Goal: Task Accomplishment & Management: Use online tool/utility

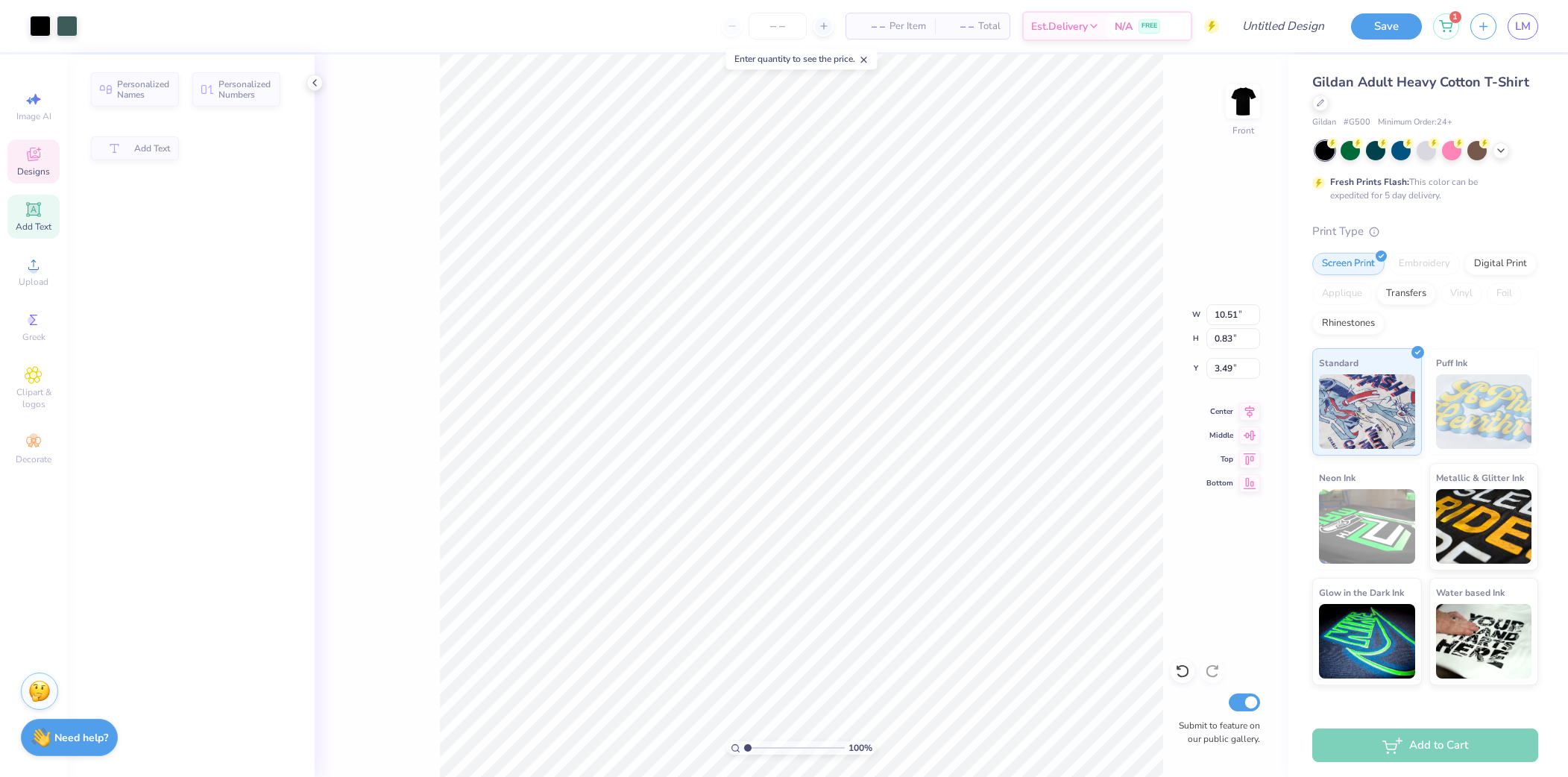
type input "10.51"
type input "0.83"
type input "3.49"
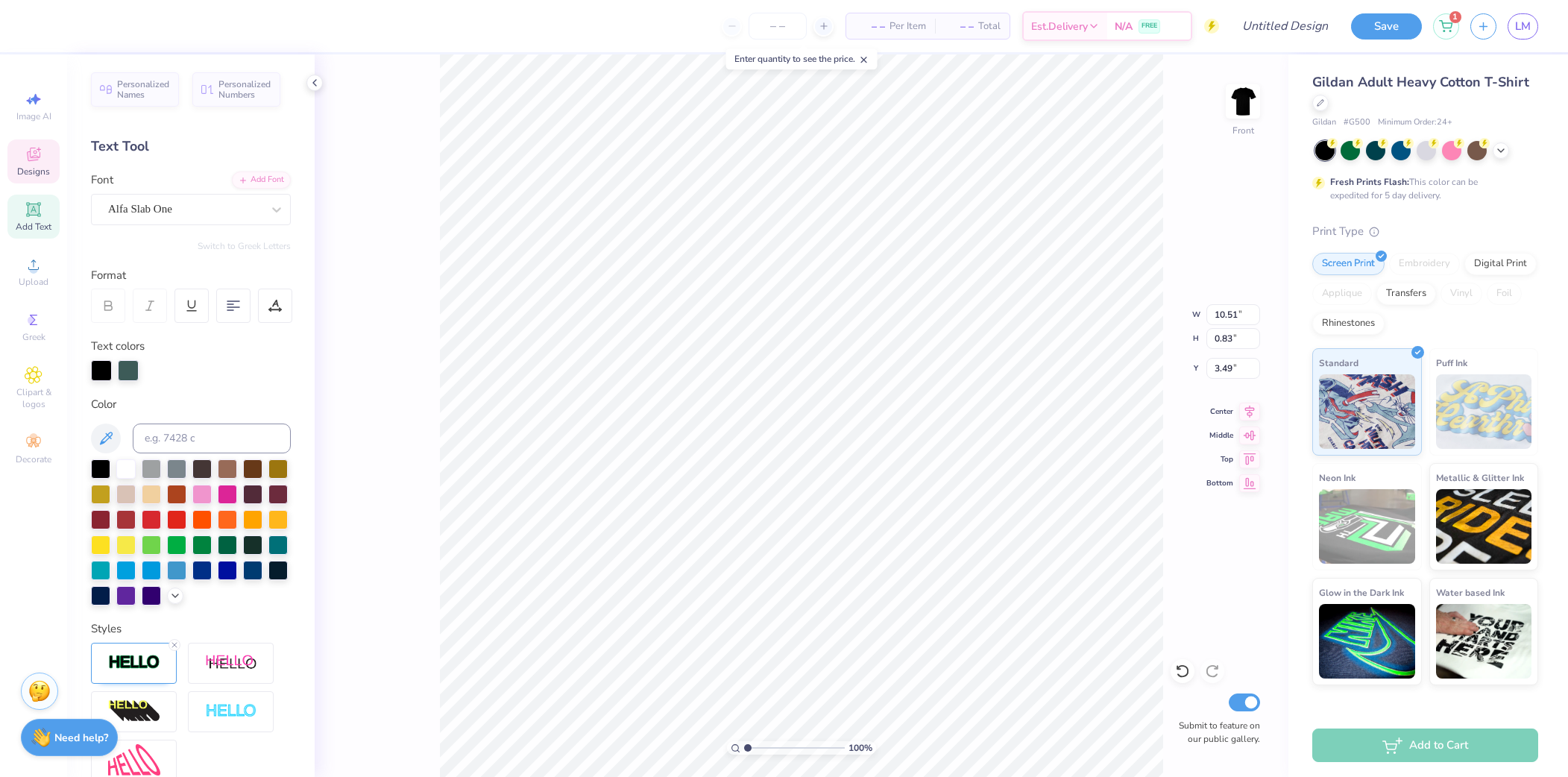
scroll to position [0, 4]
type textarea "PHI KAPPA THETA"
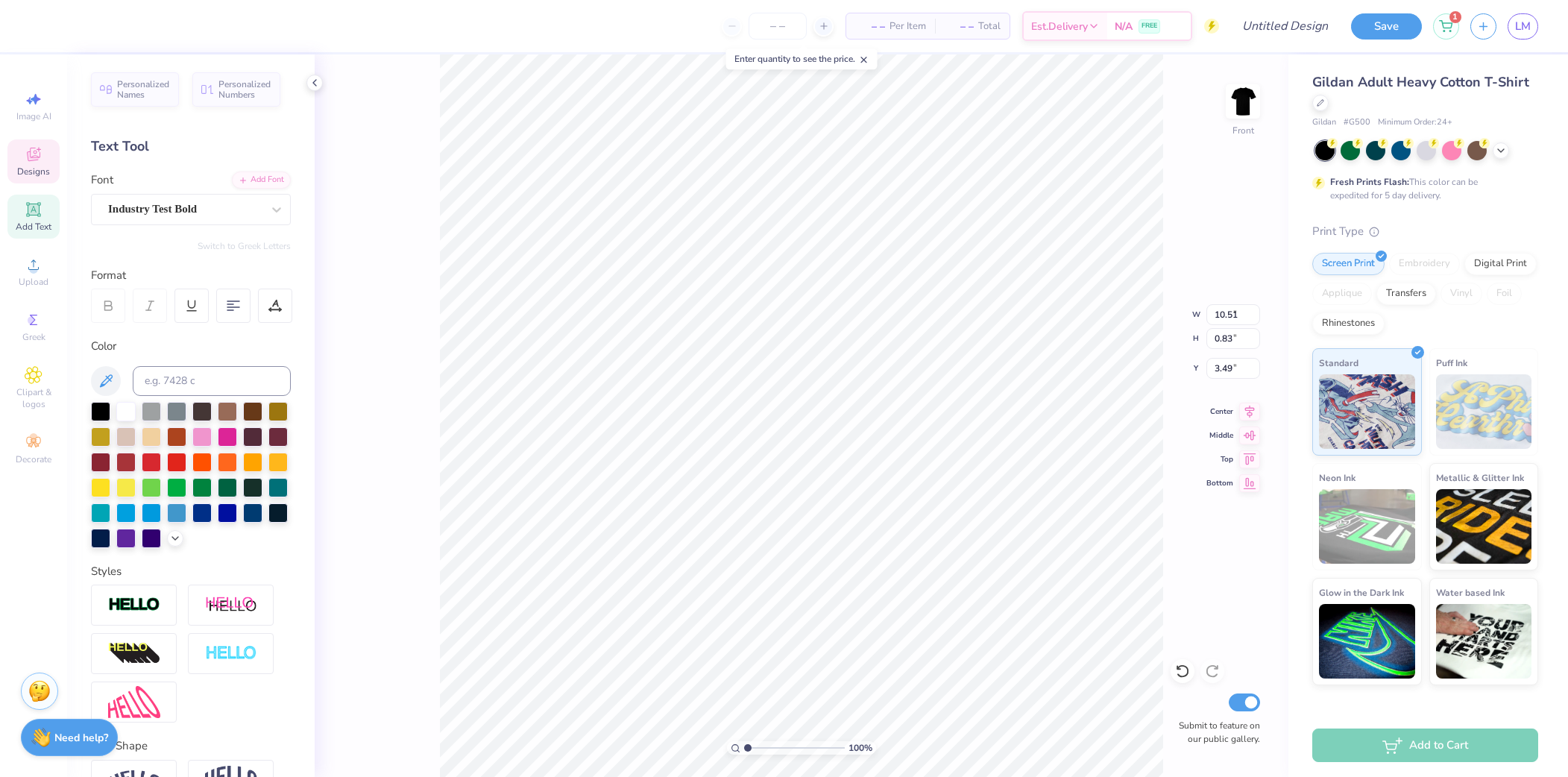
type input "4.40"
type input "0.49"
type input "4.55"
type textarea "S"
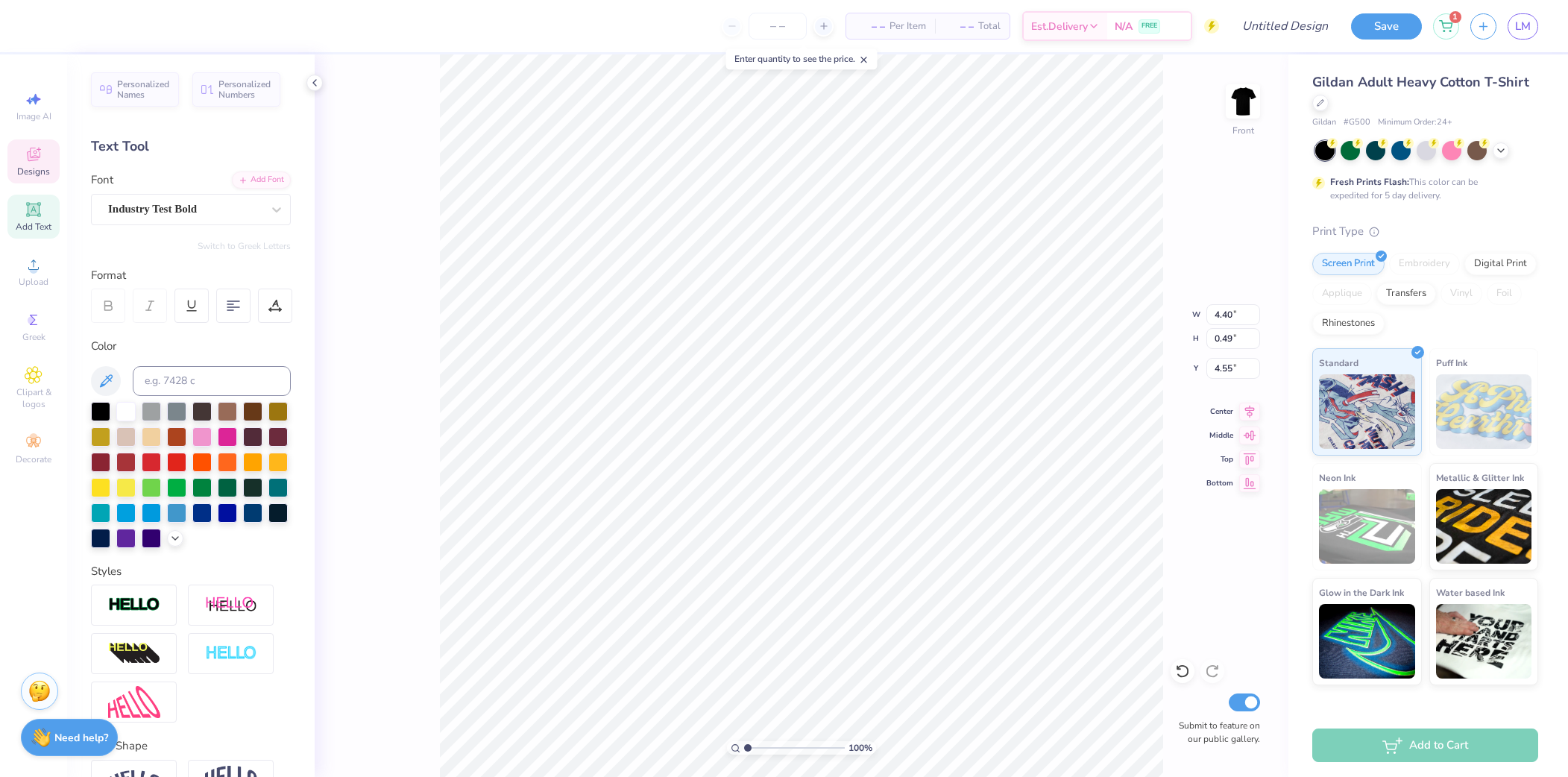
scroll to position [0, 2]
type textarea "FALL RUSH 2025"
click at [1258, 102] on img at bounding box center [1242, 101] width 60 height 60
click at [1258, 101] on img at bounding box center [1242, 101] width 60 height 60
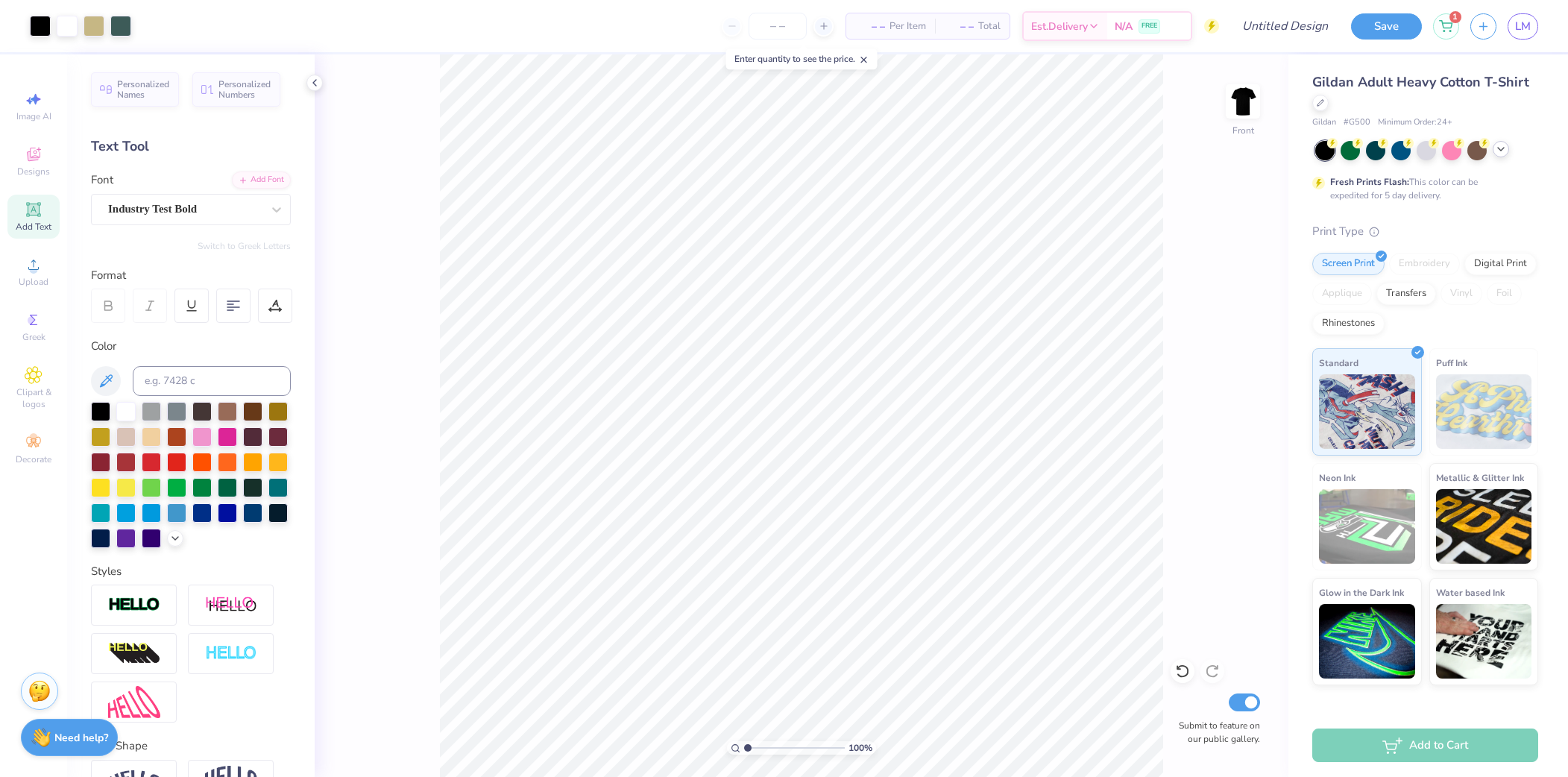
click at [1500, 150] on polyline at bounding box center [1501, 150] width 6 height 3
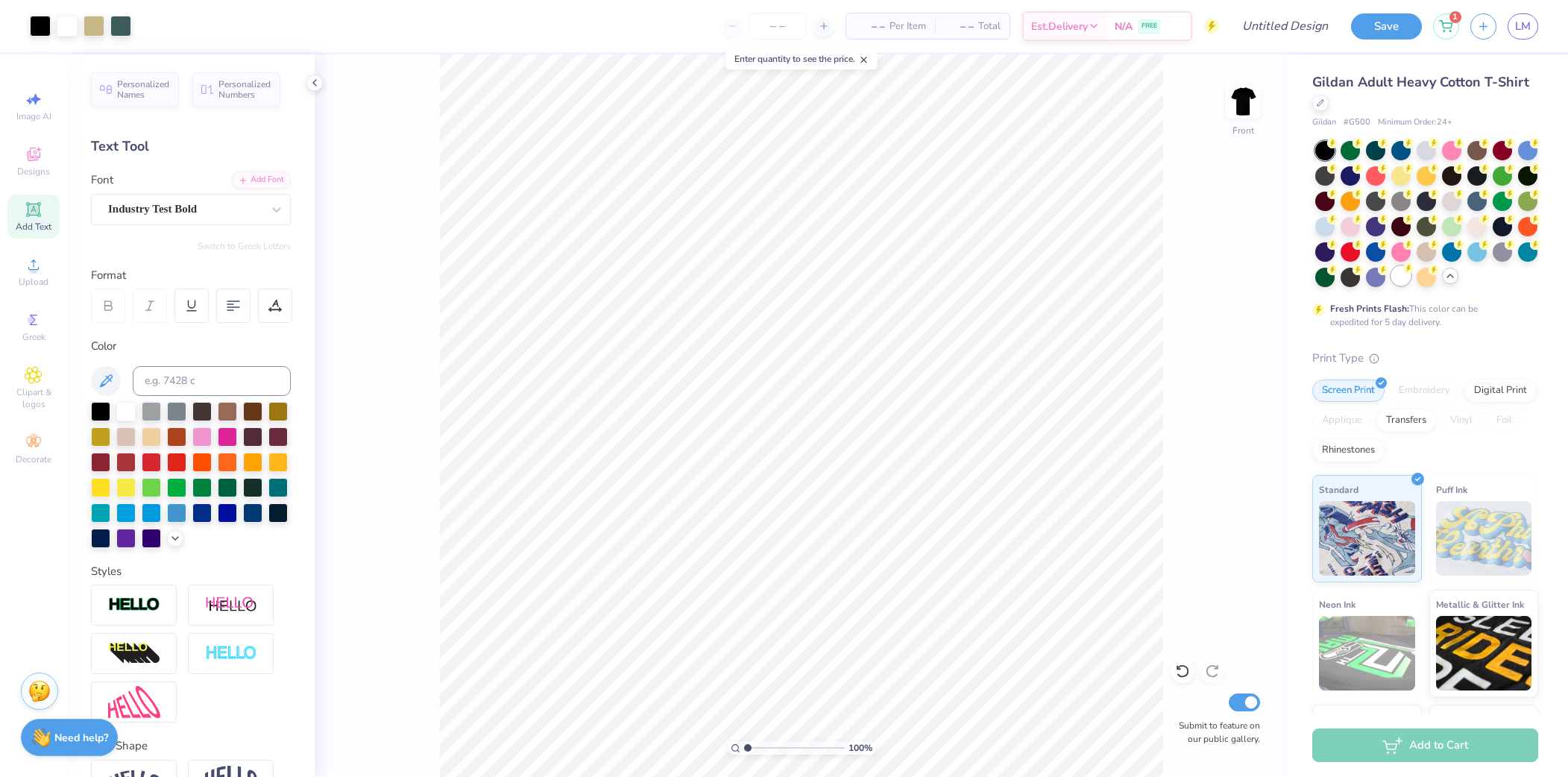
click at [1396, 281] on div at bounding box center [1401, 276] width 20 height 20
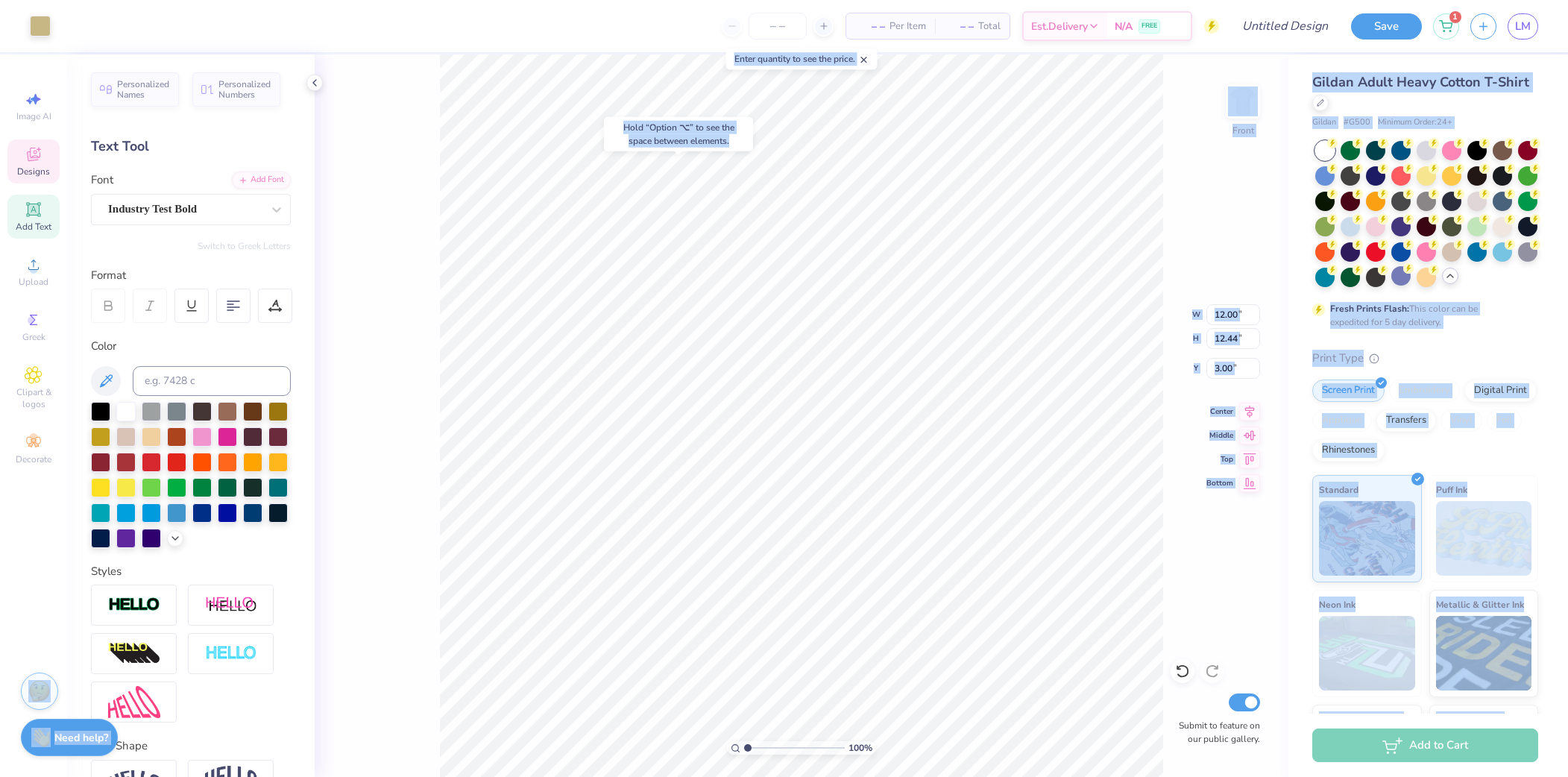
click at [982, 564] on body "Art colors – – Per Item – – Total Est. Delivery N/A FREE Design Title Save 1 LM…" at bounding box center [784, 388] width 1568 height 777
type input "4.67"
type input "11.49"
type input "12.38"
type input "11.65"
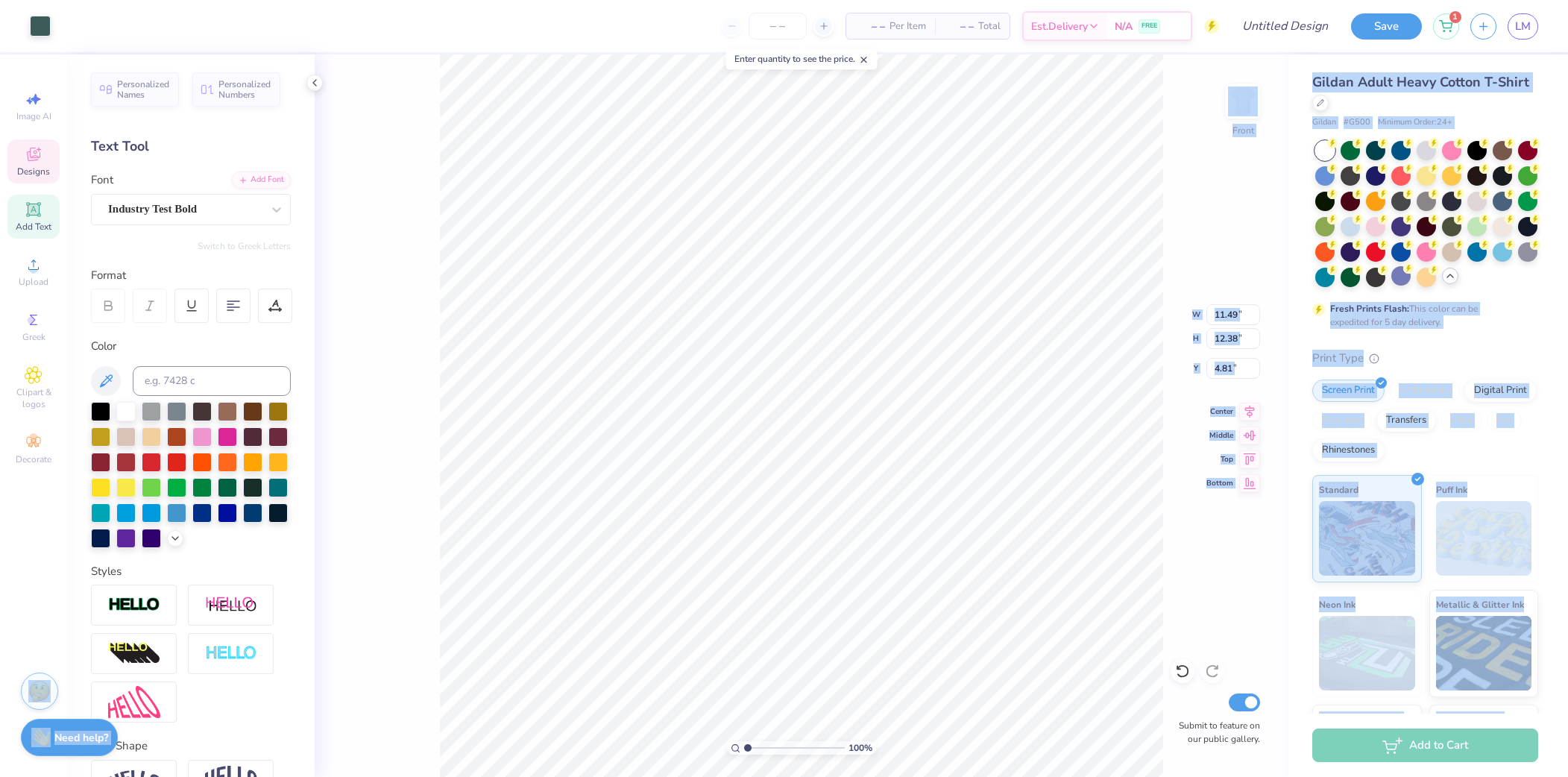
type input "12.55"
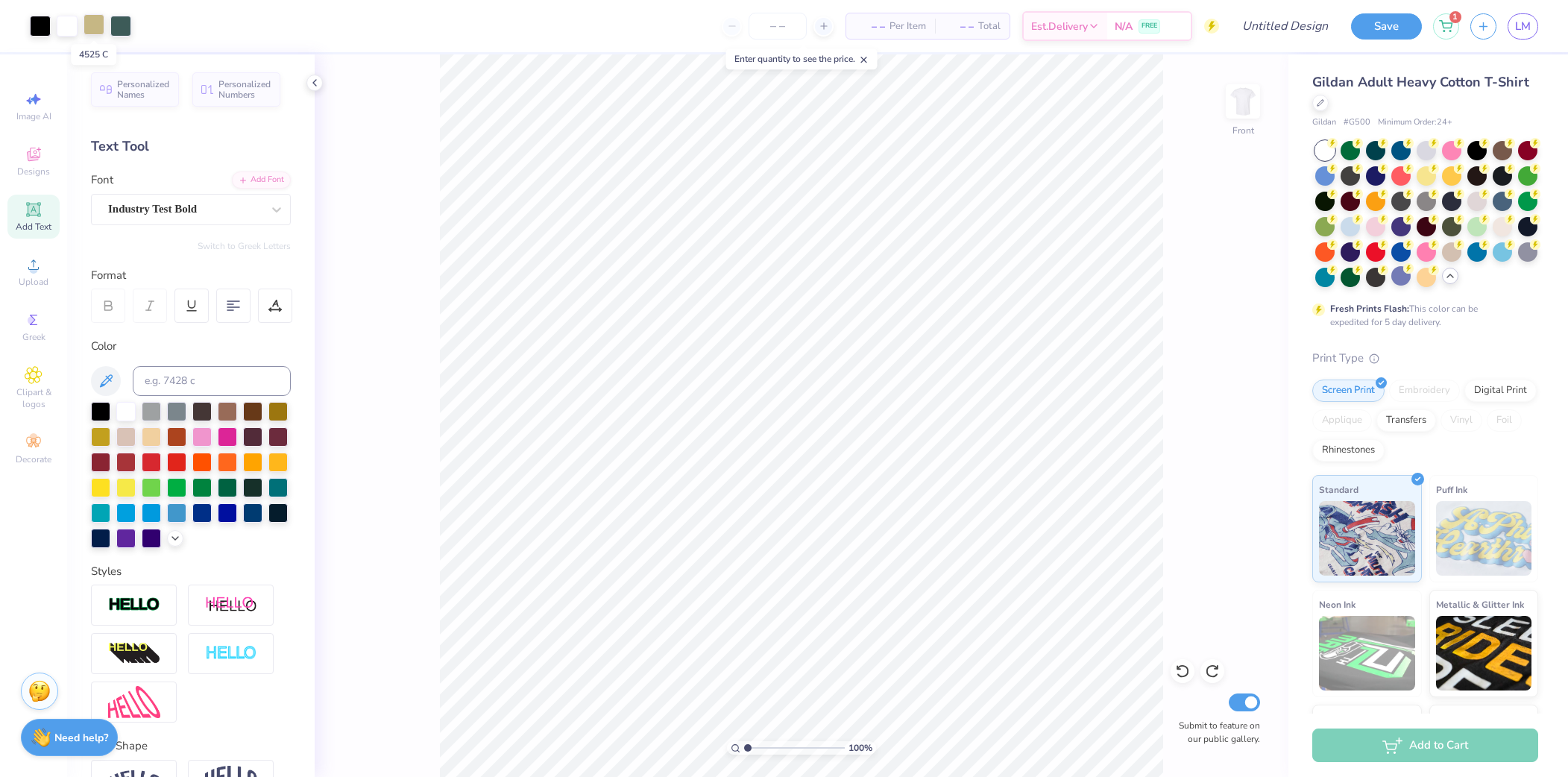
click at [96, 25] on div at bounding box center [94, 25] width 21 height 21
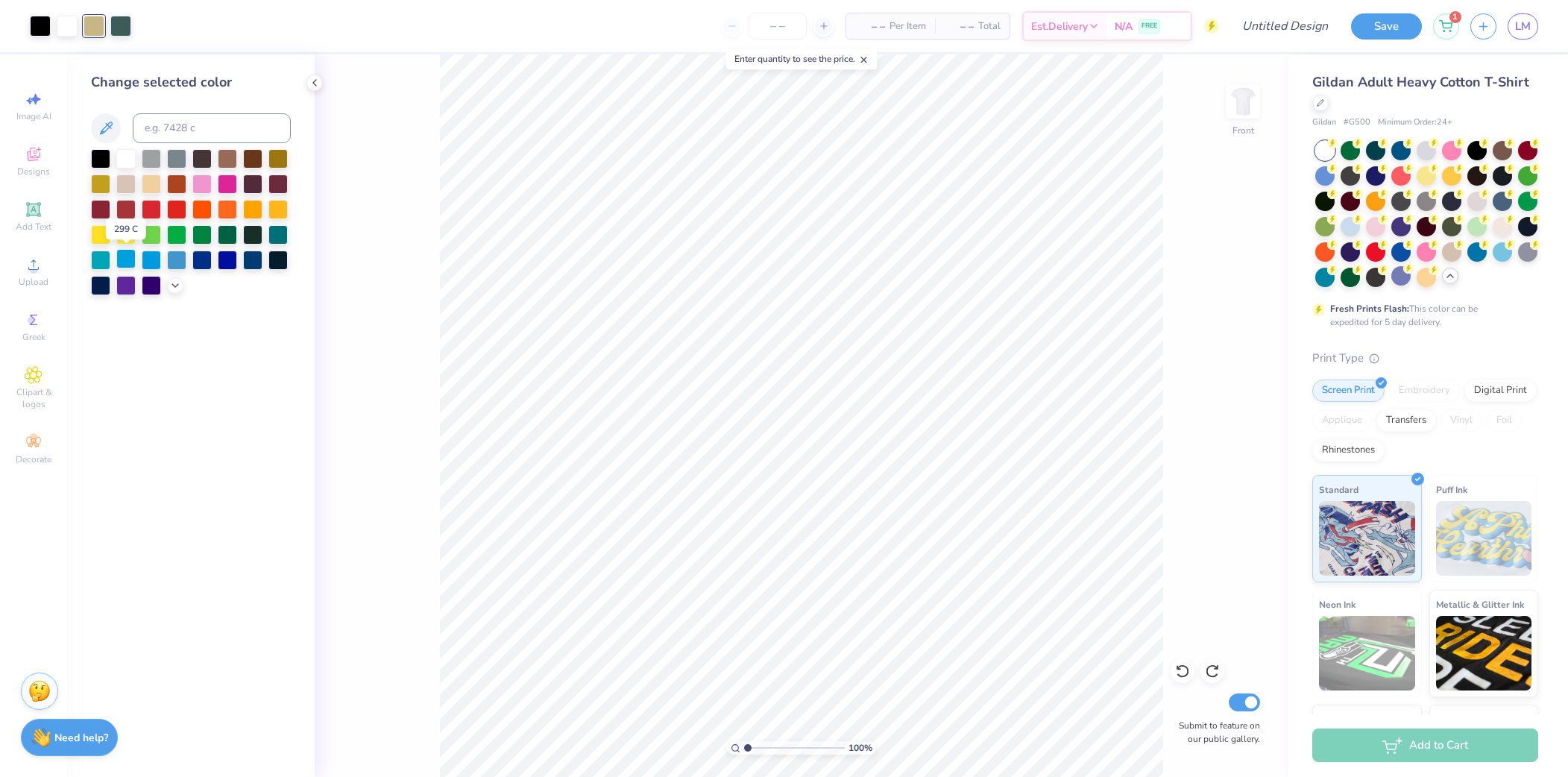
click at [126, 262] on div at bounding box center [126, 259] width 20 height 20
click at [103, 233] on div at bounding box center [101, 234] width 20 height 20
click at [123, 31] on div at bounding box center [121, 25] width 21 height 21
click at [123, 212] on div at bounding box center [126, 209] width 20 height 20
click at [44, 34] on div at bounding box center [40, 25] width 21 height 21
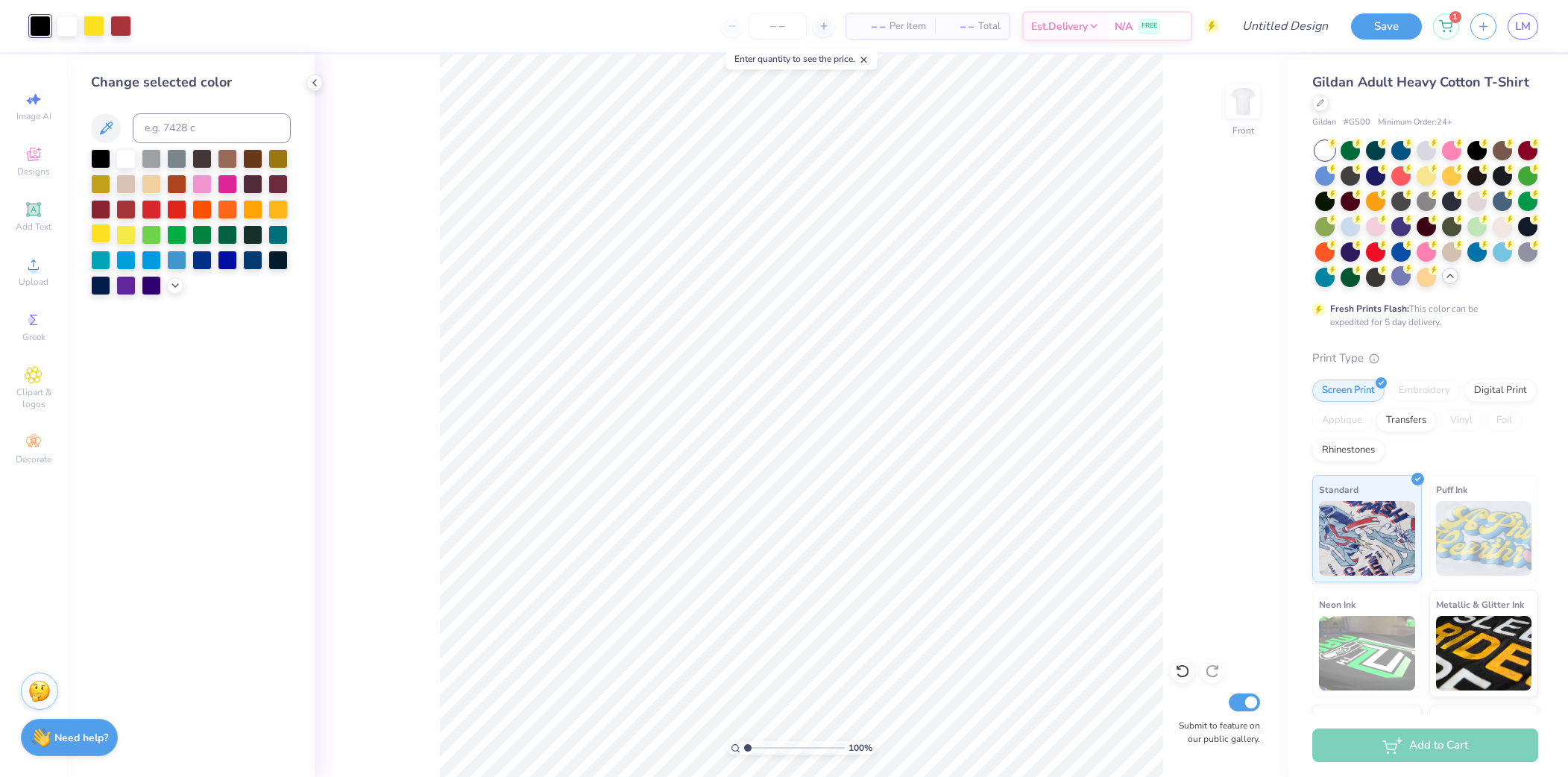
click at [104, 234] on div at bounding box center [101, 234] width 20 height 20
click at [97, 27] on div at bounding box center [94, 26] width 21 height 21
click at [128, 253] on div at bounding box center [126, 259] width 20 height 20
click at [45, 25] on div at bounding box center [40, 25] width 21 height 21
click at [106, 235] on div at bounding box center [101, 234] width 20 height 20
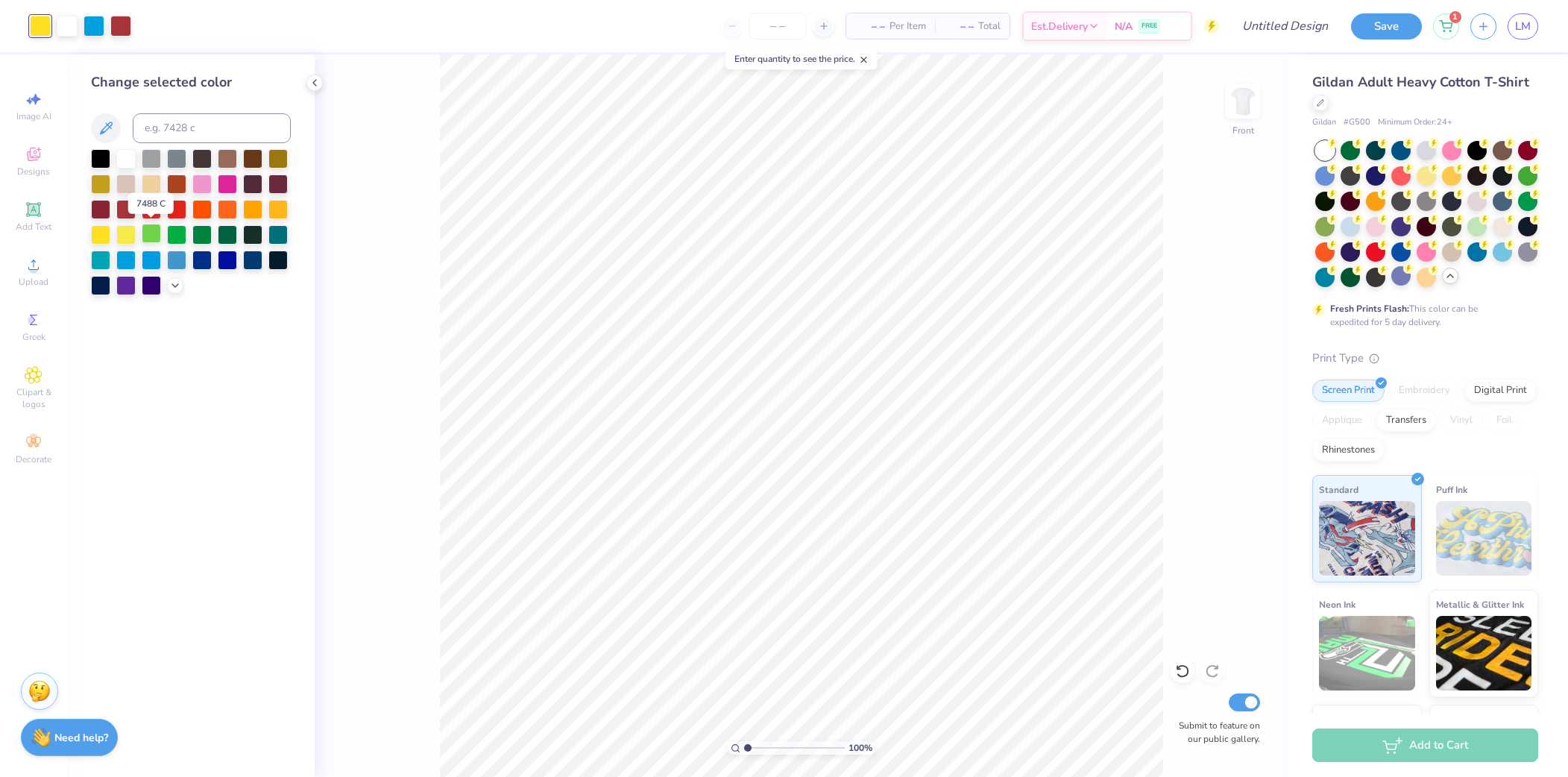
click at [150, 236] on div at bounding box center [151, 234] width 20 height 20
click at [103, 124] on icon at bounding box center [106, 128] width 18 height 18
click at [176, 287] on icon at bounding box center [175, 284] width 12 height 12
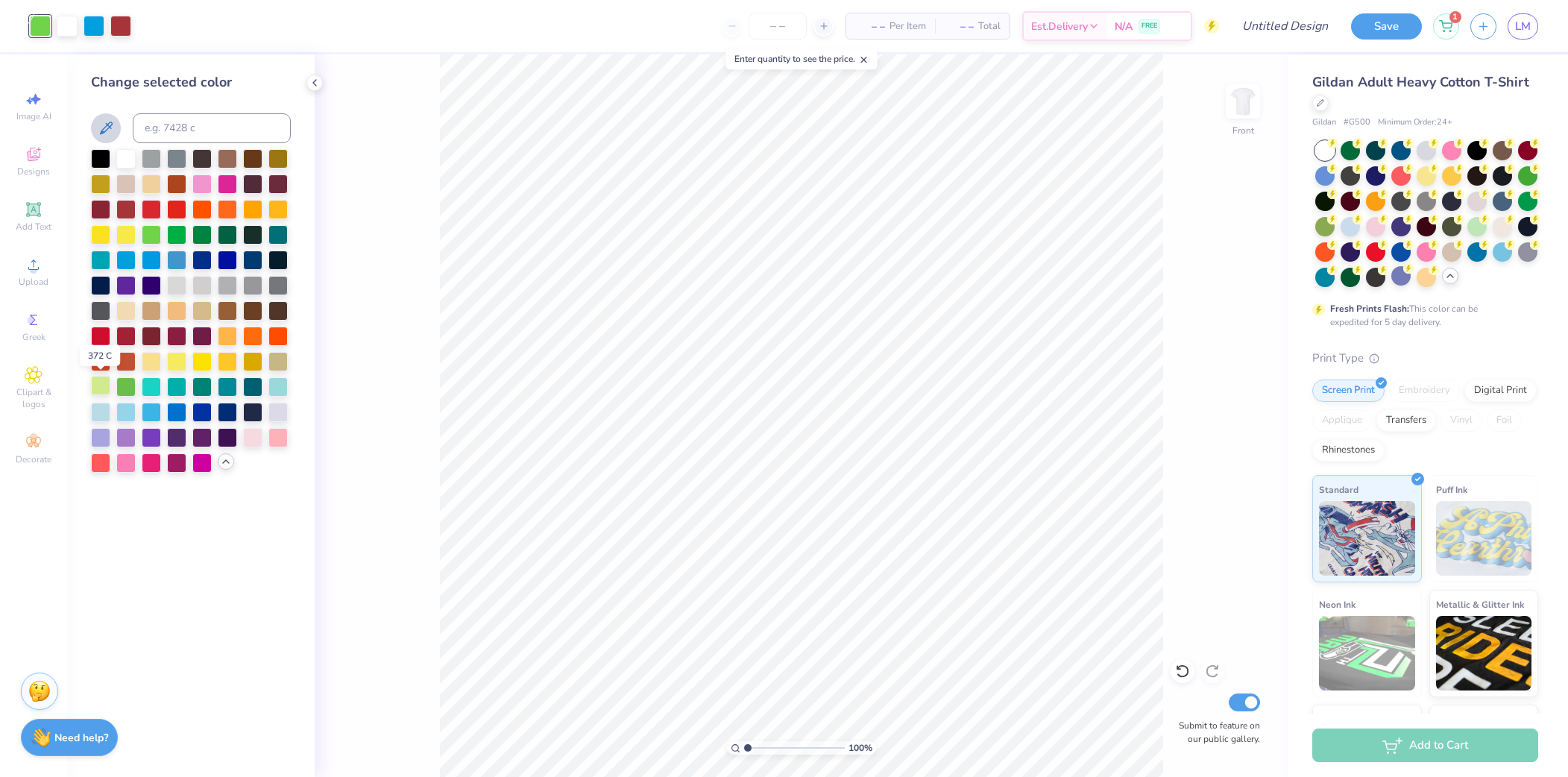
click at [101, 384] on div at bounding box center [101, 385] width 20 height 20
click at [119, 29] on div at bounding box center [121, 25] width 21 height 21
click at [131, 388] on div at bounding box center [126, 385] width 20 height 20
click at [177, 235] on div at bounding box center [177, 234] width 20 height 20
click at [155, 231] on div at bounding box center [151, 234] width 20 height 20
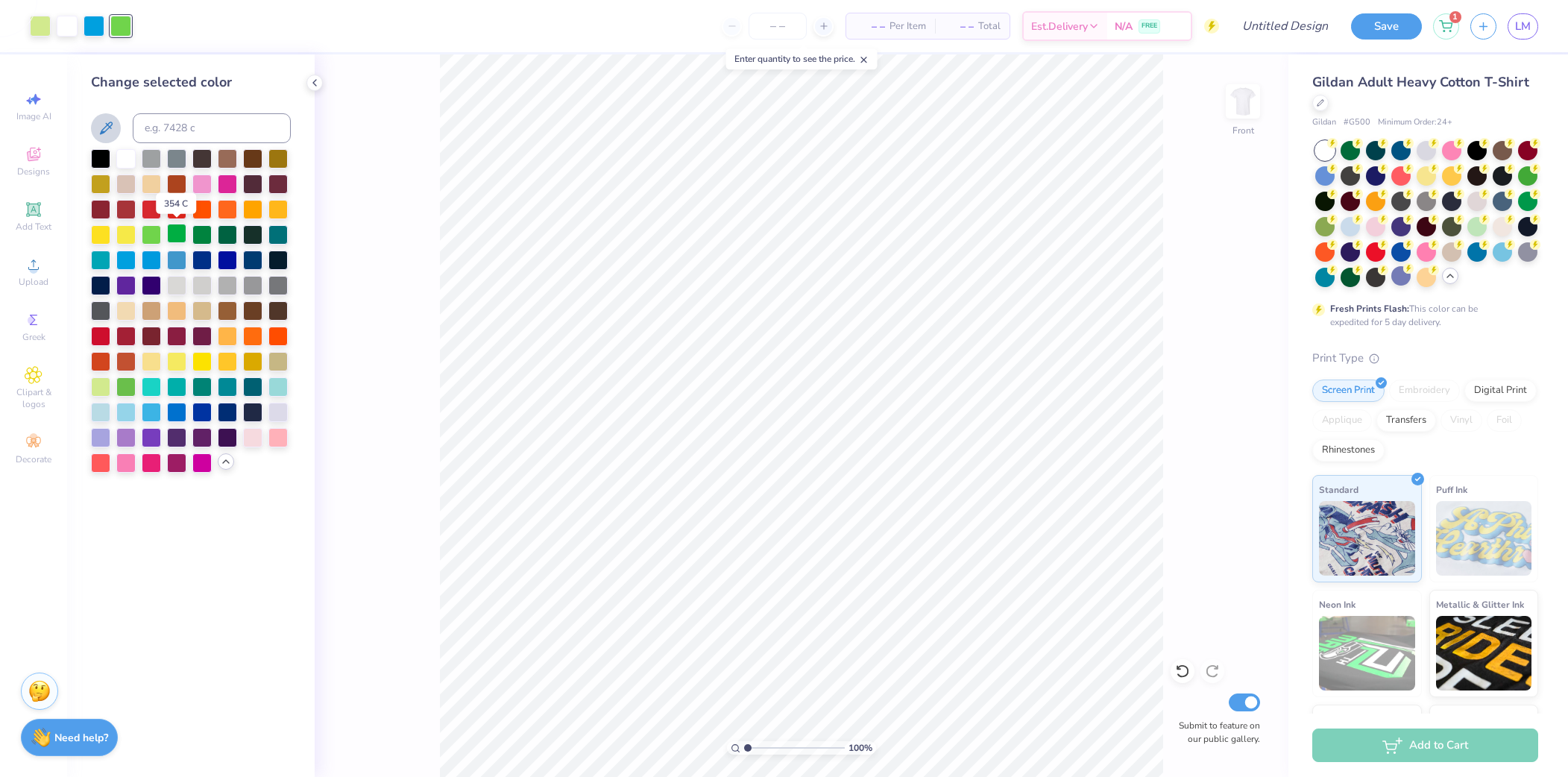
click at [176, 232] on div at bounding box center [177, 234] width 20 height 20
click at [211, 228] on div at bounding box center [202, 234] width 20 height 20
click at [92, 23] on div at bounding box center [94, 25] width 21 height 21
click at [127, 410] on div at bounding box center [126, 411] width 20 height 20
click at [883, 24] on span "– –" at bounding box center [870, 26] width 29 height 16
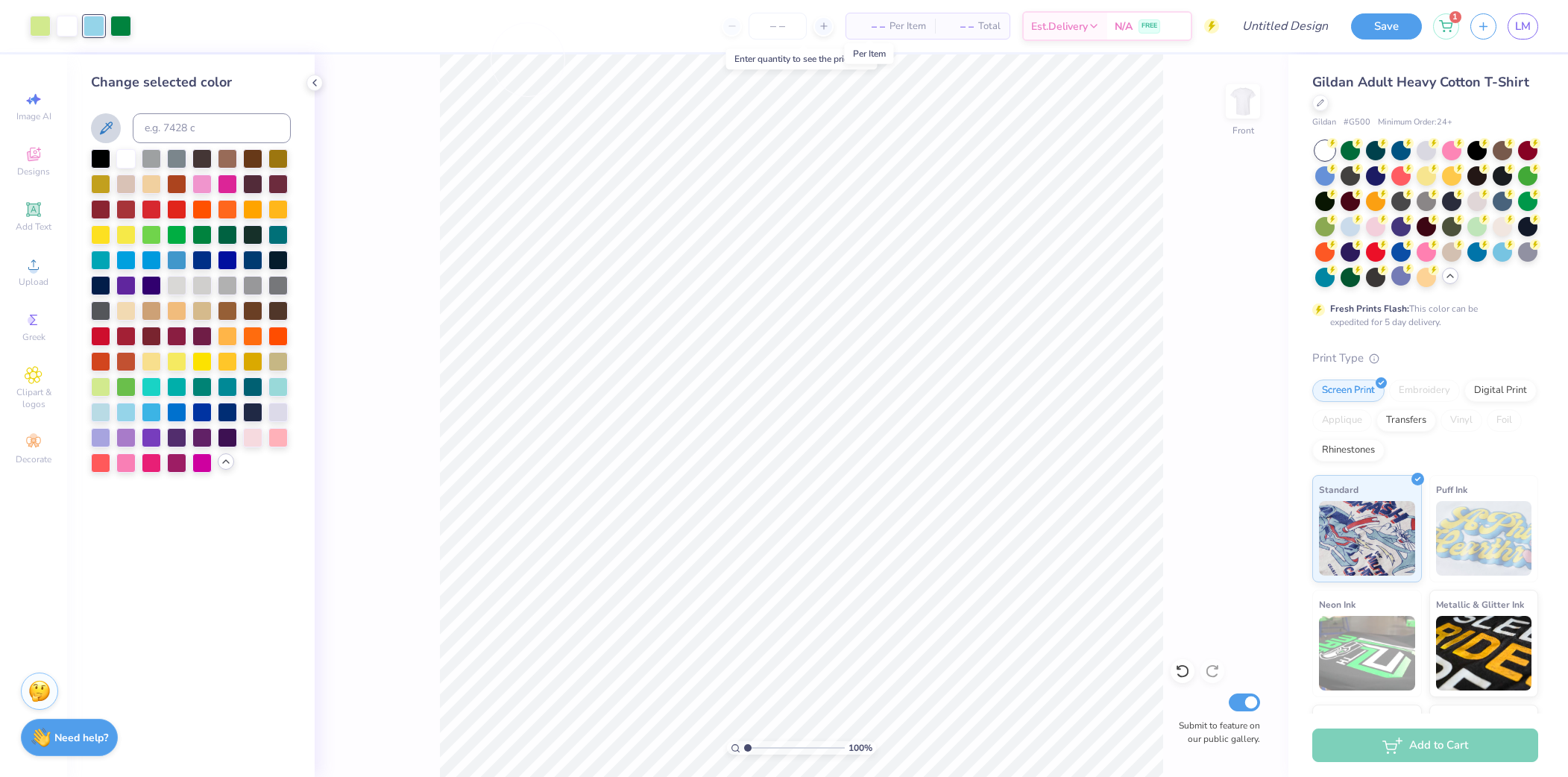
click at [872, 28] on span "– –" at bounding box center [870, 26] width 29 height 16
click at [891, 29] on span "Per Item" at bounding box center [908, 26] width 37 height 16
click at [872, 28] on span "– –" at bounding box center [870, 26] width 29 height 16
click at [830, 28] on div at bounding box center [824, 26] width 20 height 20
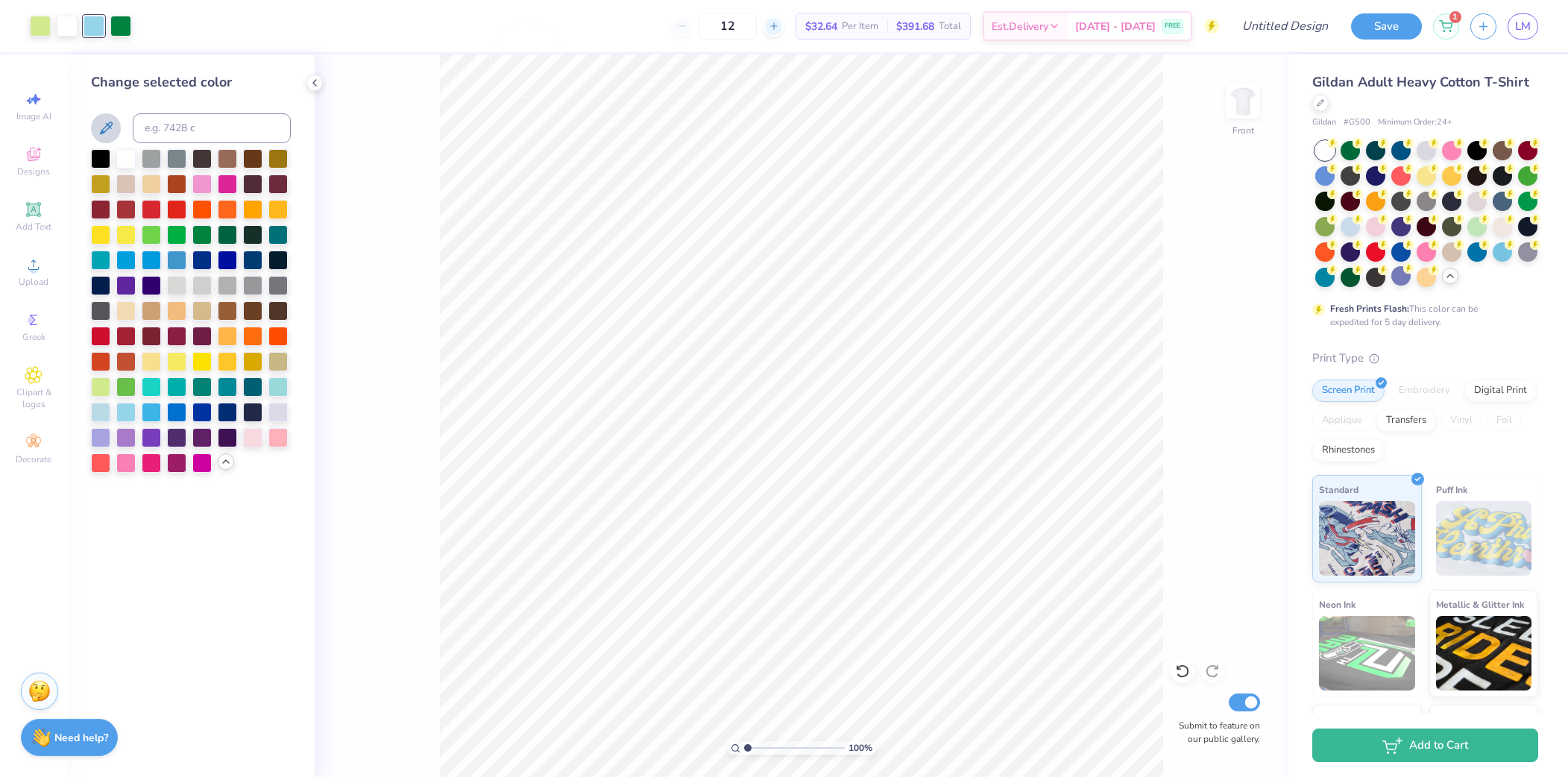
click at [772, 25] on icon at bounding box center [774, 26] width 11 height 11
click at [772, 25] on div "13" at bounding box center [727, 25] width 112 height 27
click at [748, 26] on input "13" at bounding box center [727, 25] width 58 height 27
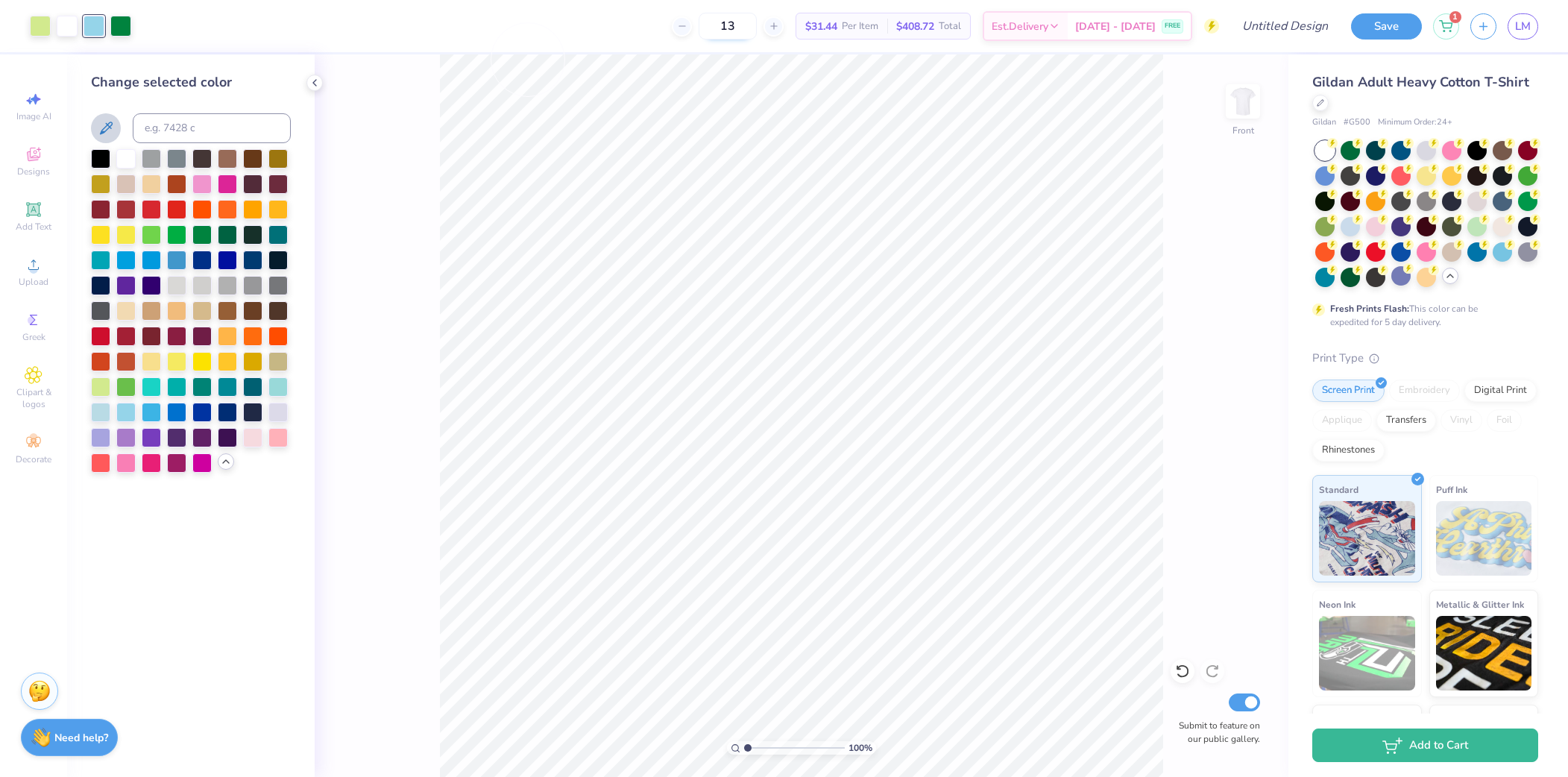
click at [748, 26] on input "13" at bounding box center [727, 25] width 58 height 27
click at [739, 29] on input "50" at bounding box center [727, 25] width 58 height 27
drag, startPoint x: 739, startPoint y: 29, endPoint x: 694, endPoint y: 29, distance: 45.0
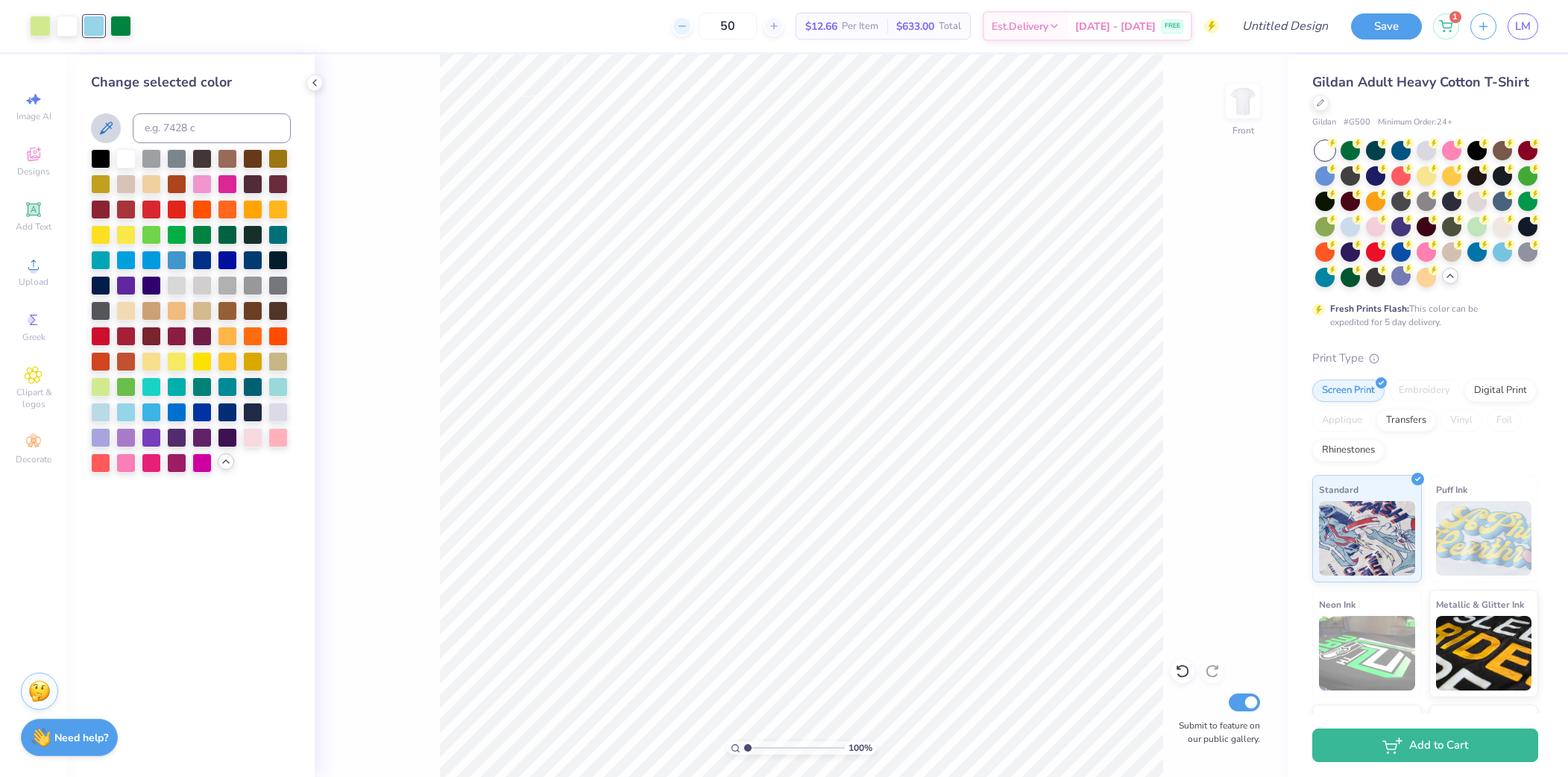
click at [694, 29] on div "50" at bounding box center [727, 25] width 112 height 27
type input "60"
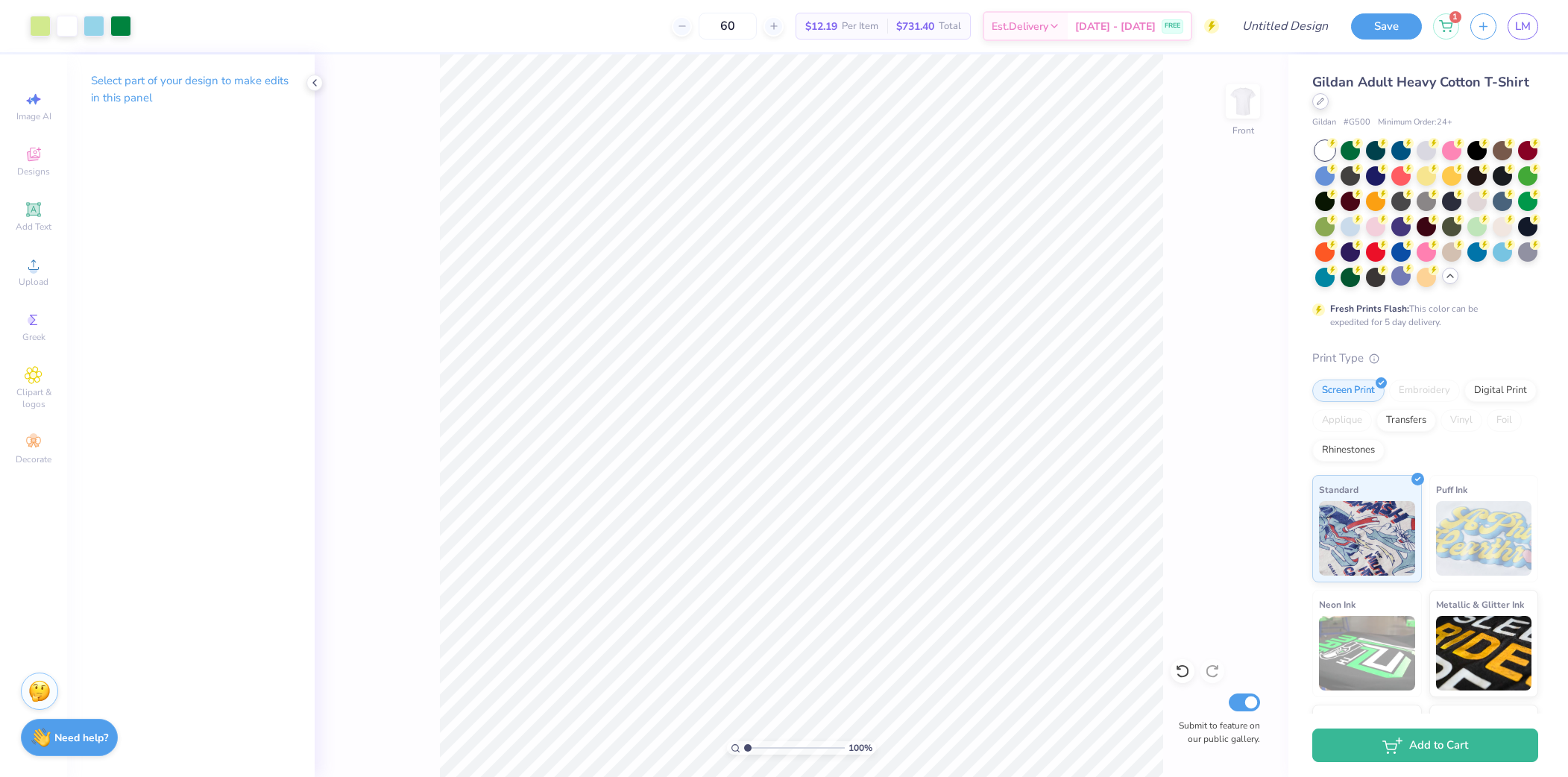
click at [1319, 104] on icon at bounding box center [1320, 101] width 7 height 7
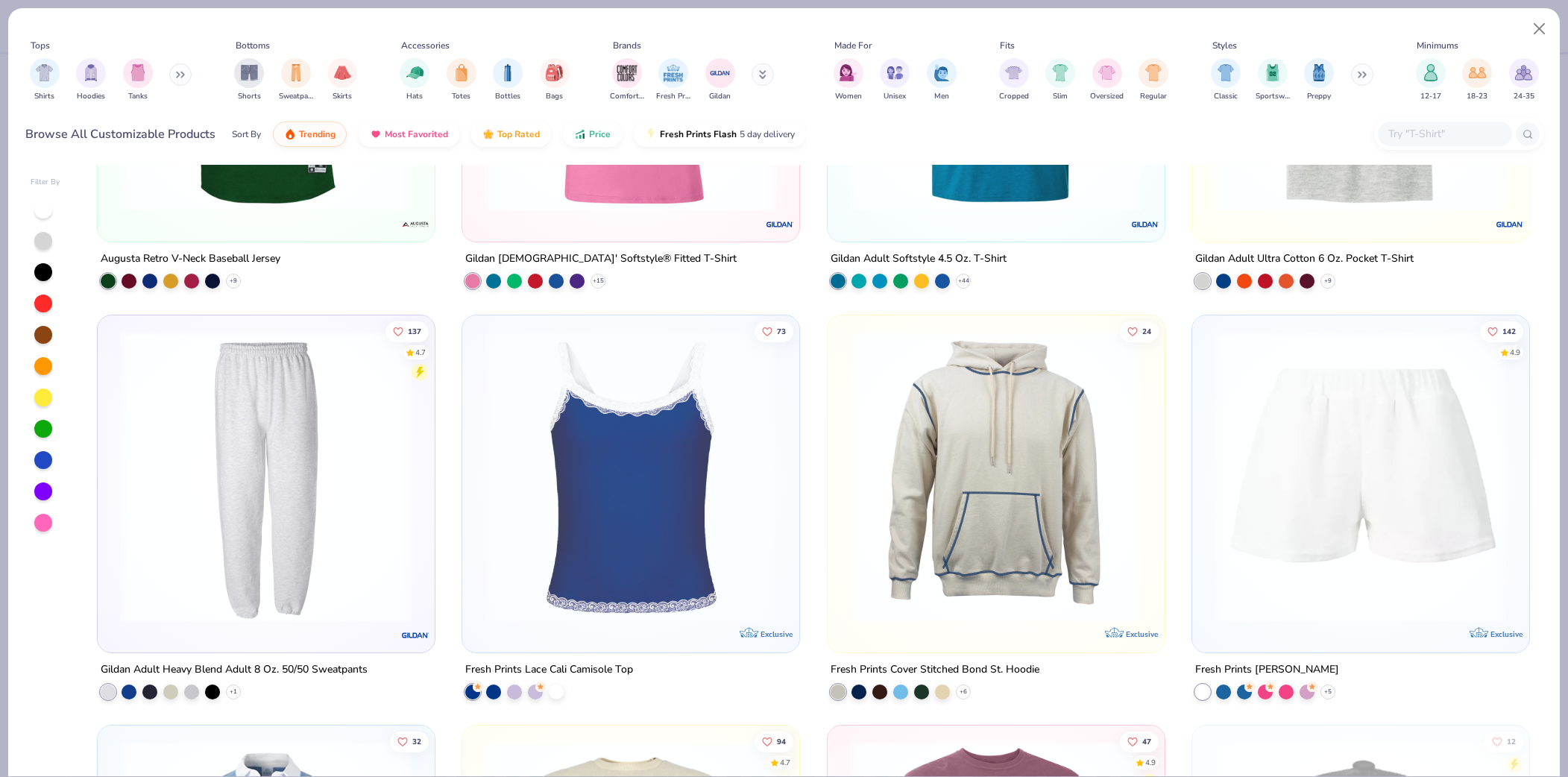
scroll to position [10184, 0]
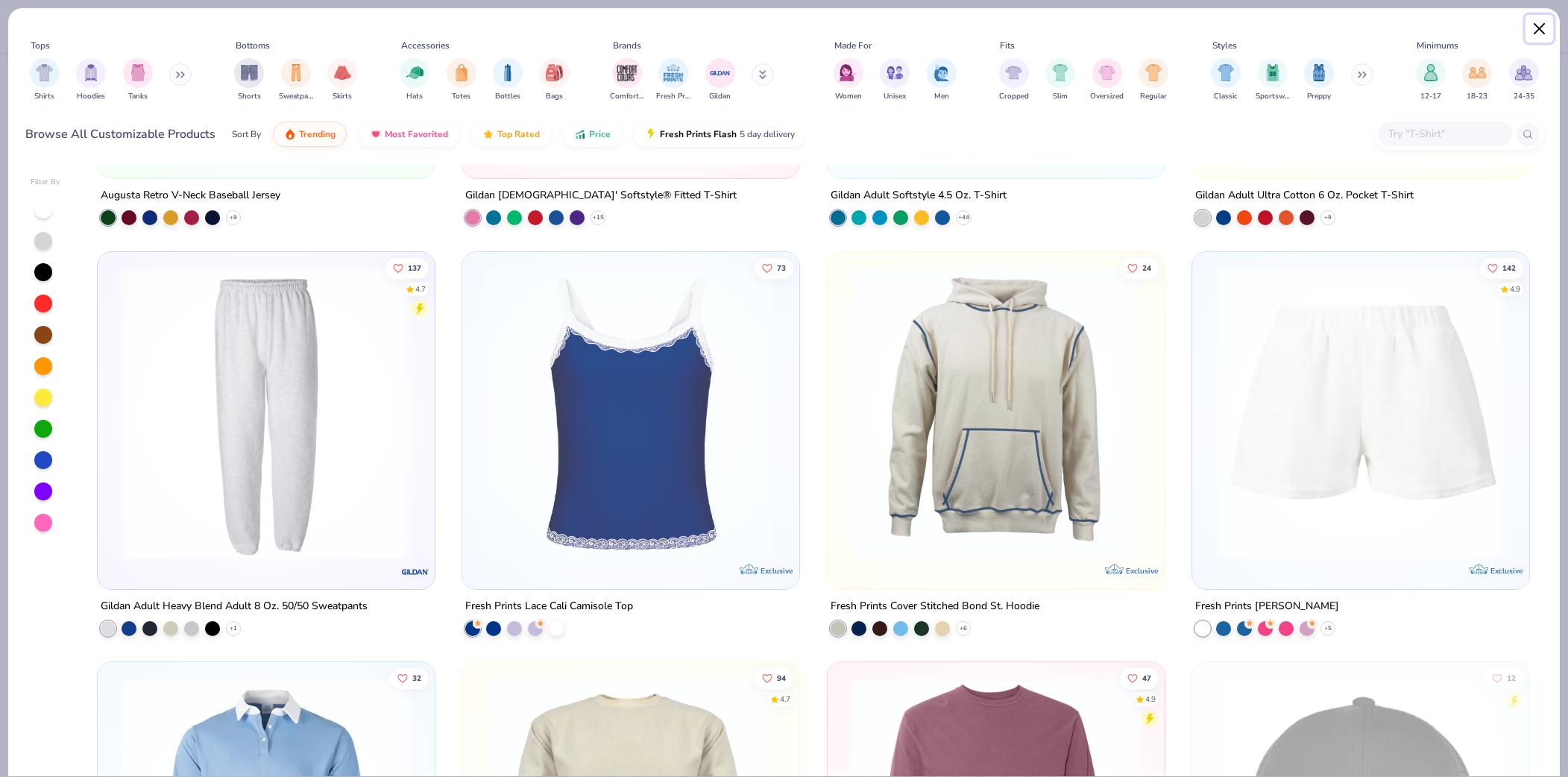
click at [1536, 29] on button "Close" at bounding box center [1539, 29] width 29 height 29
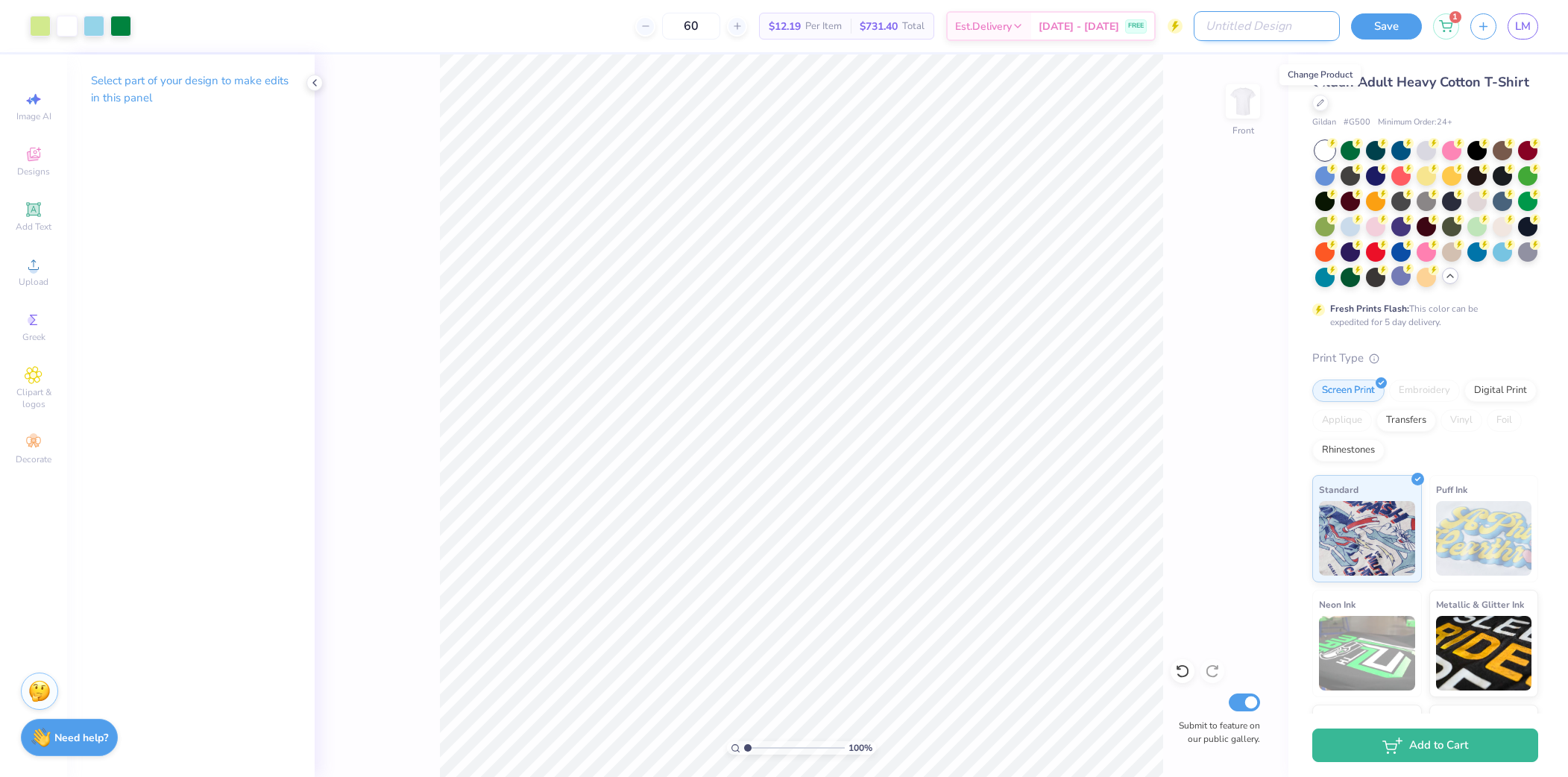
click at [1322, 31] on input "Design Title" at bounding box center [1267, 26] width 146 height 29
type input "PKT RUSH"
click at [1377, 26] on button "Save" at bounding box center [1386, 25] width 71 height 26
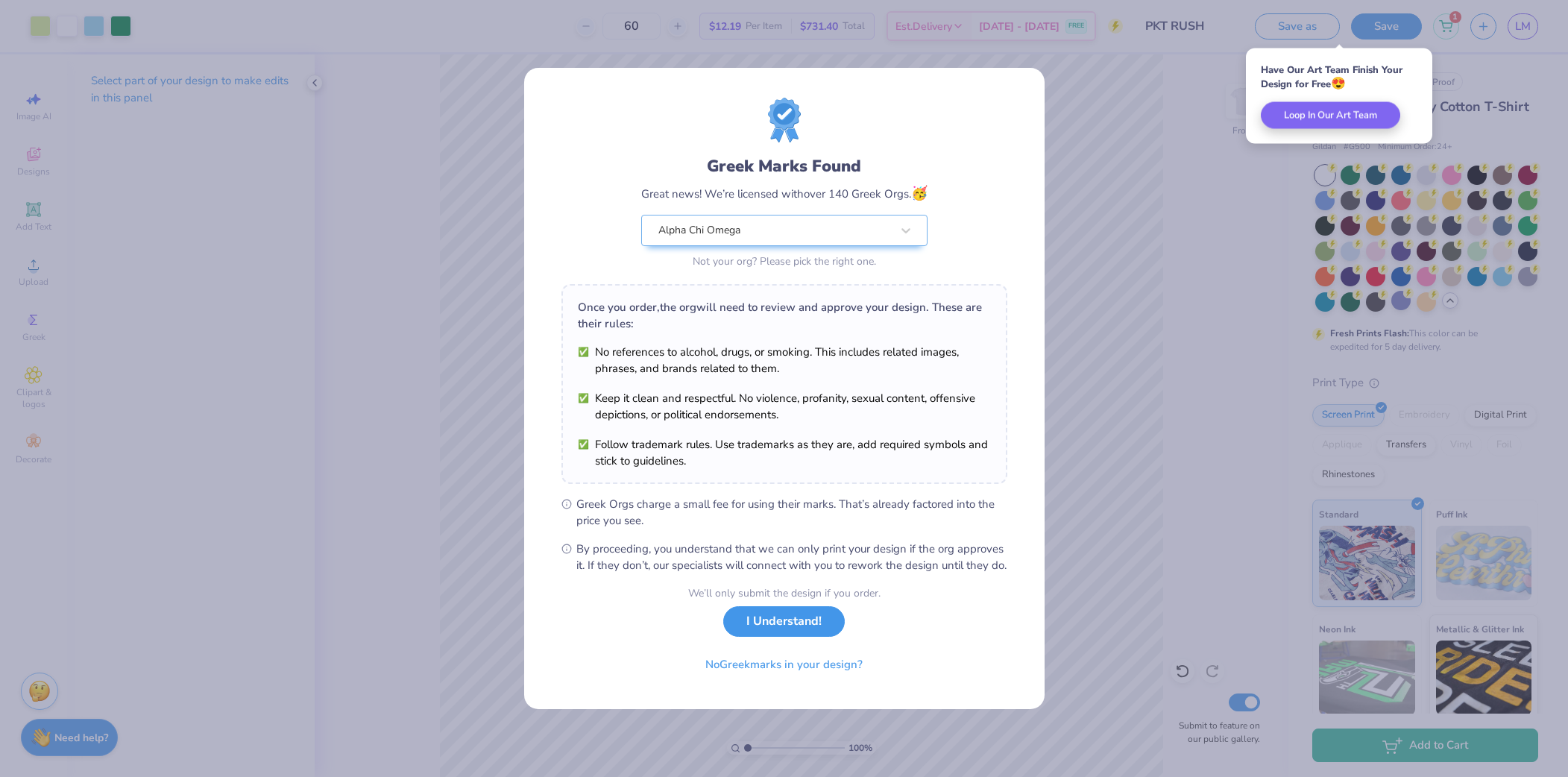
click at [806, 631] on button "I Understand!" at bounding box center [784, 621] width 122 height 30
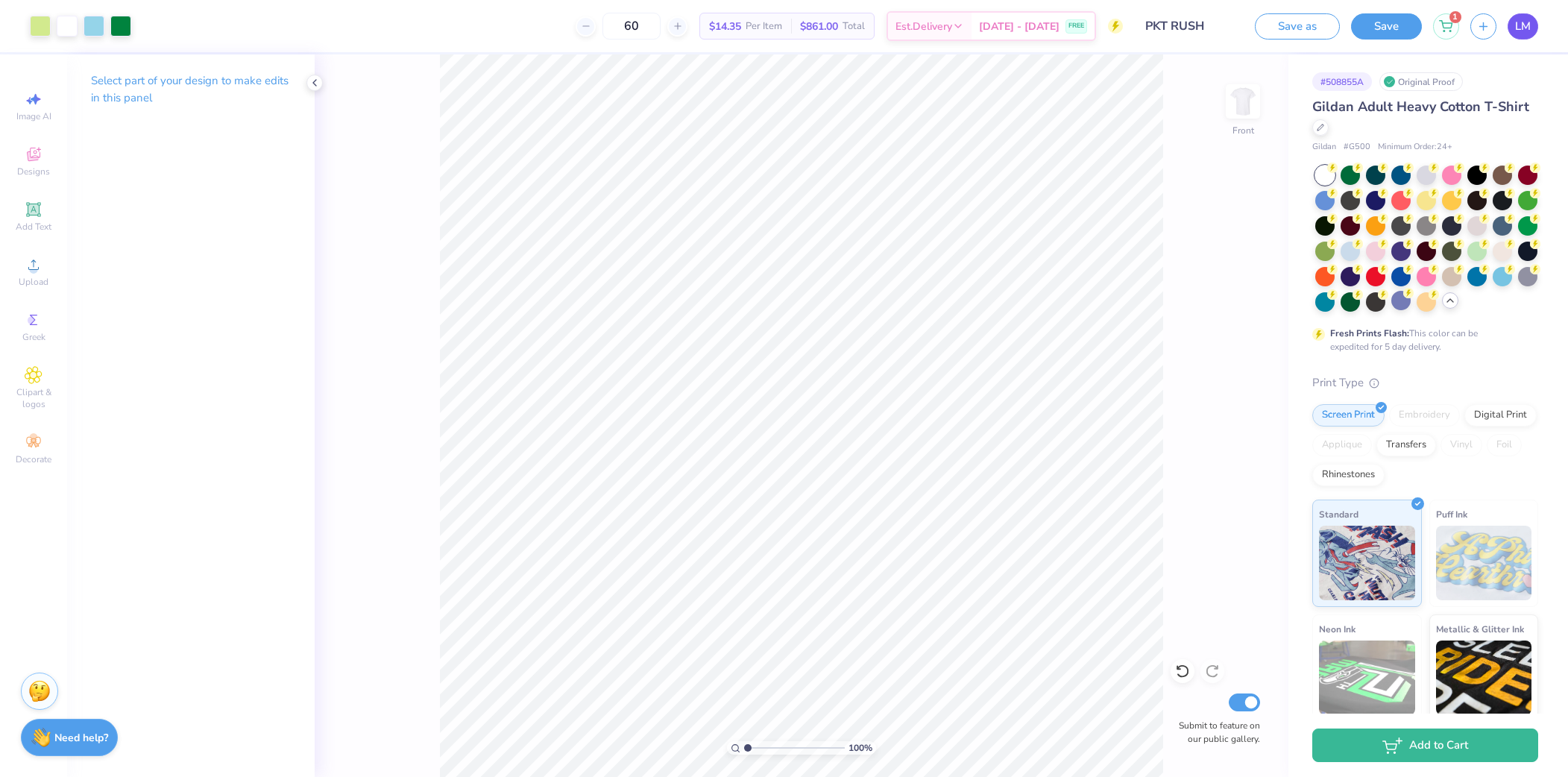
click at [1524, 30] on span "LM" at bounding box center [1523, 26] width 16 height 17
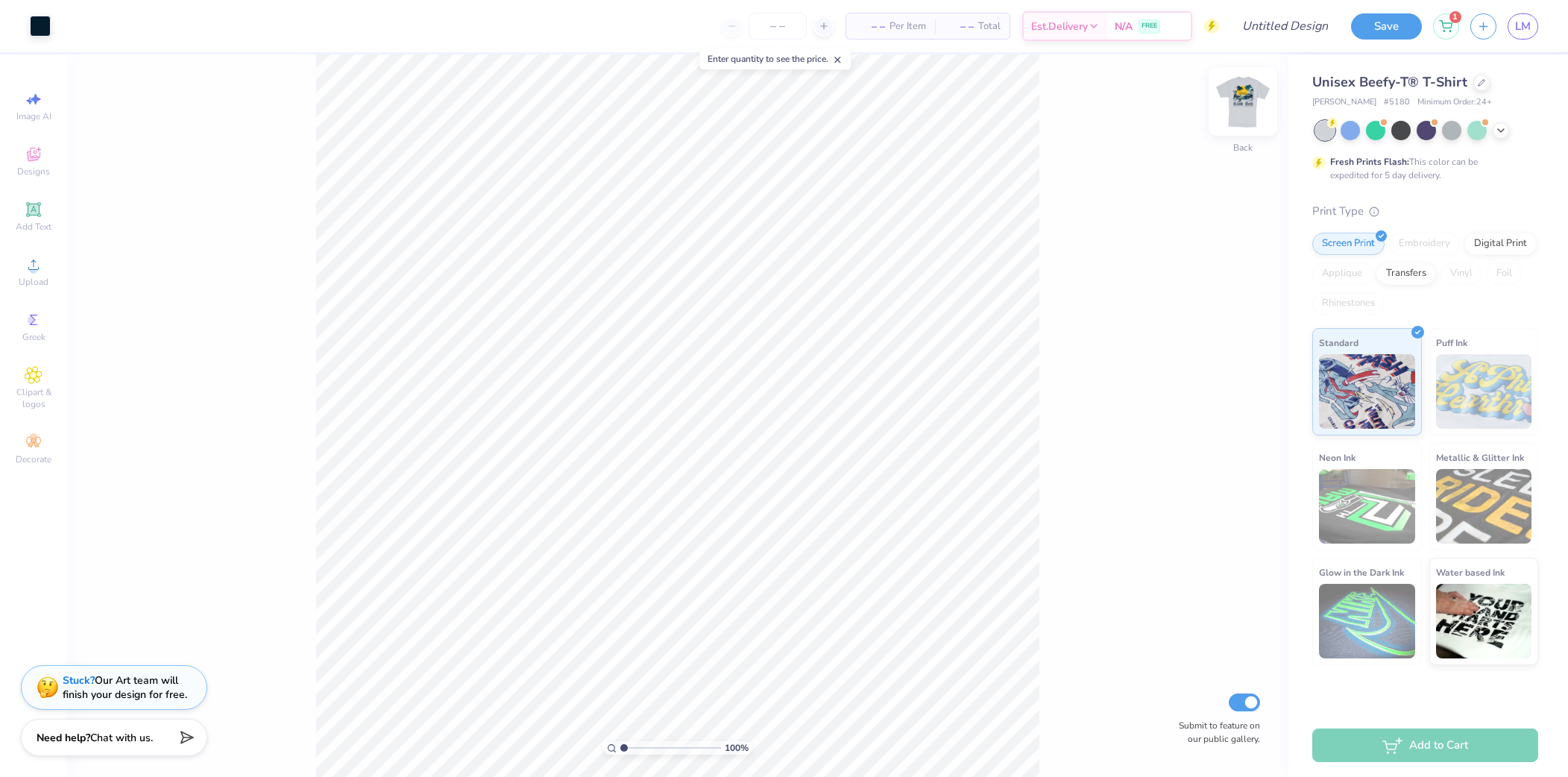
click at [1238, 106] on img at bounding box center [1242, 101] width 60 height 60
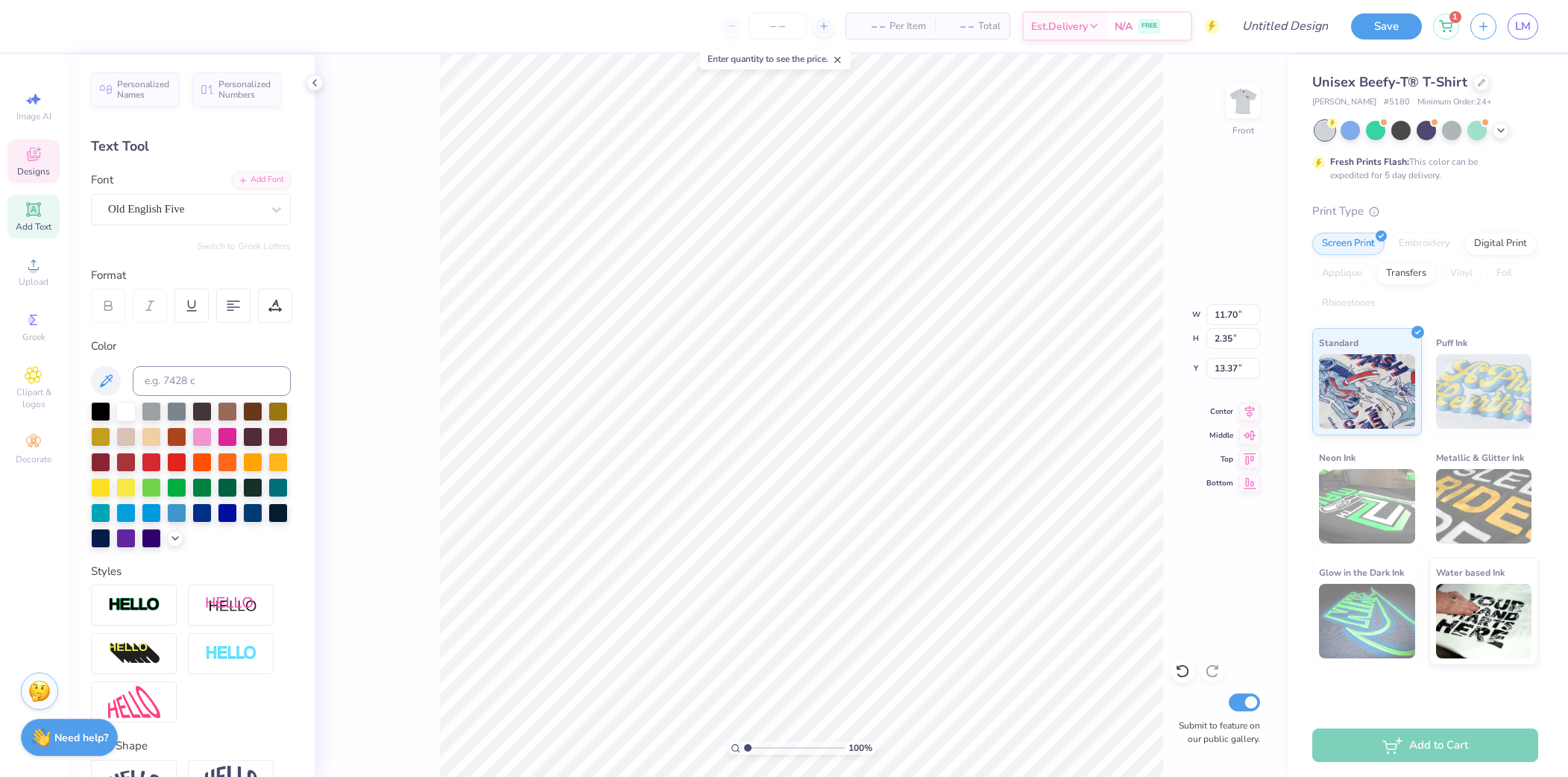
type textarea "P"
type textarea "Phi Kappa Theta"
type input "14.89"
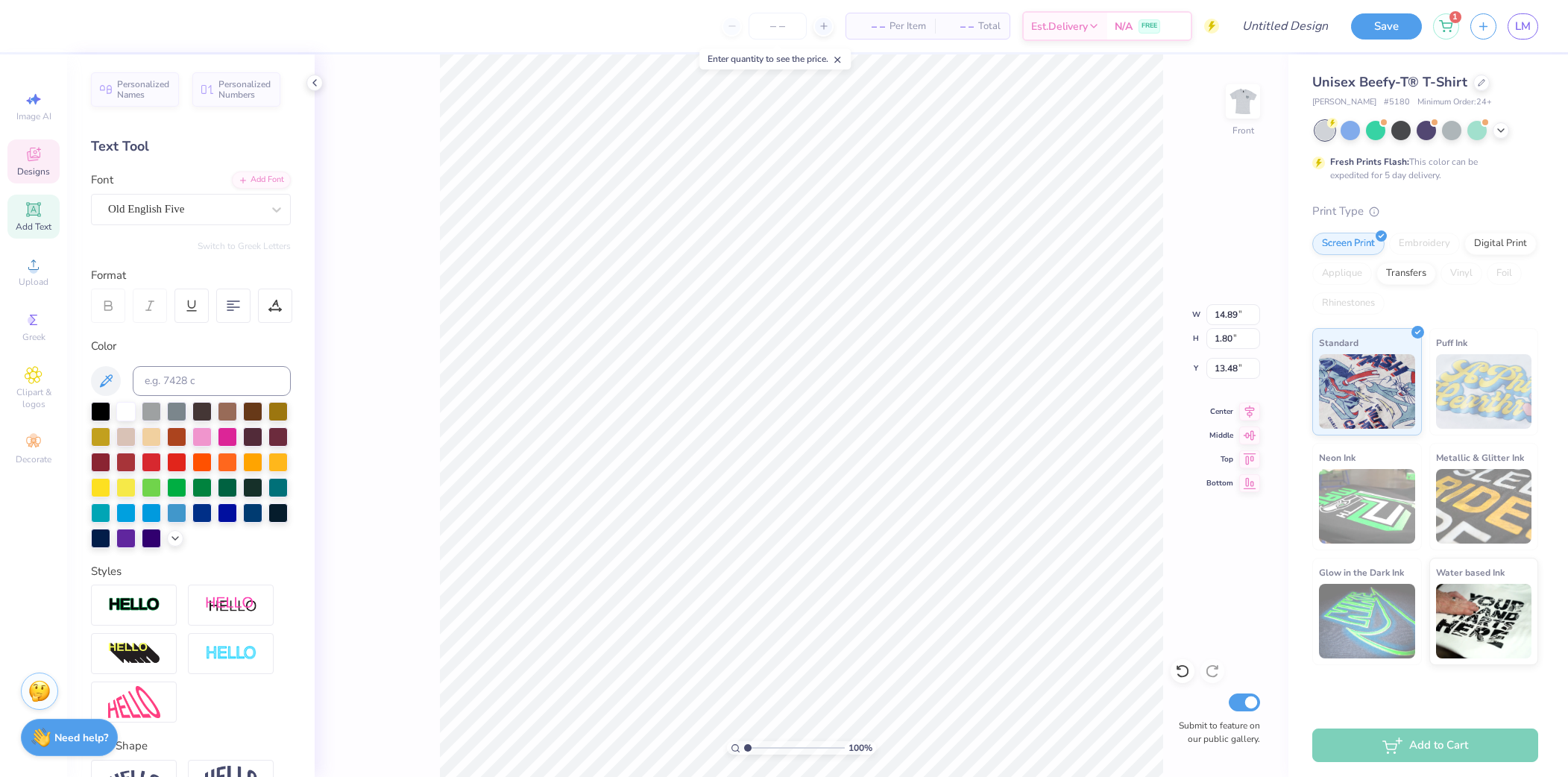
type input "1.80"
type input "13.50"
type textarea "S"
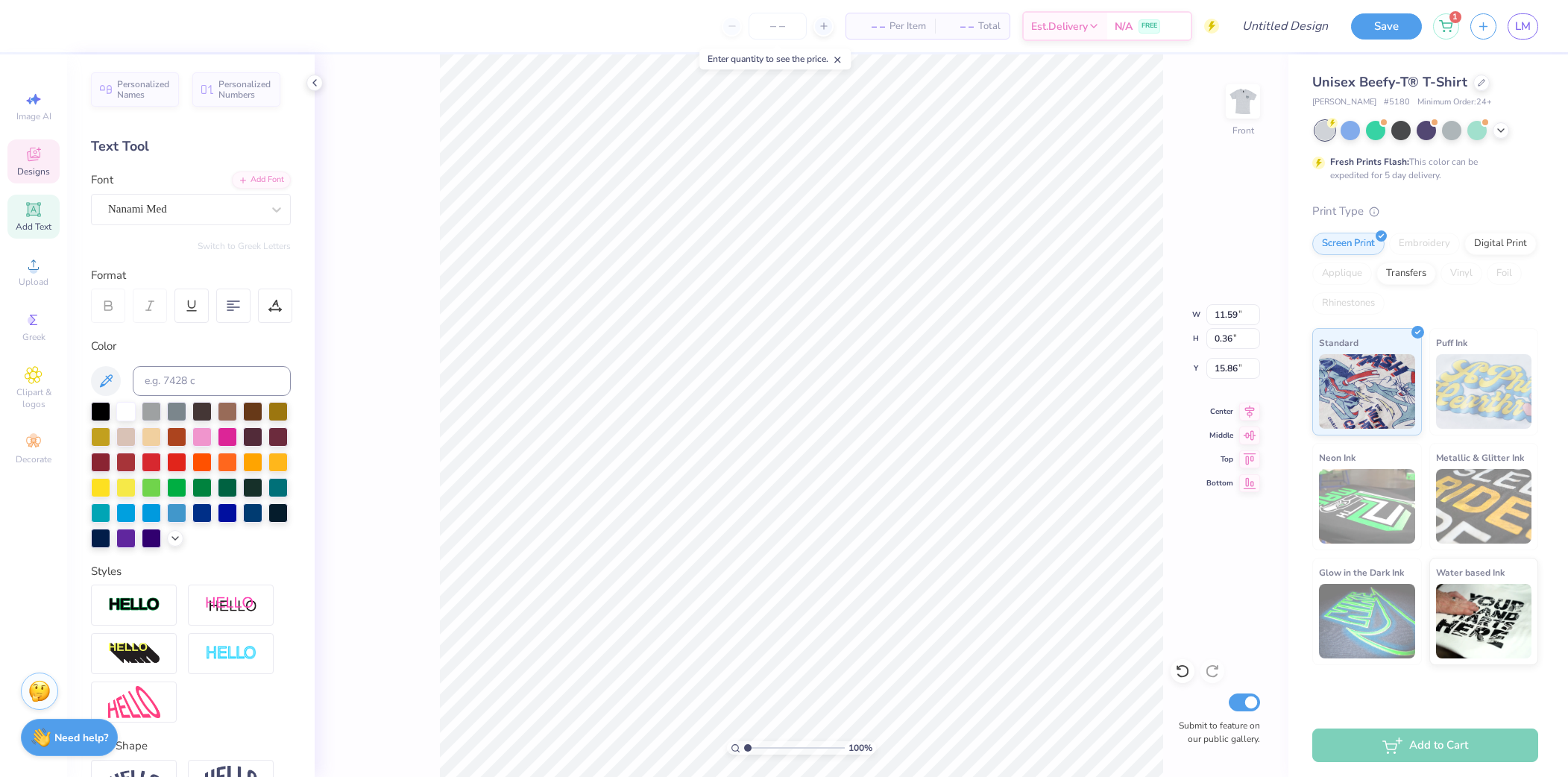
type textarea "[GEOGRAPHIC_DATA], [US_STATE]"
click at [279, 301] on icon at bounding box center [275, 306] width 13 height 13
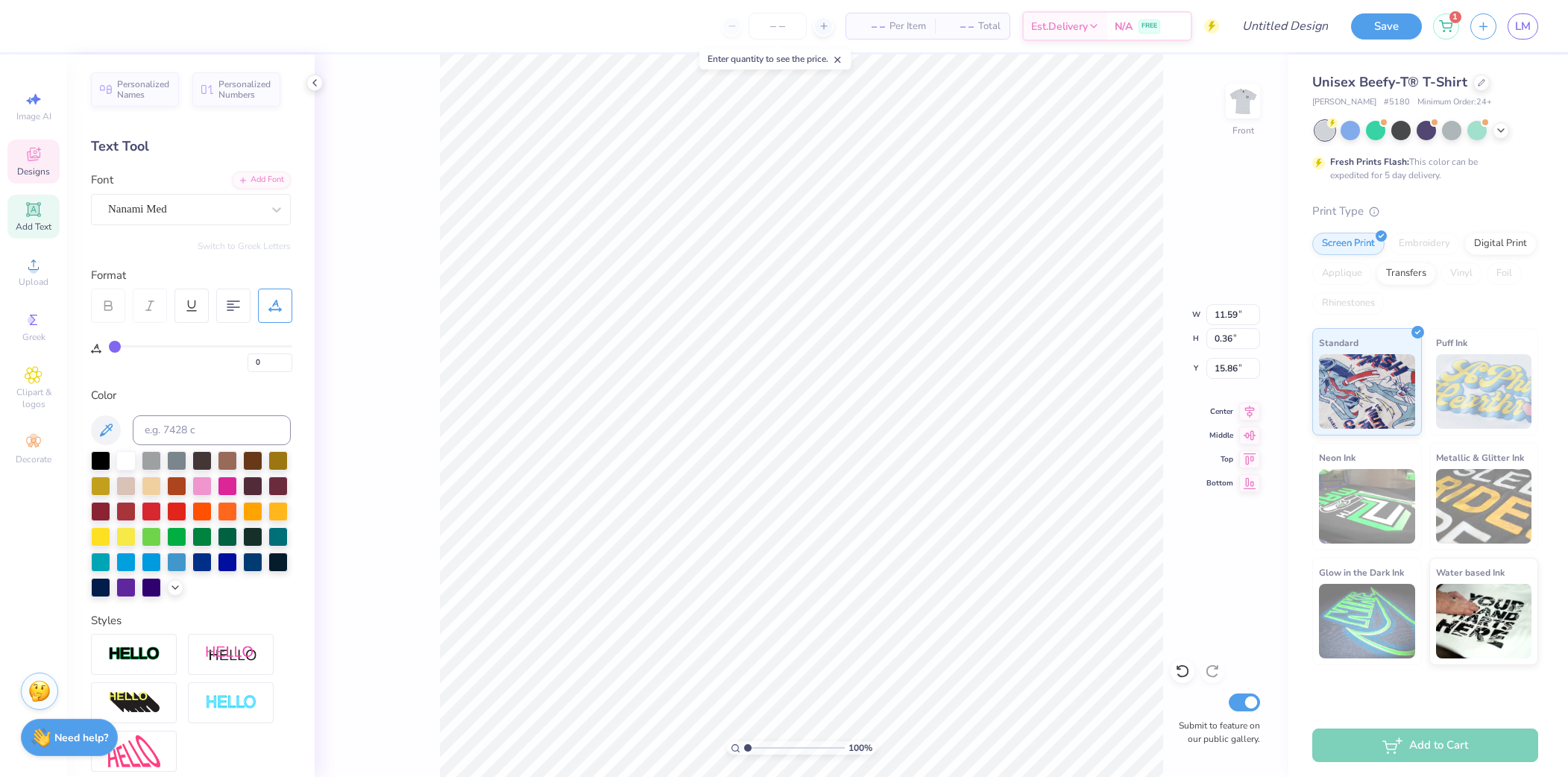
type input "1"
type input "3"
type input "4"
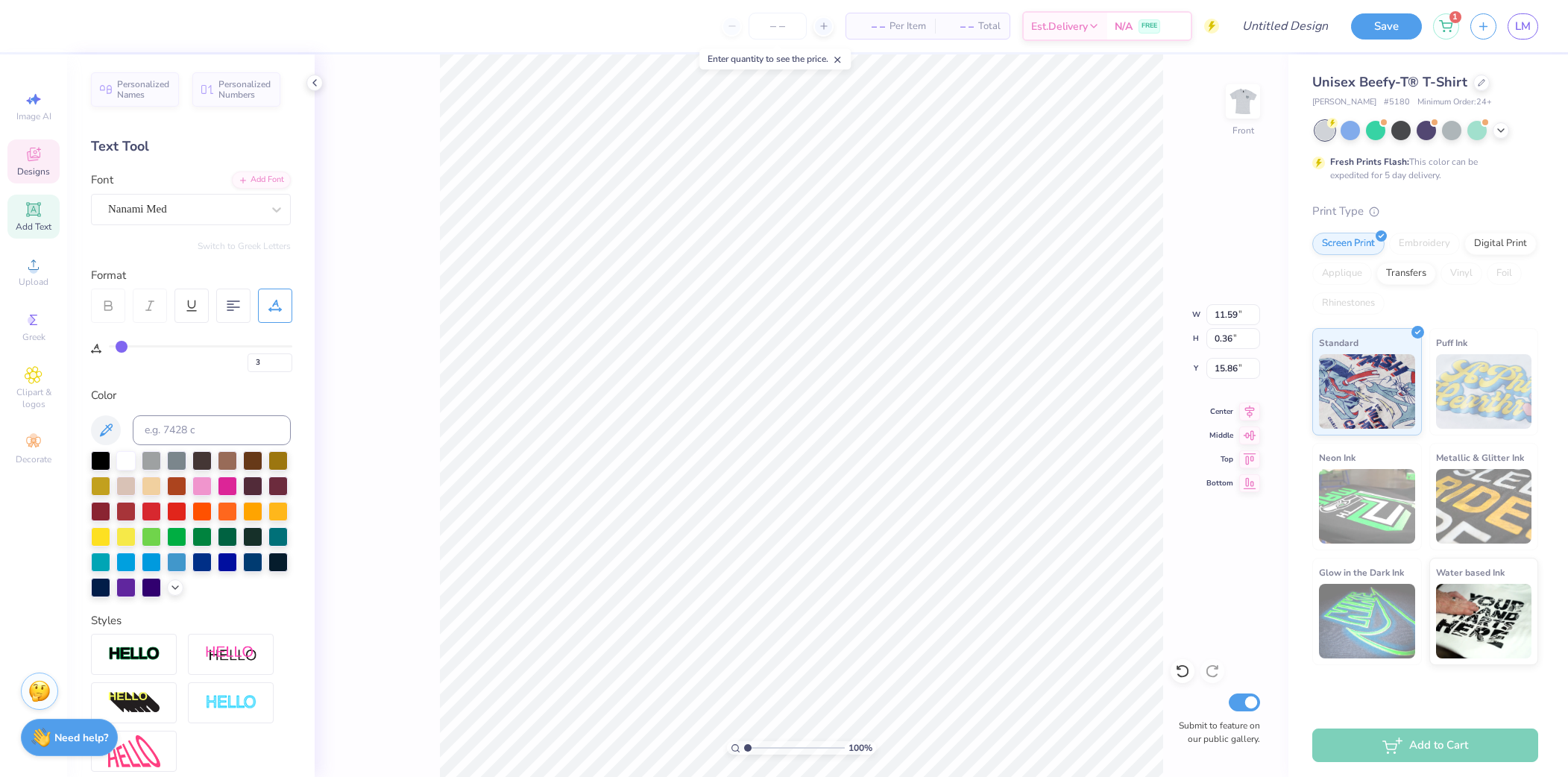
type input "4"
type input "6"
type input "8"
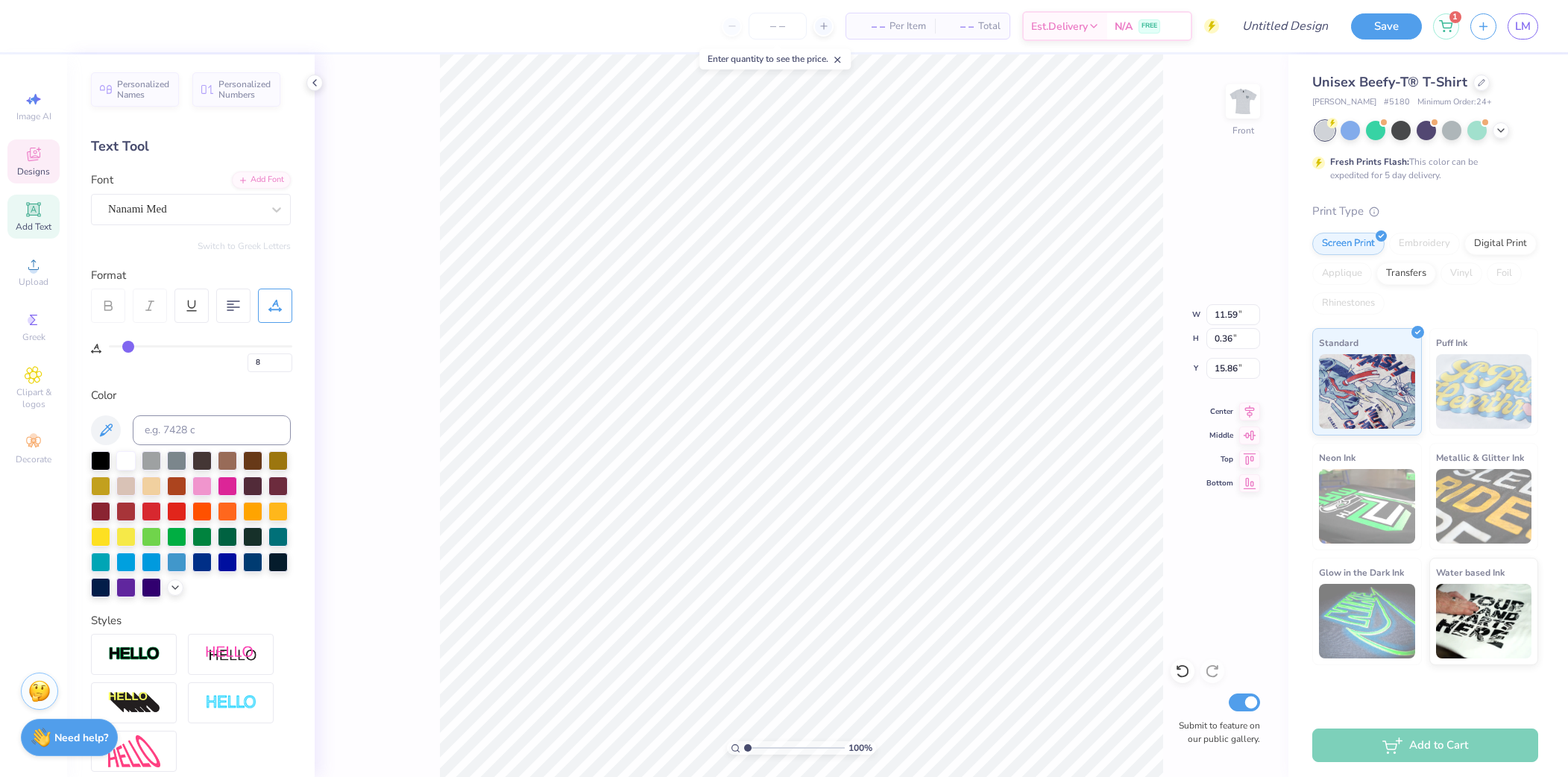
type input "10"
type input "11"
type input "13"
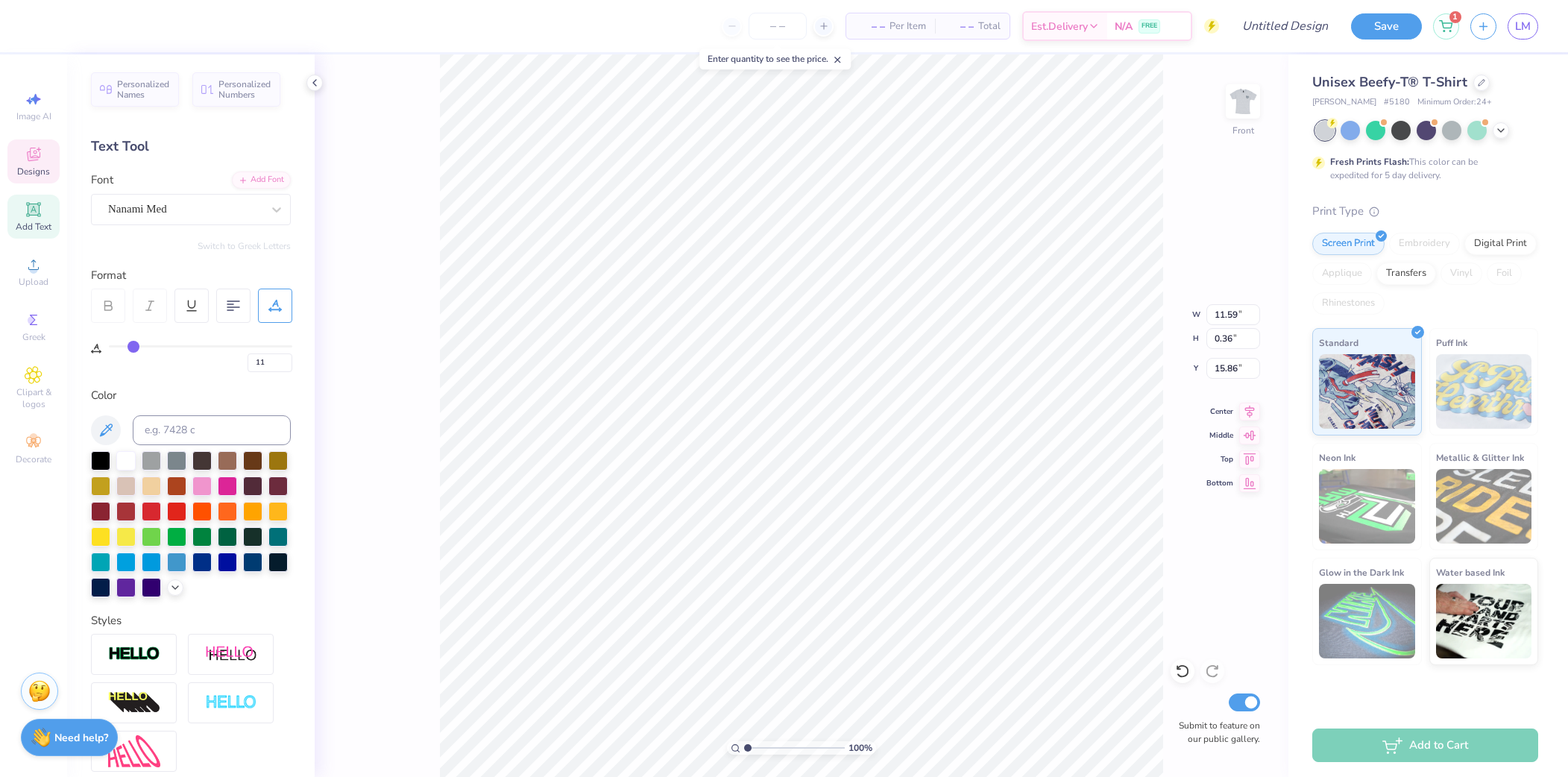
type input "13"
type input "14"
type input "15"
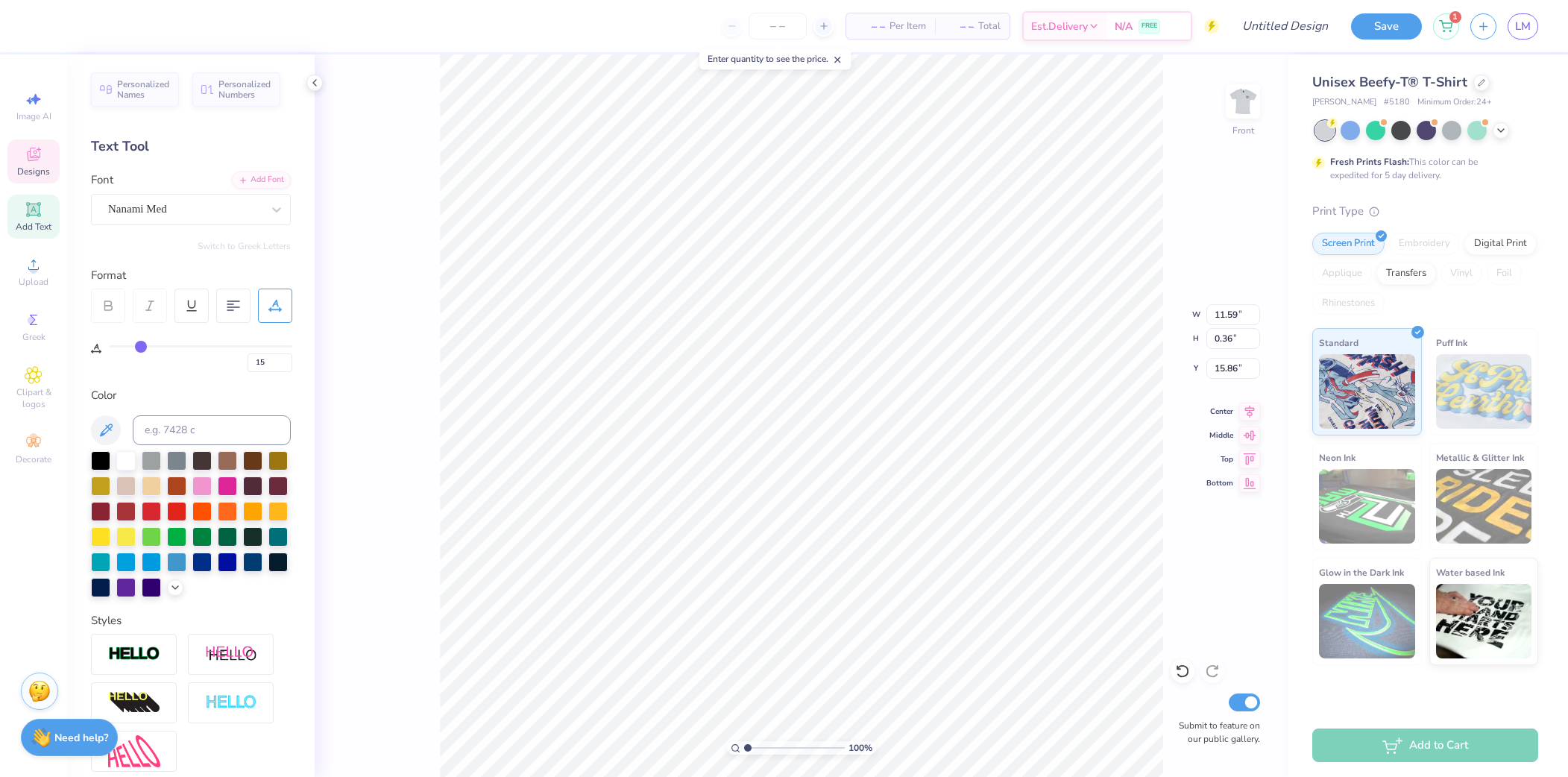
type input "16"
type input "17"
type input "18"
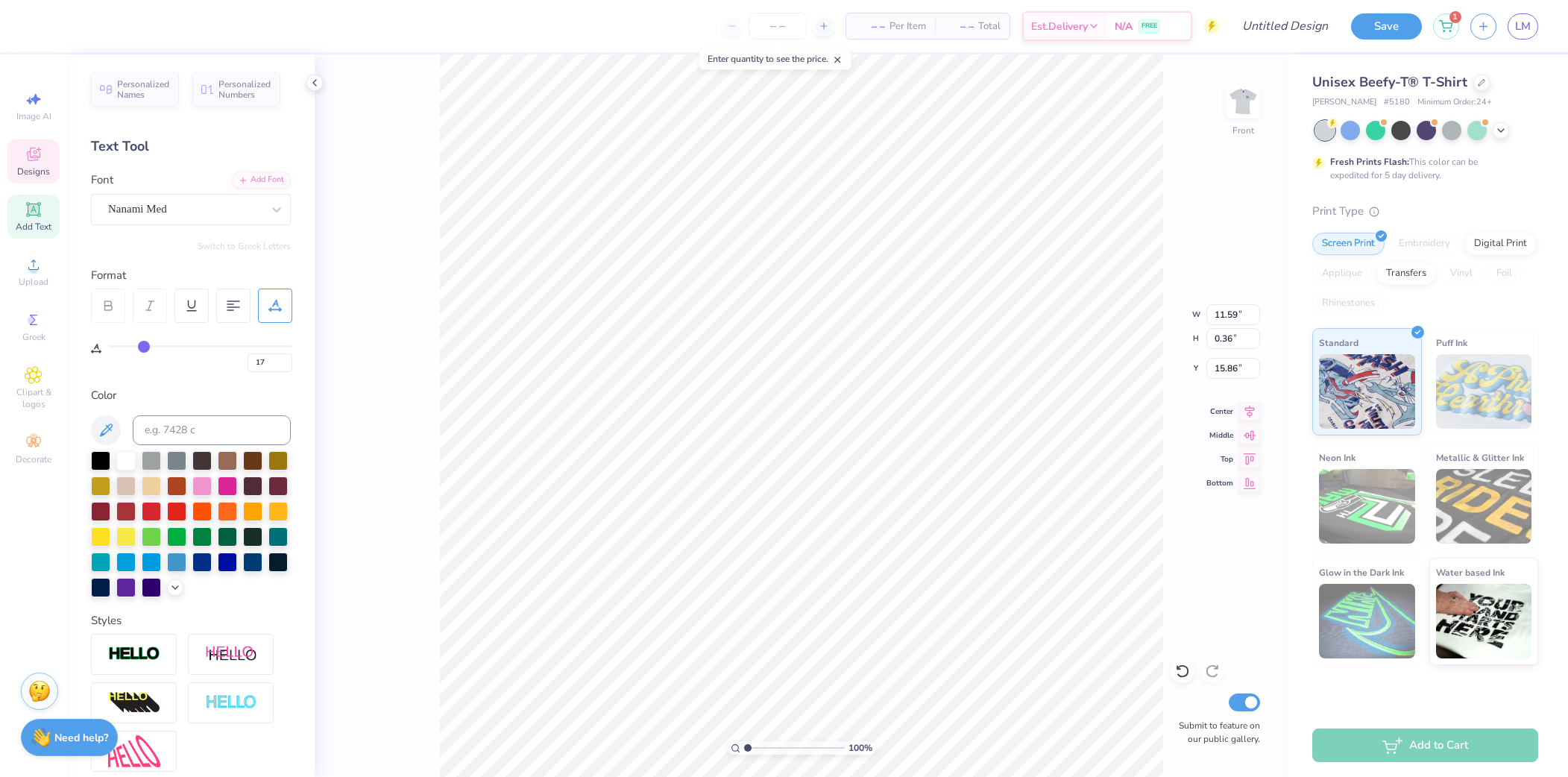
type input "18"
type input "19"
type input "20"
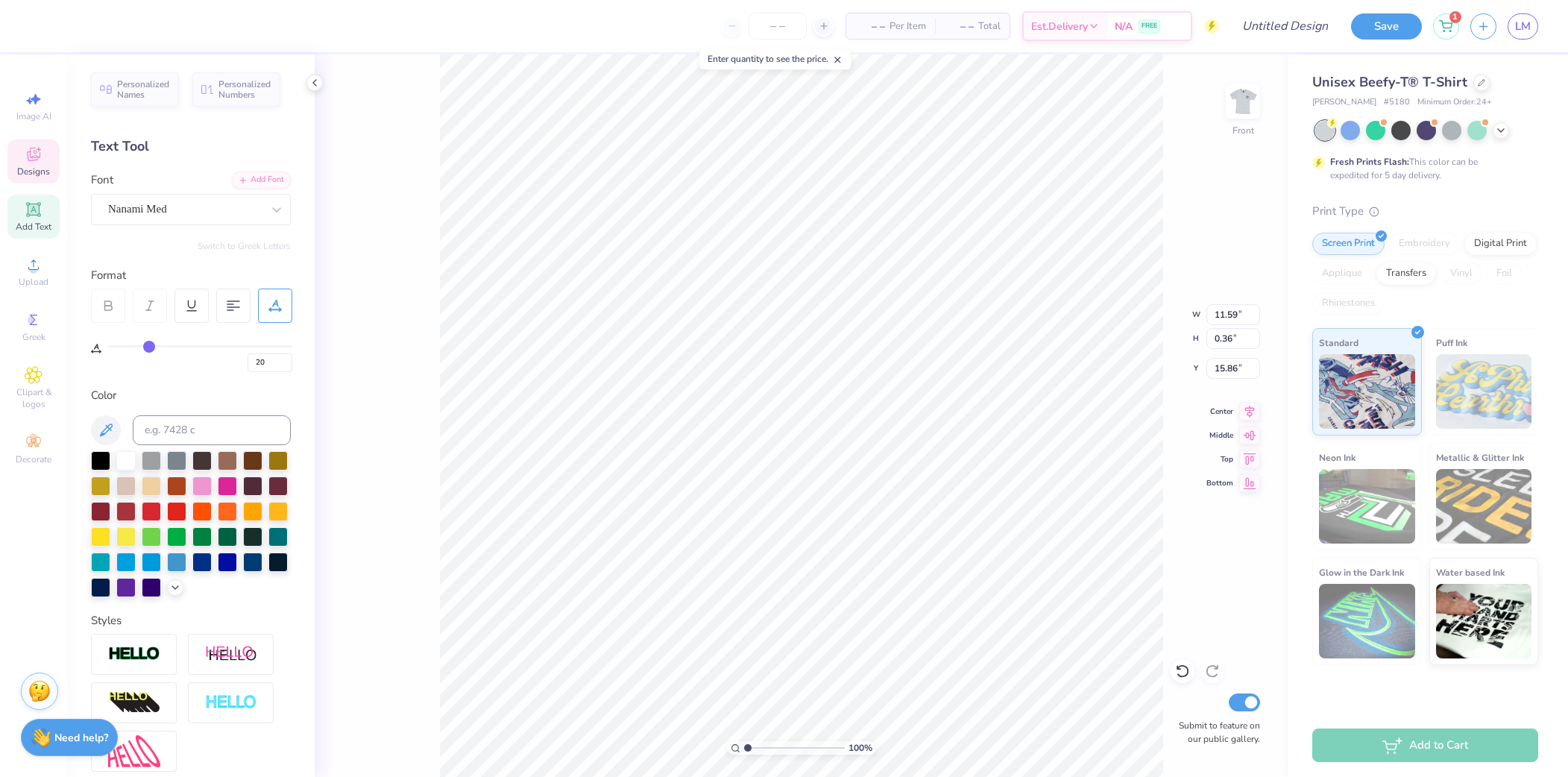
type input "21"
type input "22"
type input "23"
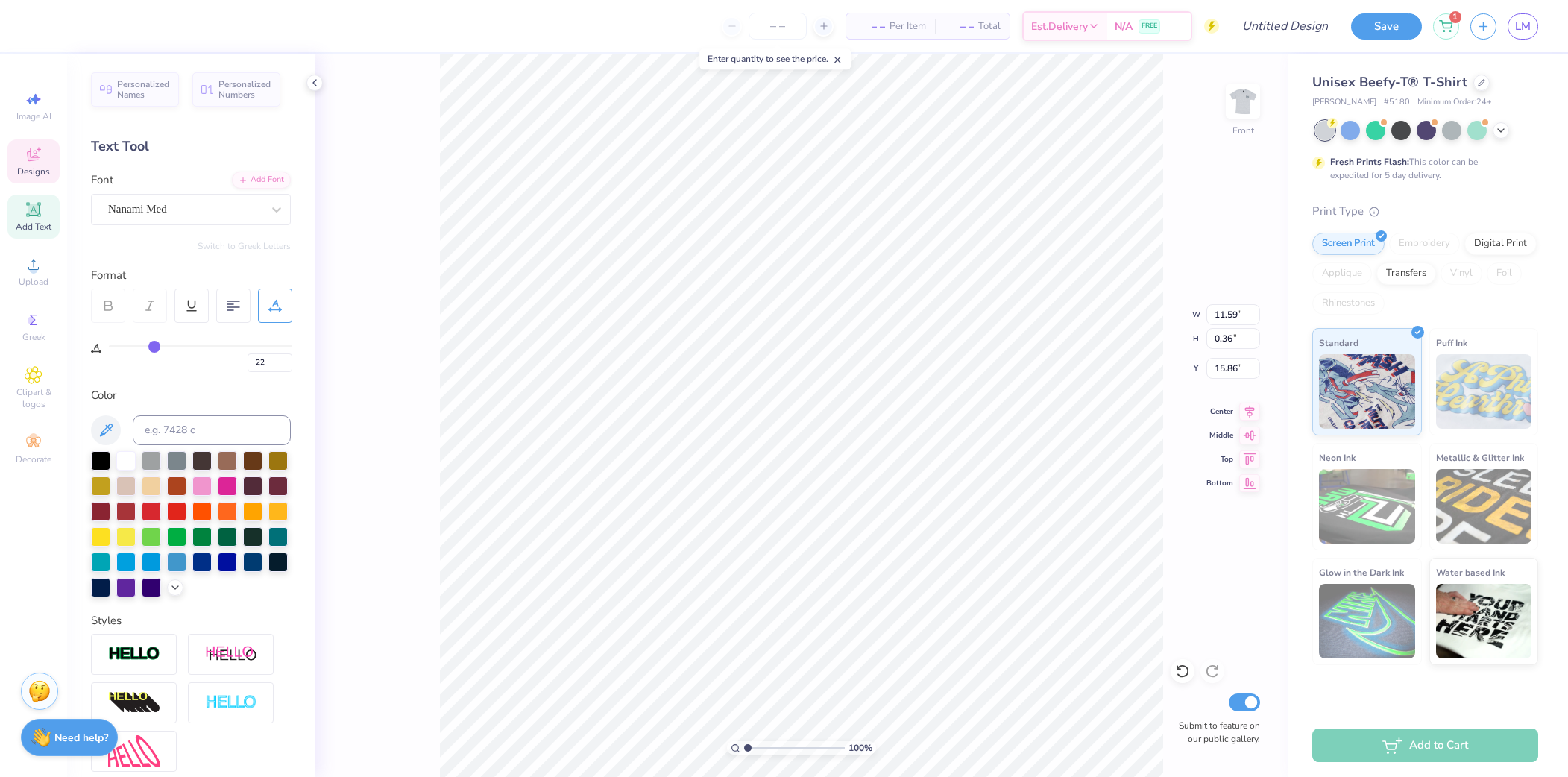
type input "23"
type input "24"
type input "25"
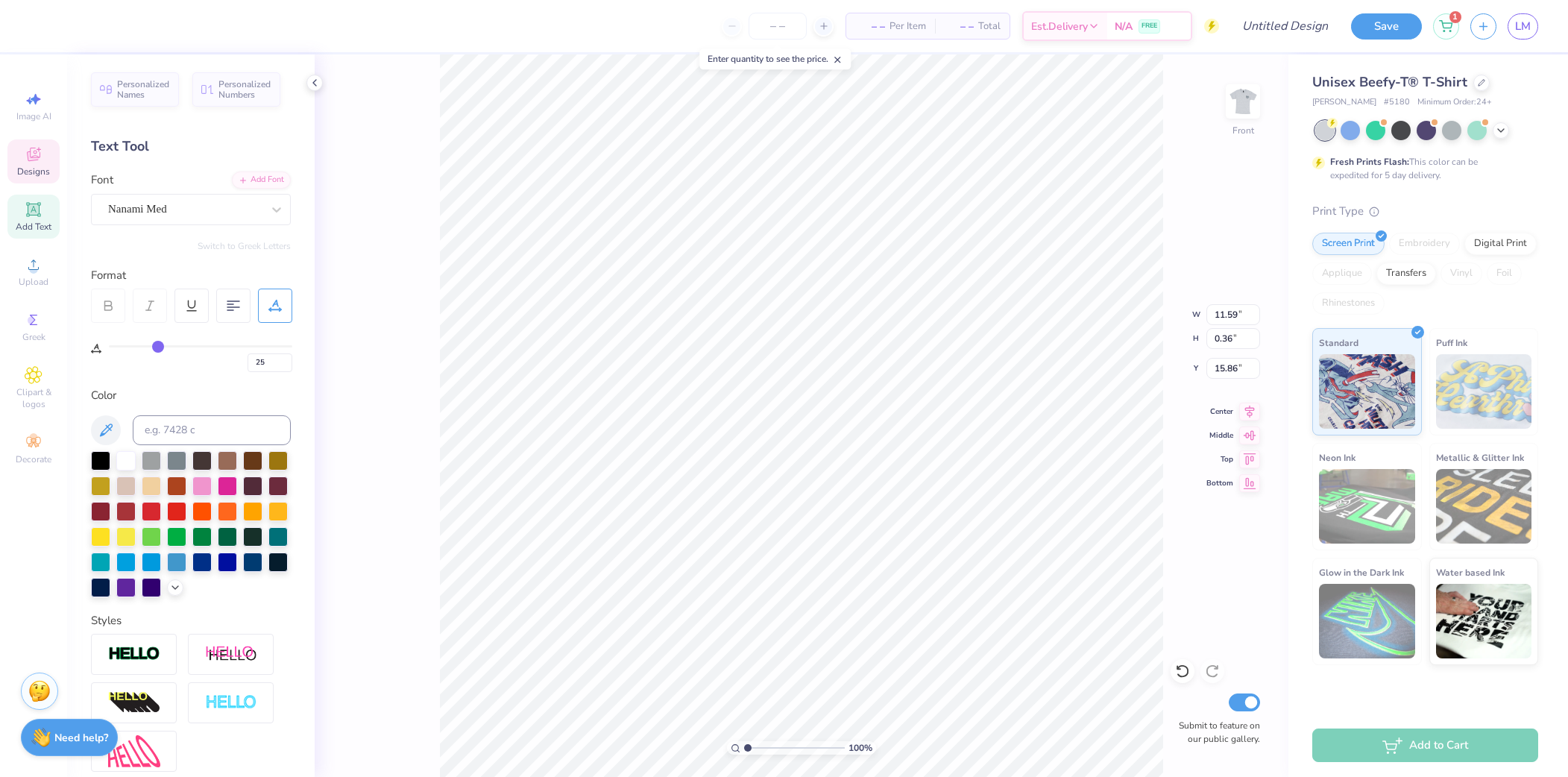
type input "26"
type input "27"
type input "28"
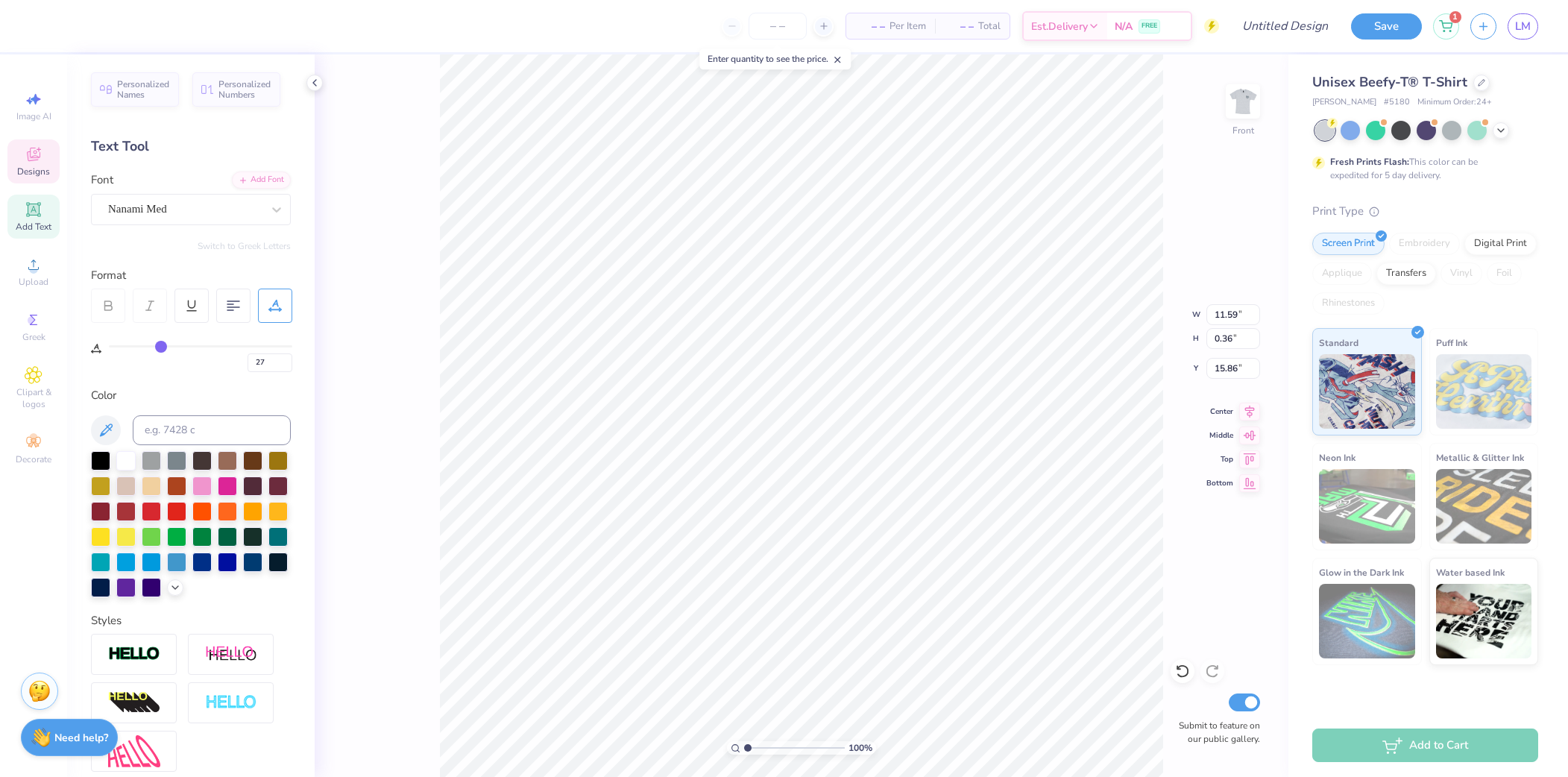
type input "28"
type input "29"
type input "30"
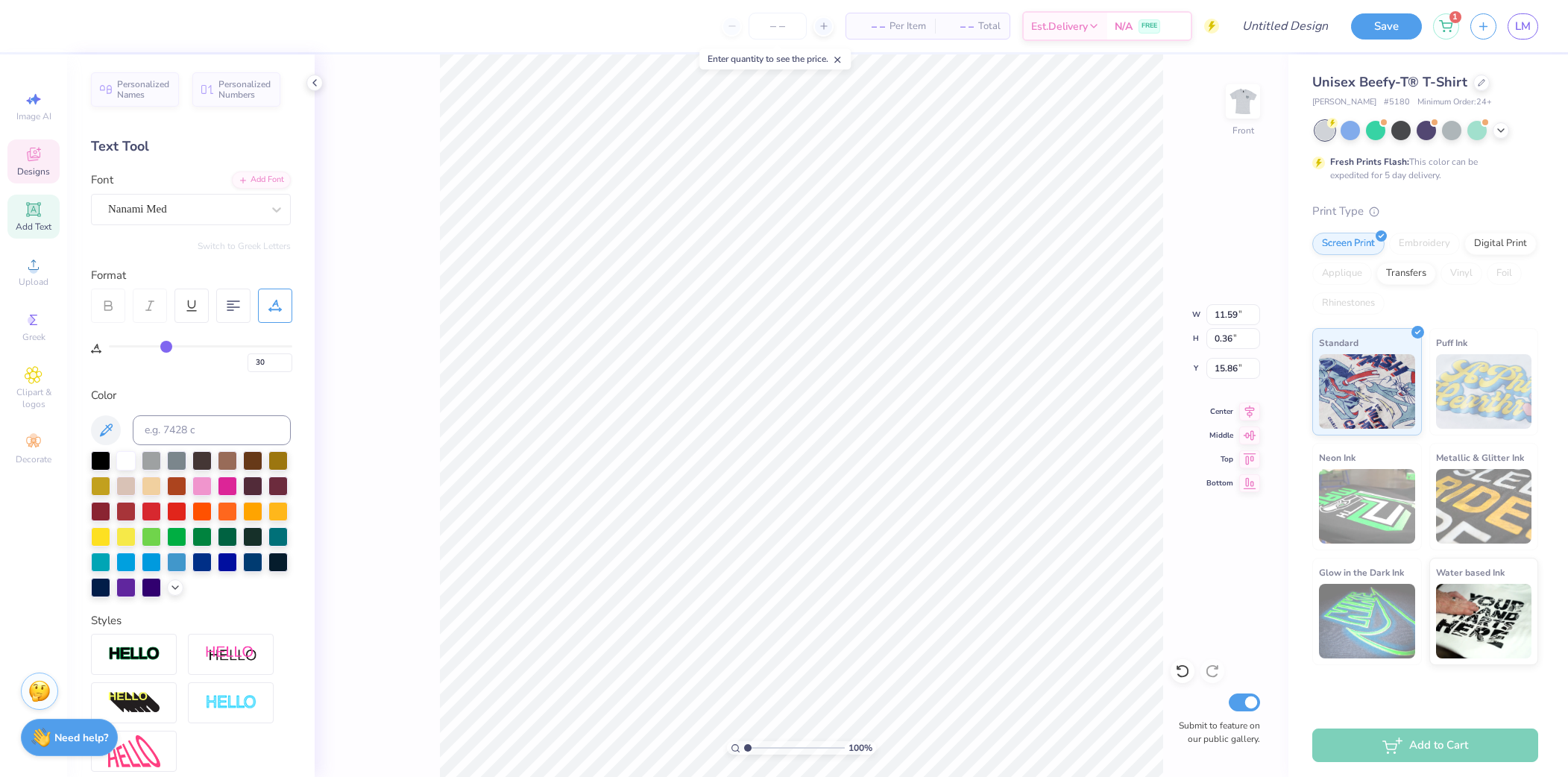
type input "31"
type input "32"
type input "31"
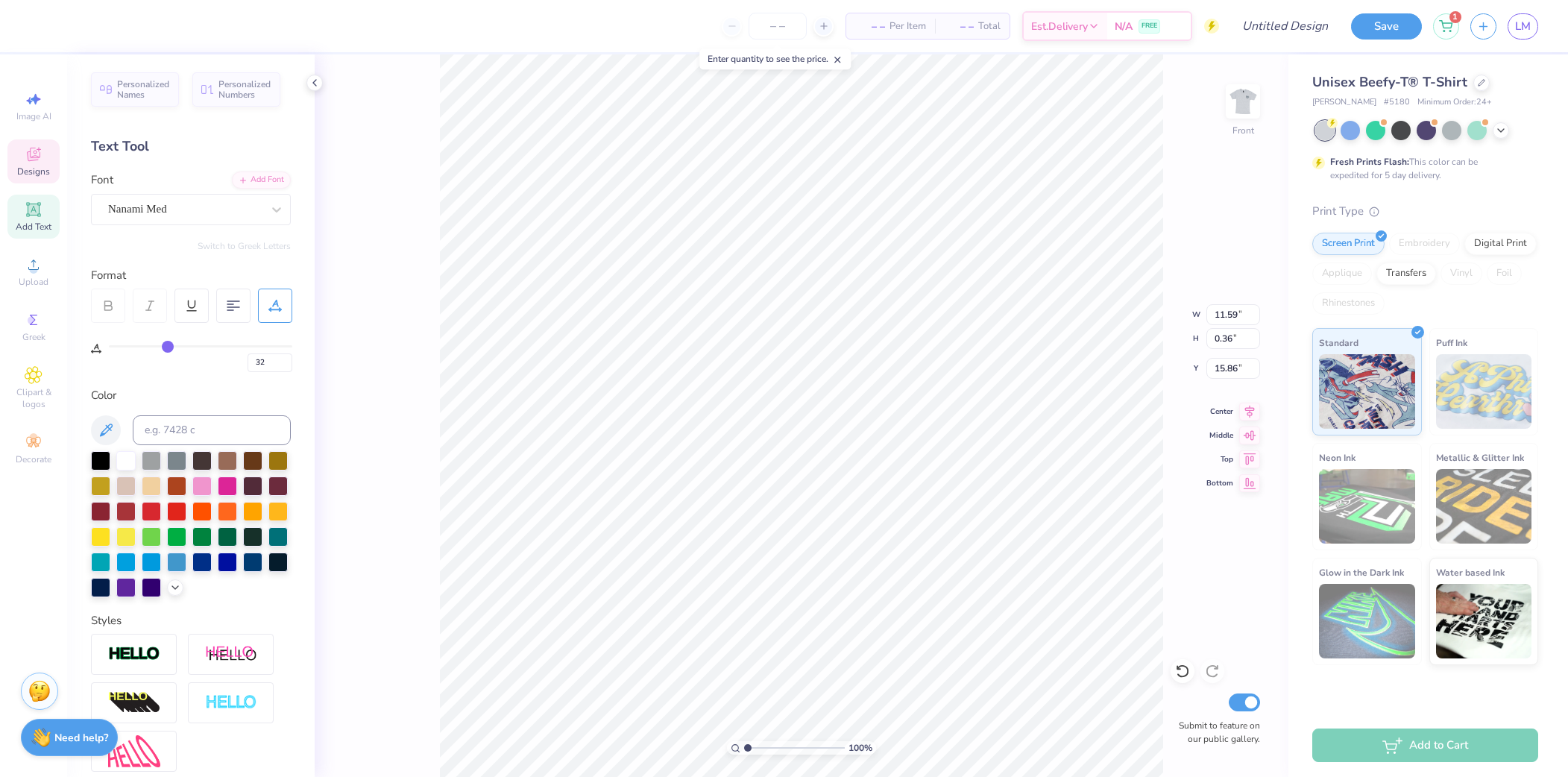
type input "31"
type input "30"
type input "29"
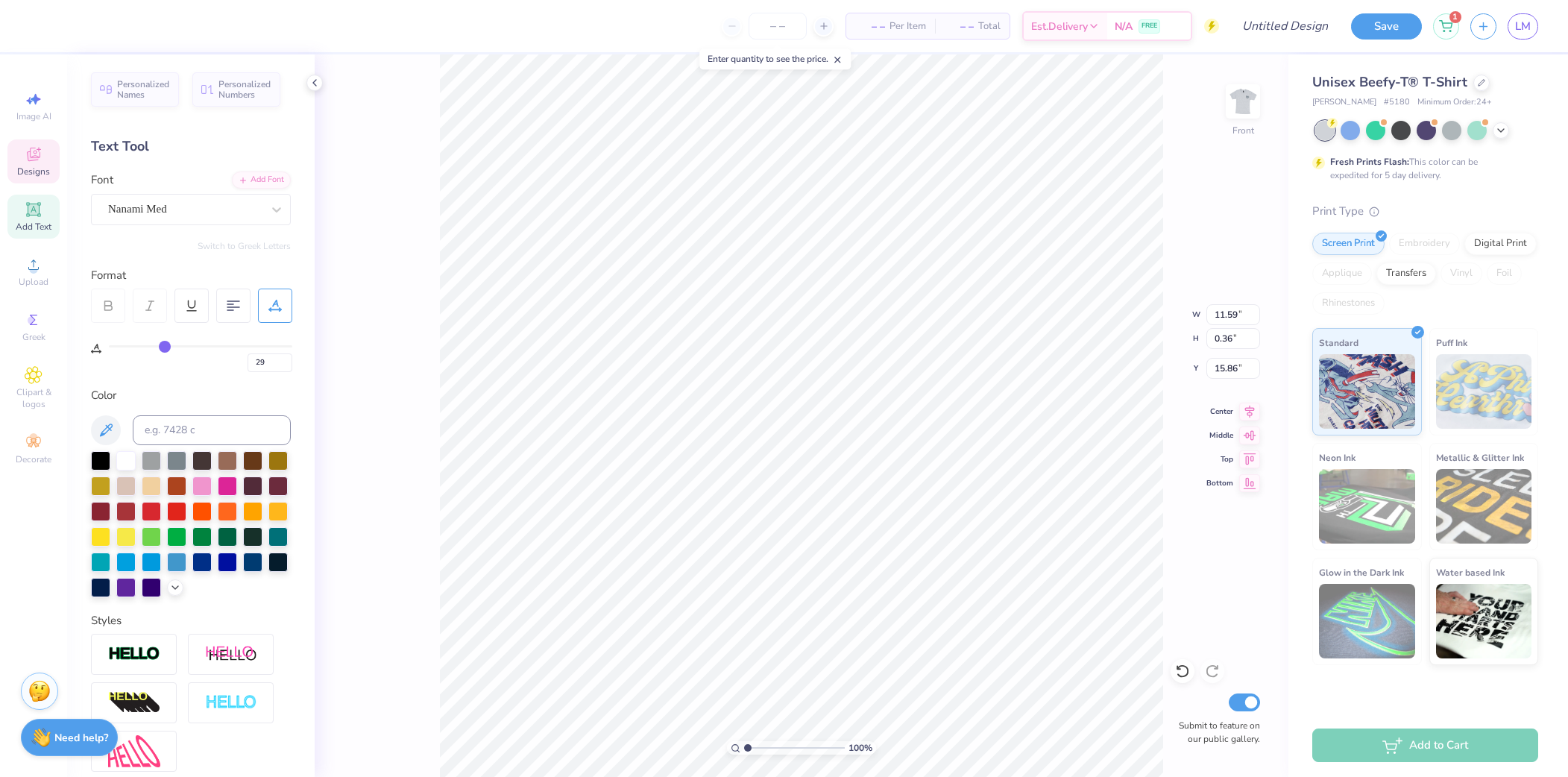
type input "28"
type input "27"
type input "28"
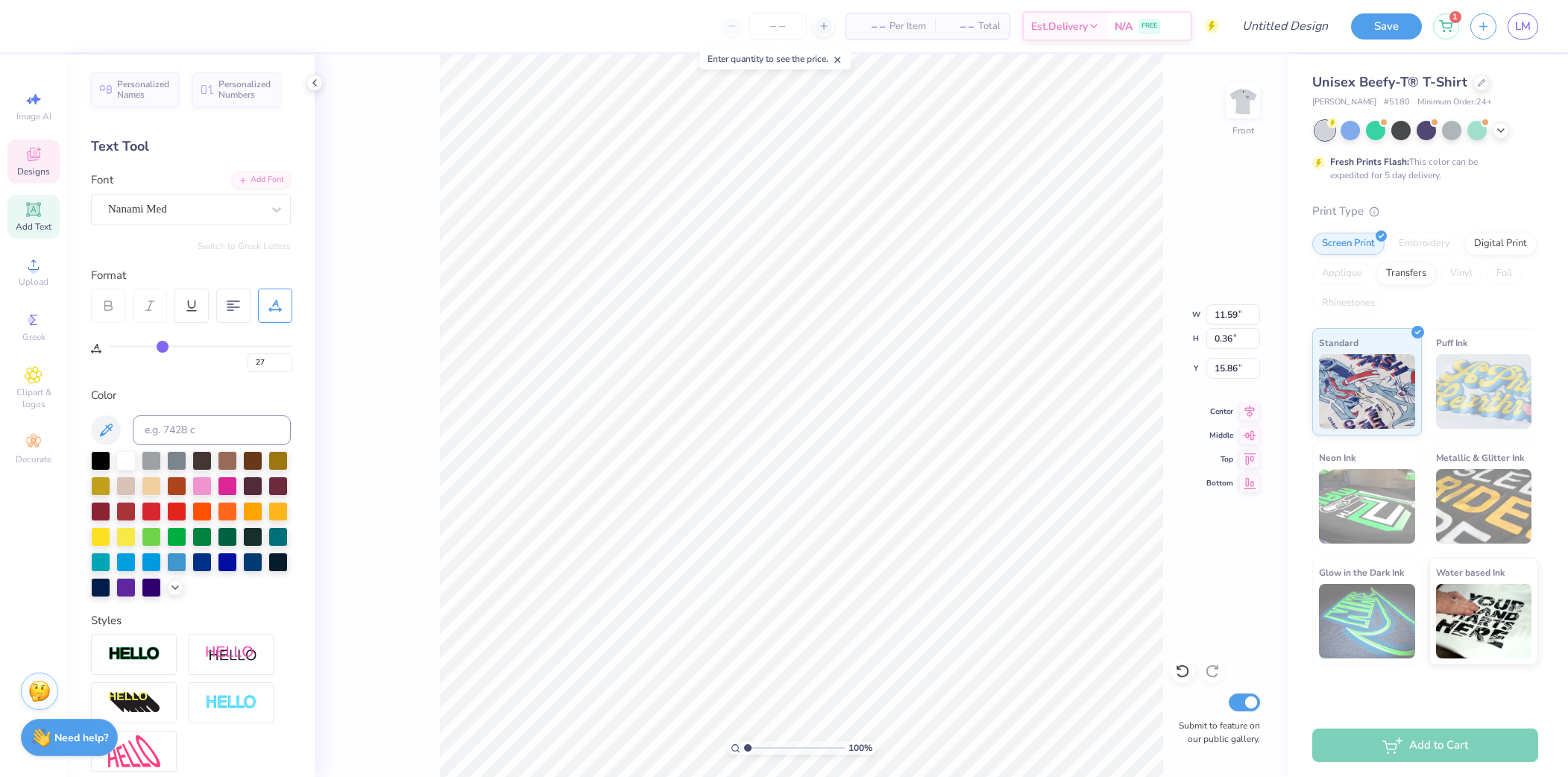
type input "28"
type input "29"
type input "30"
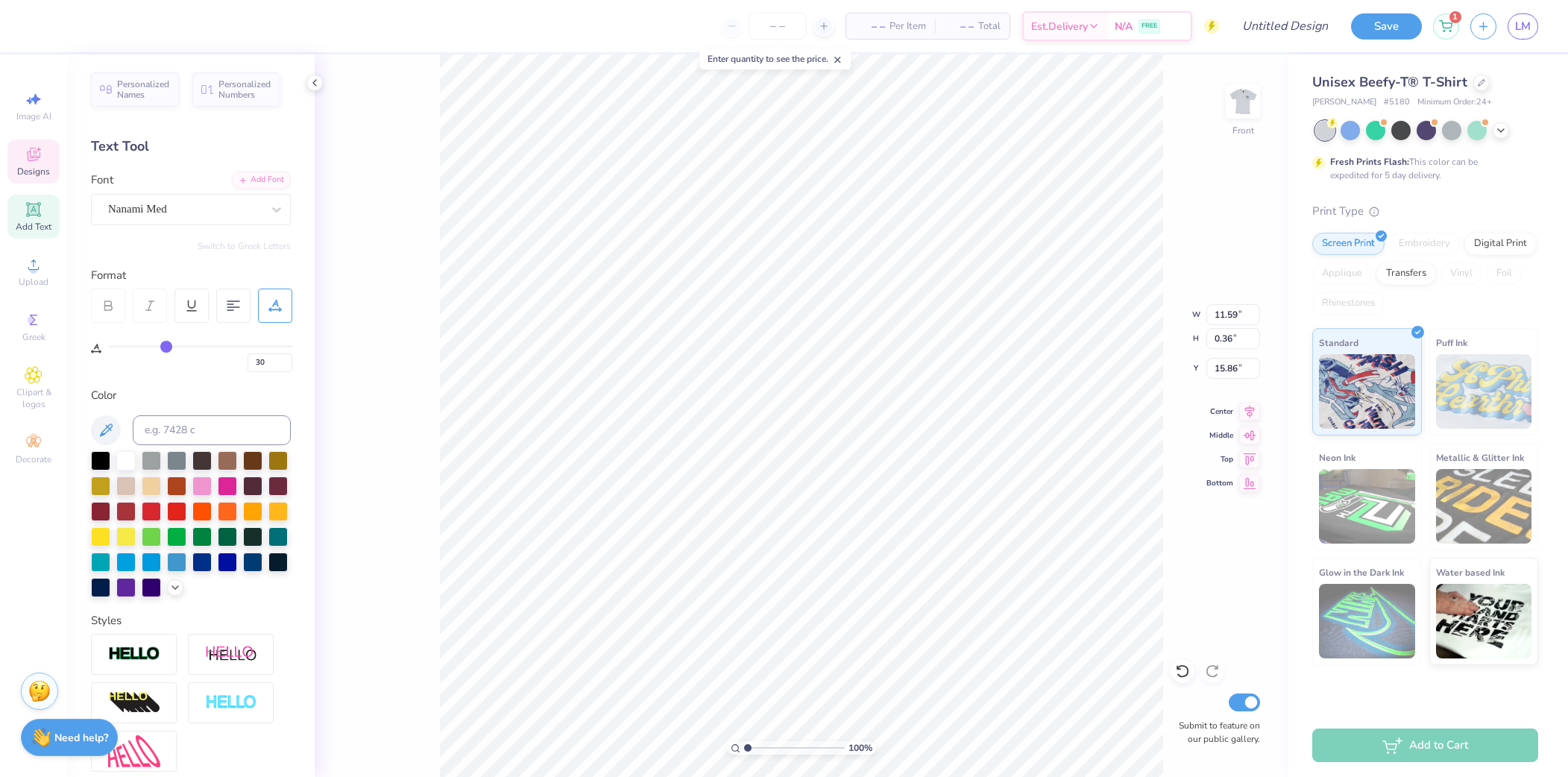
type input "31"
type input "32"
type input "33"
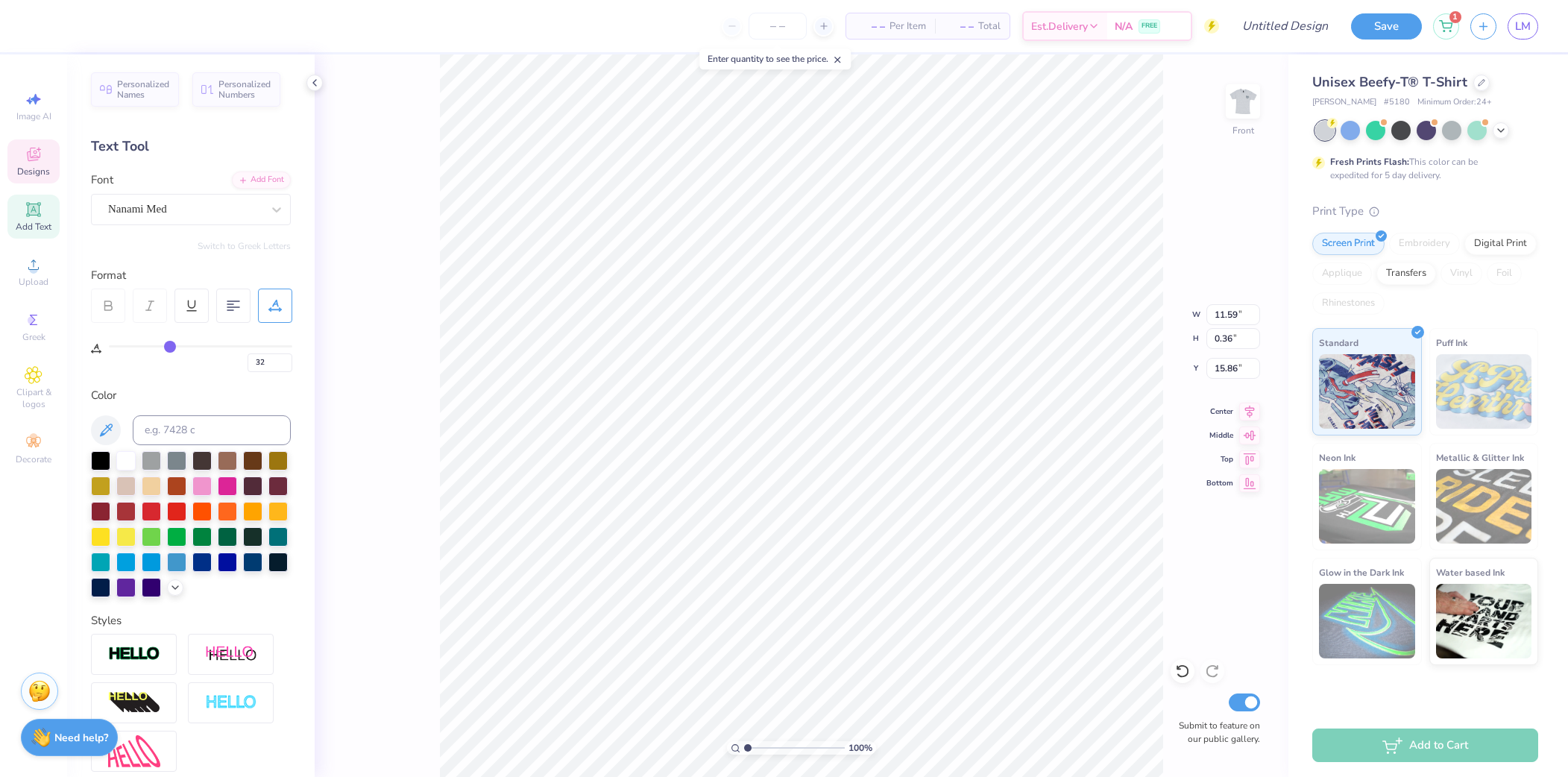
type input "33"
type input "34"
type input "35"
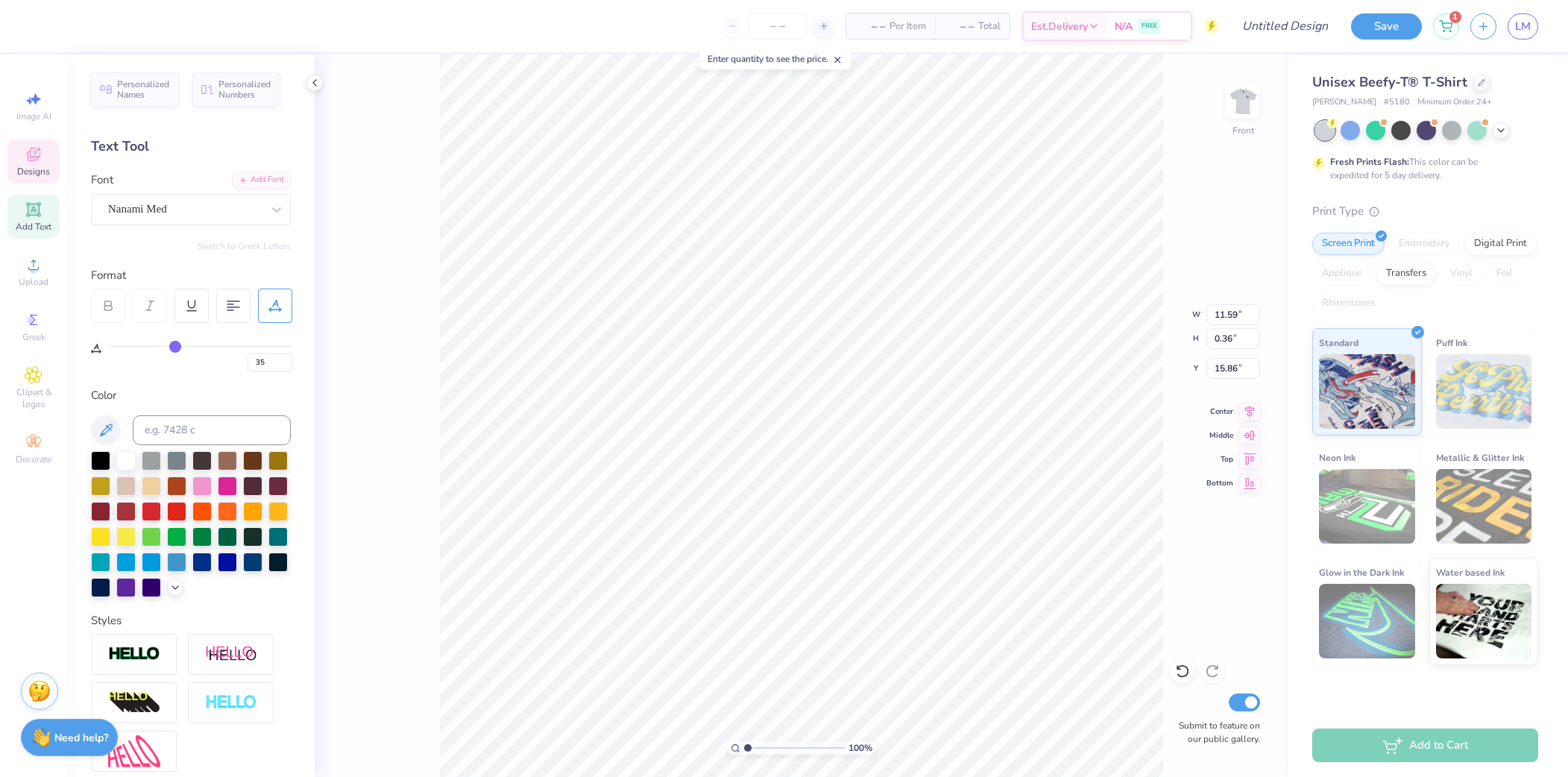
type input "36"
type input "37"
type input "38"
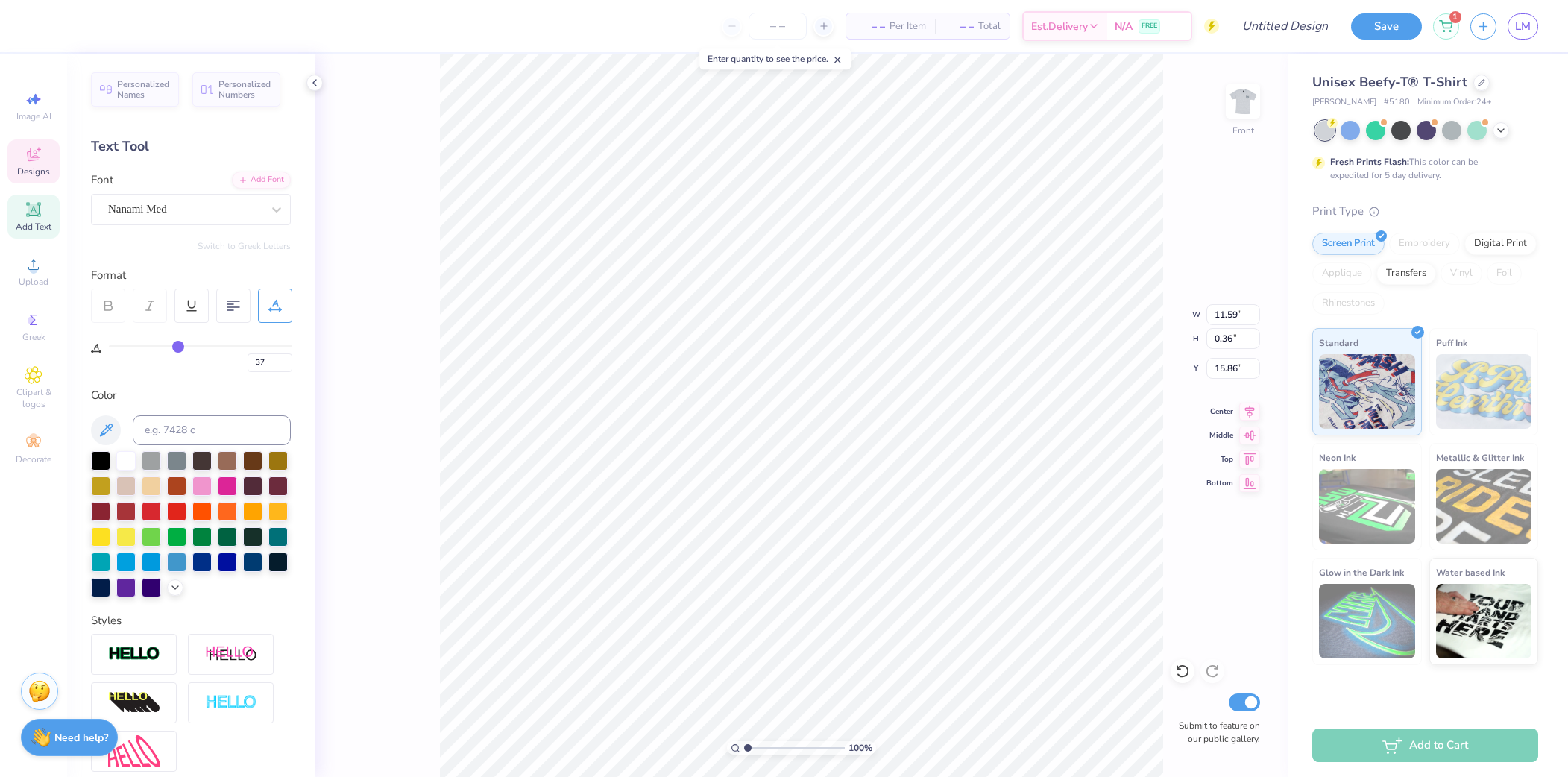
type input "38"
drag, startPoint x: 115, startPoint y: 342, endPoint x: 181, endPoint y: 342, distance: 66.0
click at [181, 345] on input "range" at bounding box center [200, 346] width 183 height 2
type input "0"
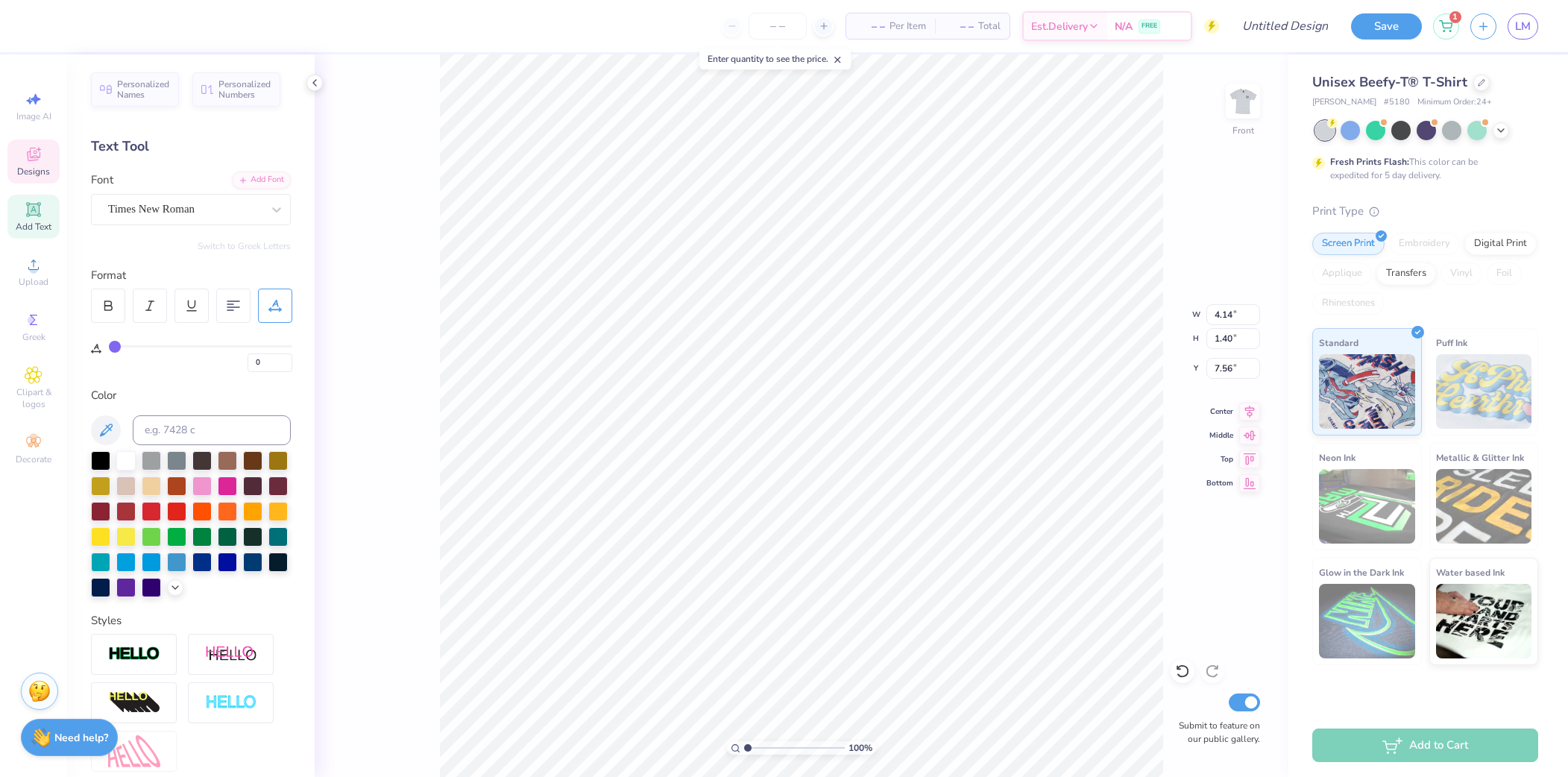
type textarea "PKT"
click at [278, 302] on icon at bounding box center [275, 306] width 13 height 13
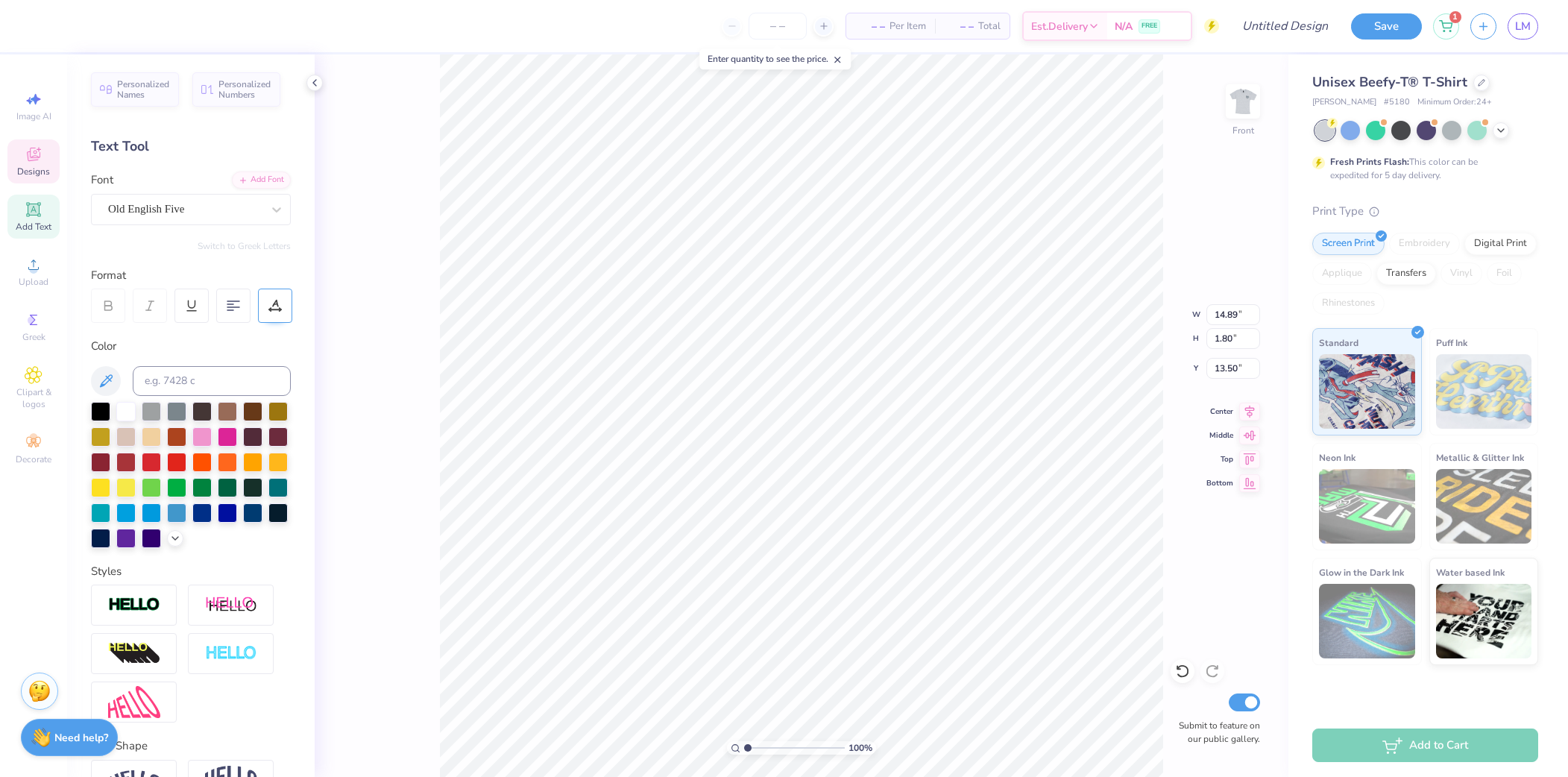
click at [278, 302] on icon at bounding box center [275, 306] width 13 height 13
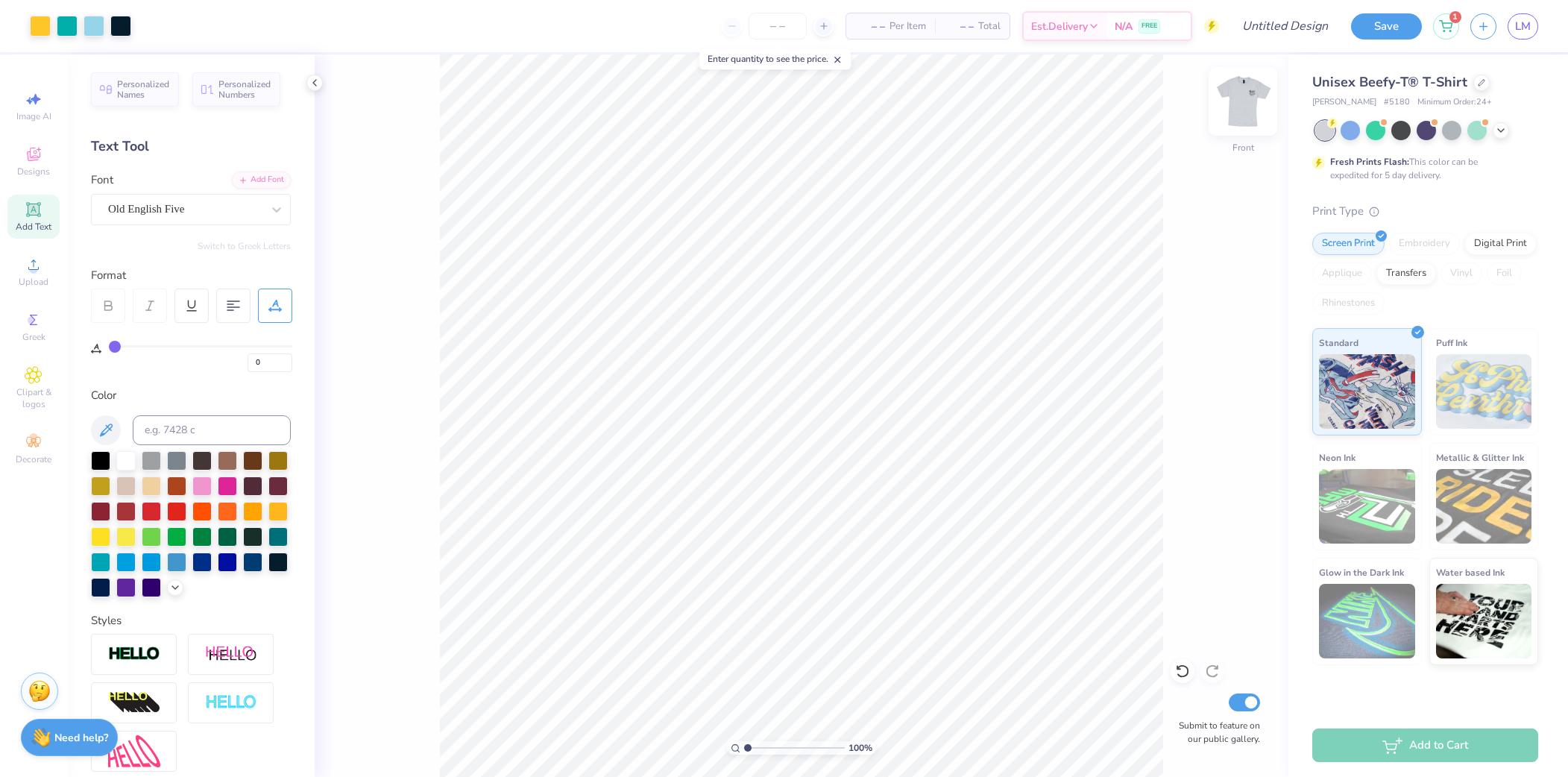
click at [1254, 86] on img at bounding box center [1242, 101] width 60 height 60
type textarea "P"
type textarea "Phi Kap"
type input "4.28"
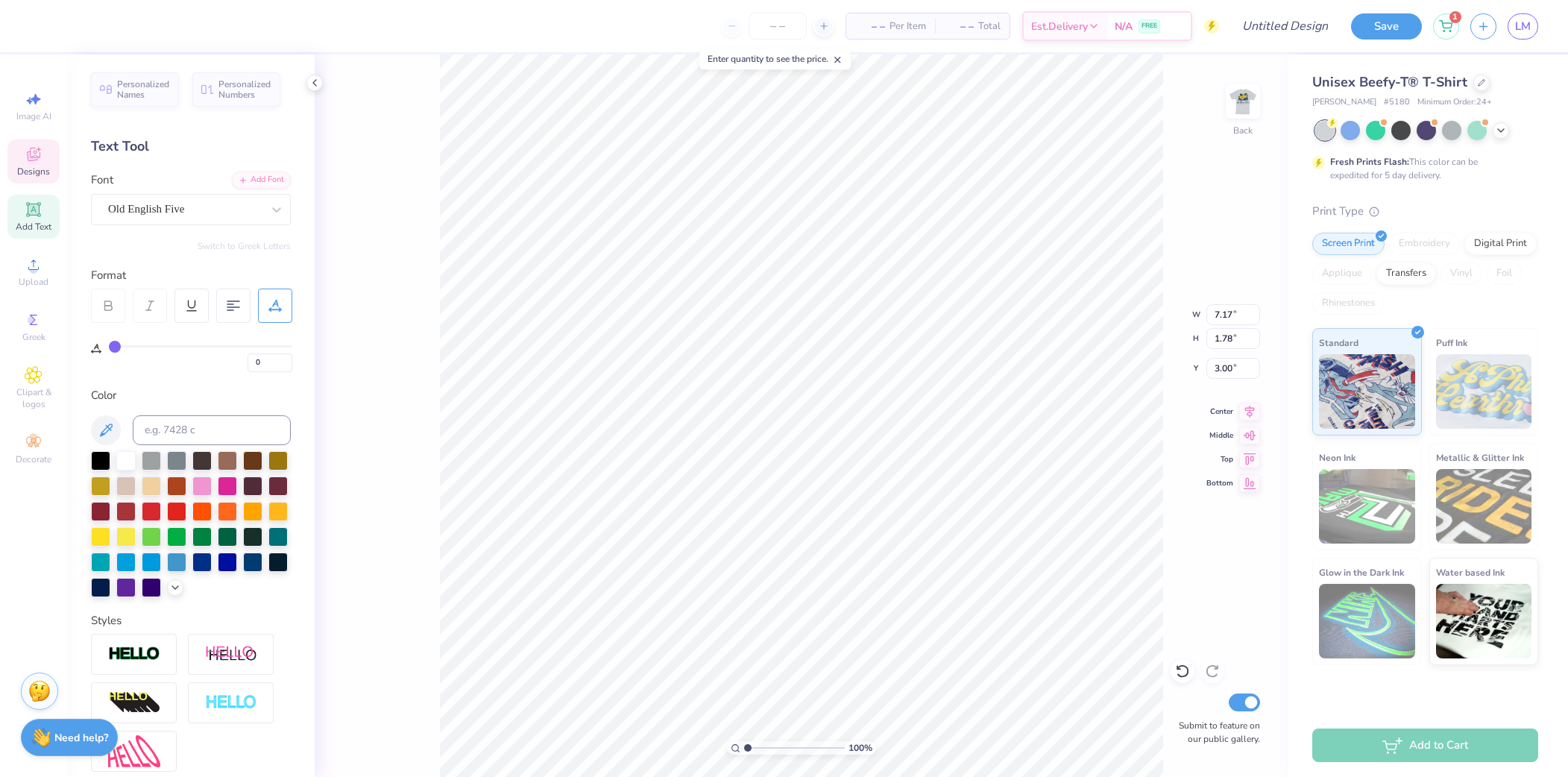
type input "1.06"
type input "3.63"
type textarea "Phi Kap"
click at [1498, 128] on polyline at bounding box center [1501, 129] width 6 height 3
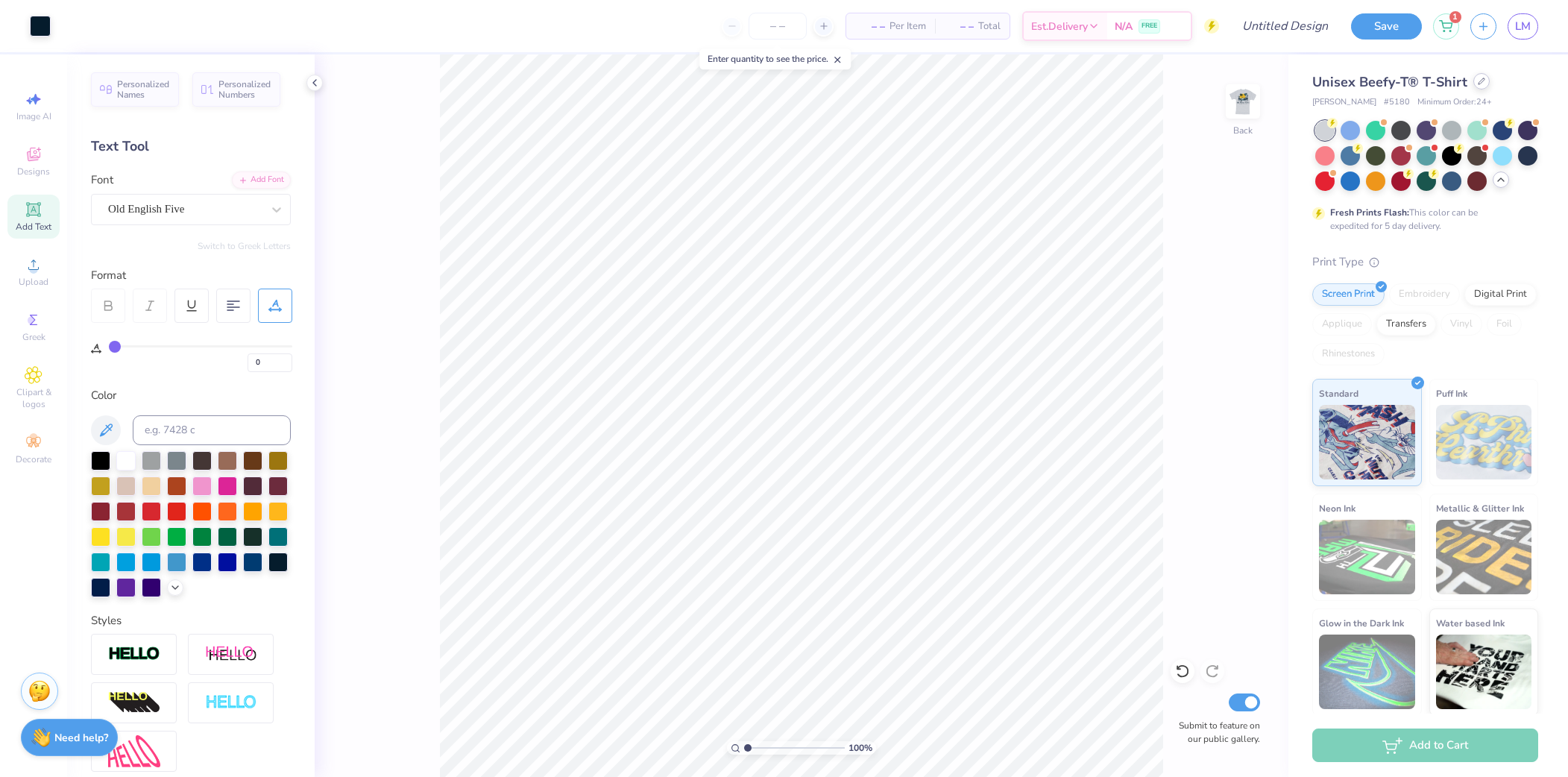
click at [1480, 87] on div at bounding box center [1482, 81] width 16 height 16
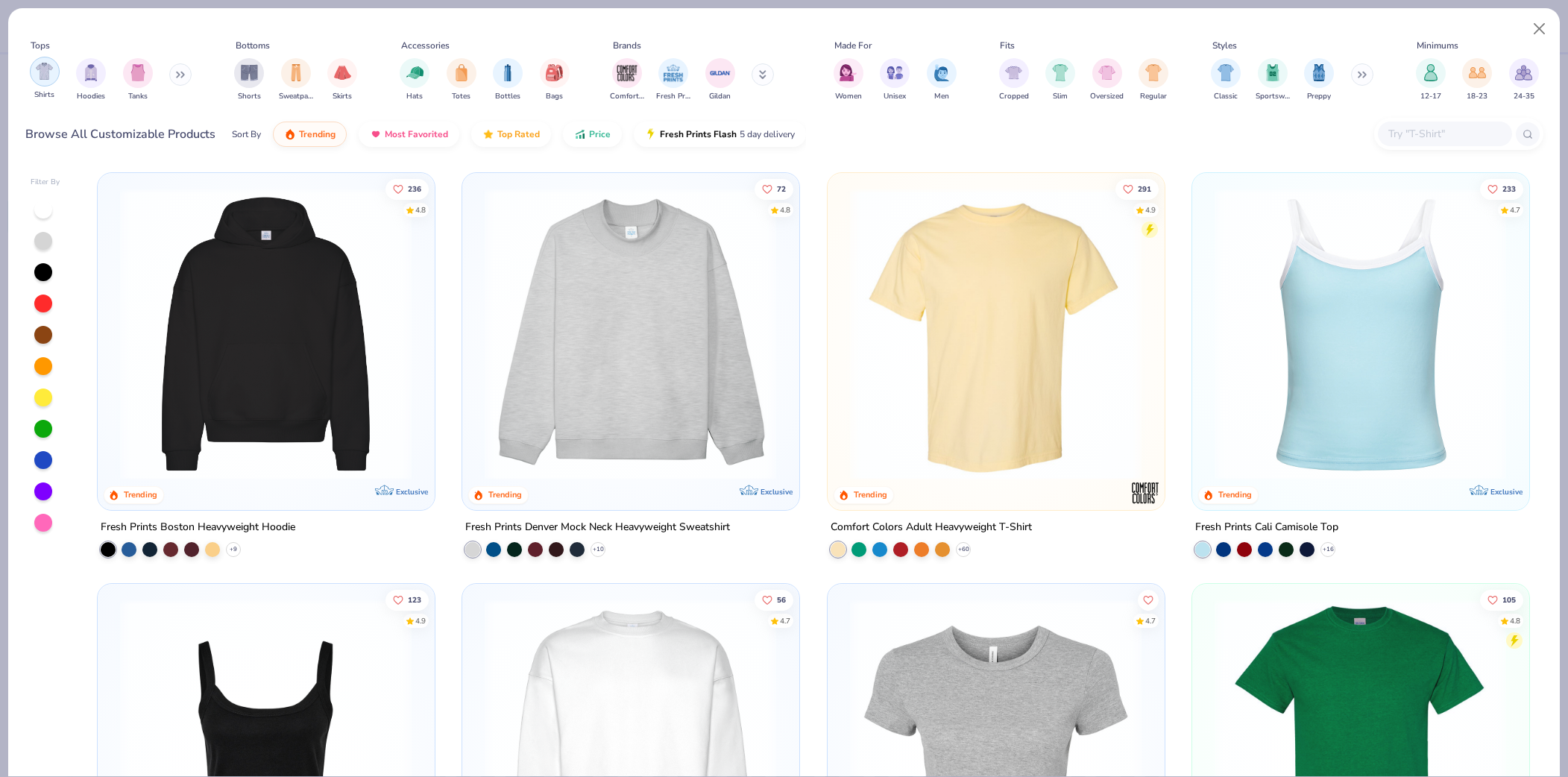
click at [52, 81] on div "filter for Shirts" at bounding box center [44, 71] width 29 height 29
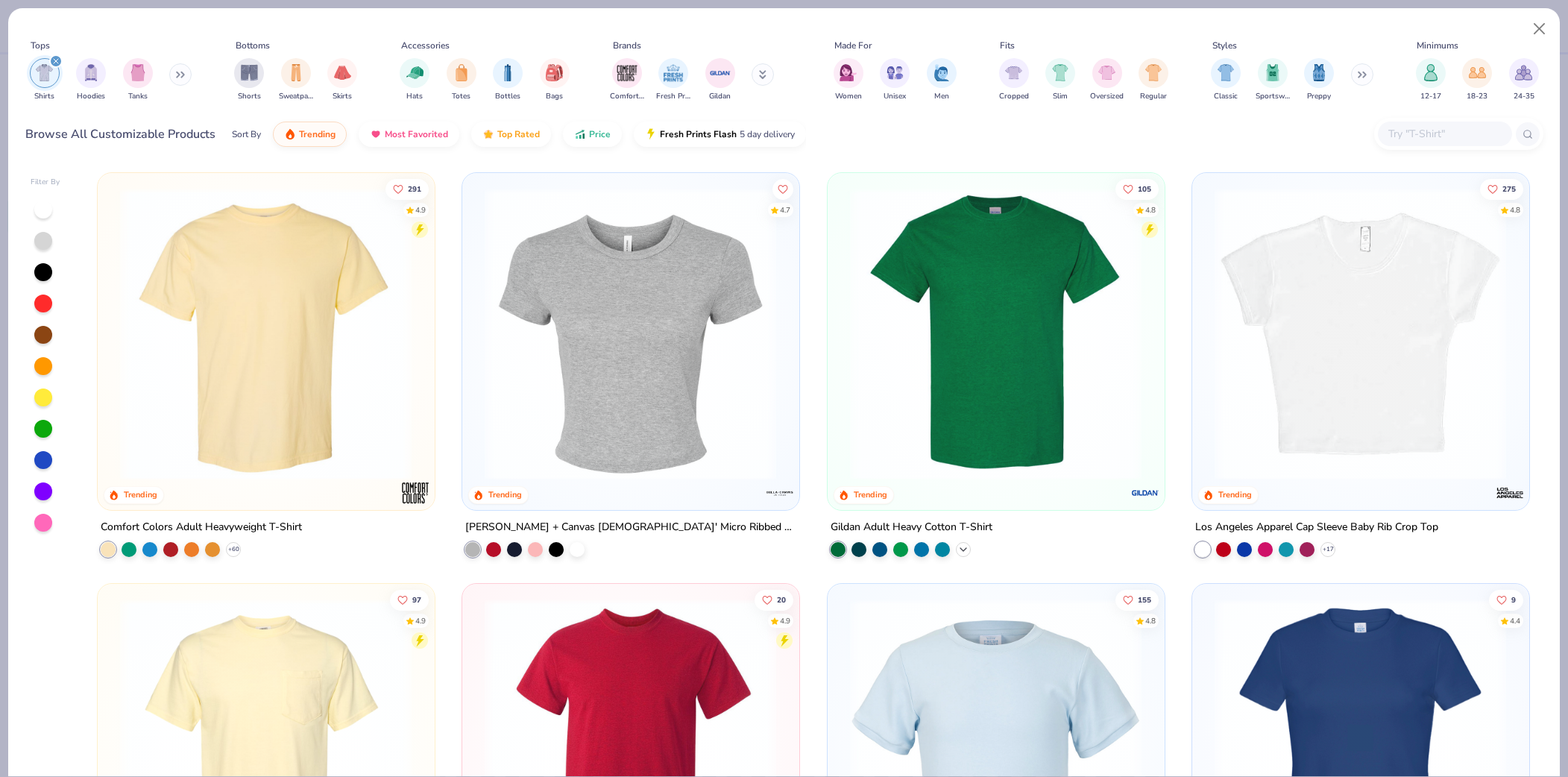
click at [964, 548] on icon at bounding box center [964, 549] width 12 height 12
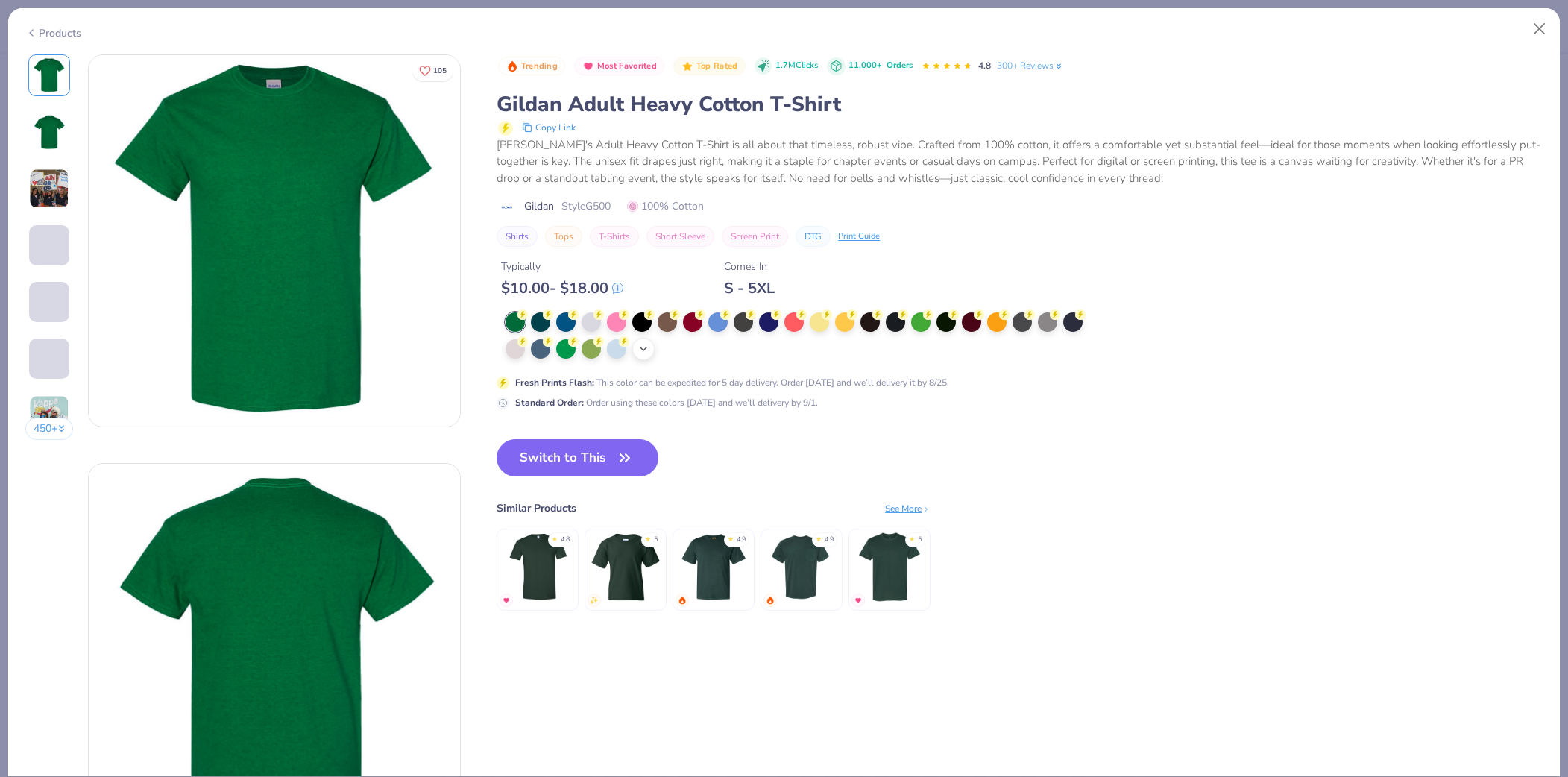
click at [645, 348] on polyline at bounding box center [643, 349] width 6 height 3
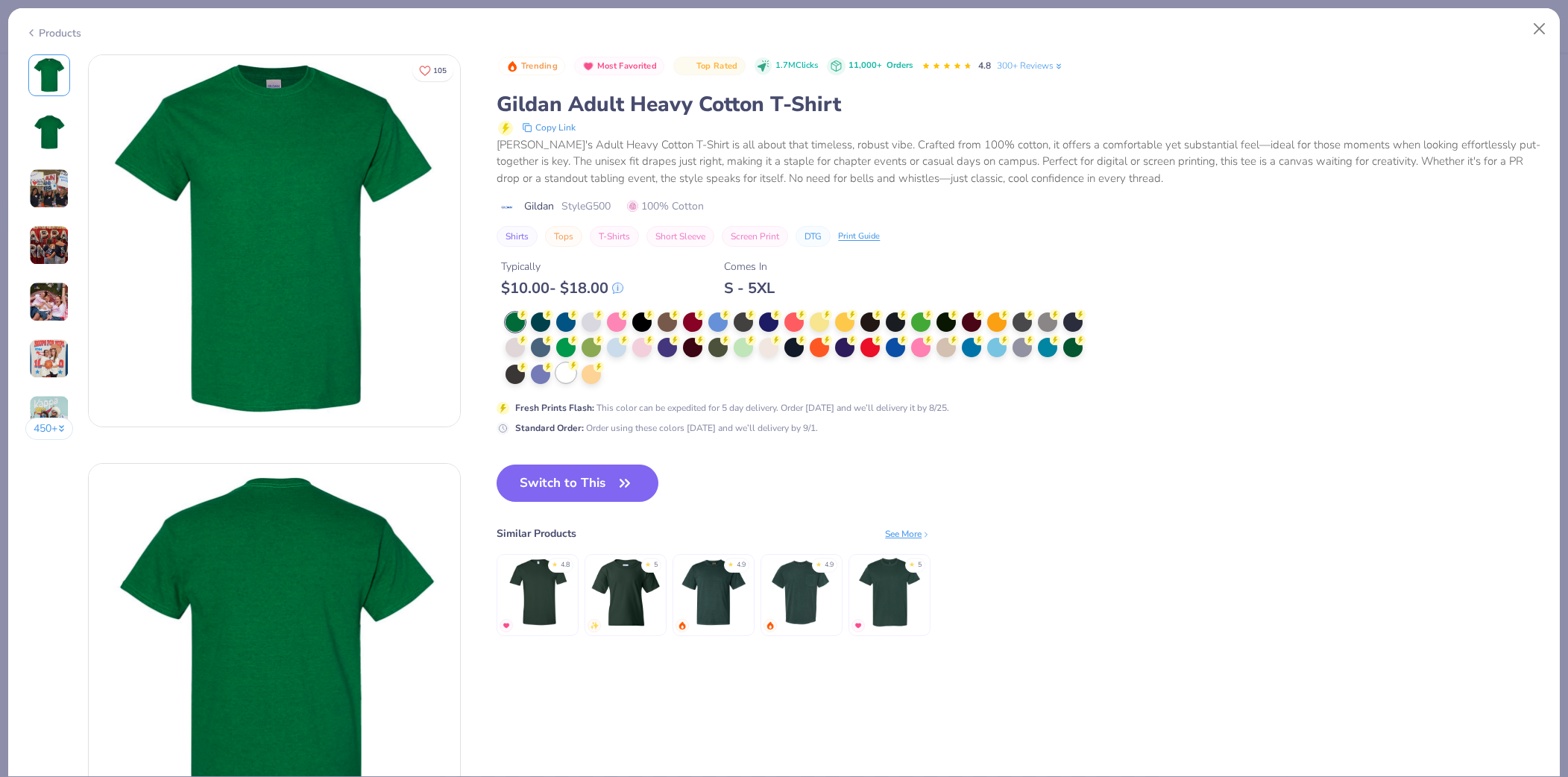
click at [565, 375] on div at bounding box center [566, 373] width 20 height 20
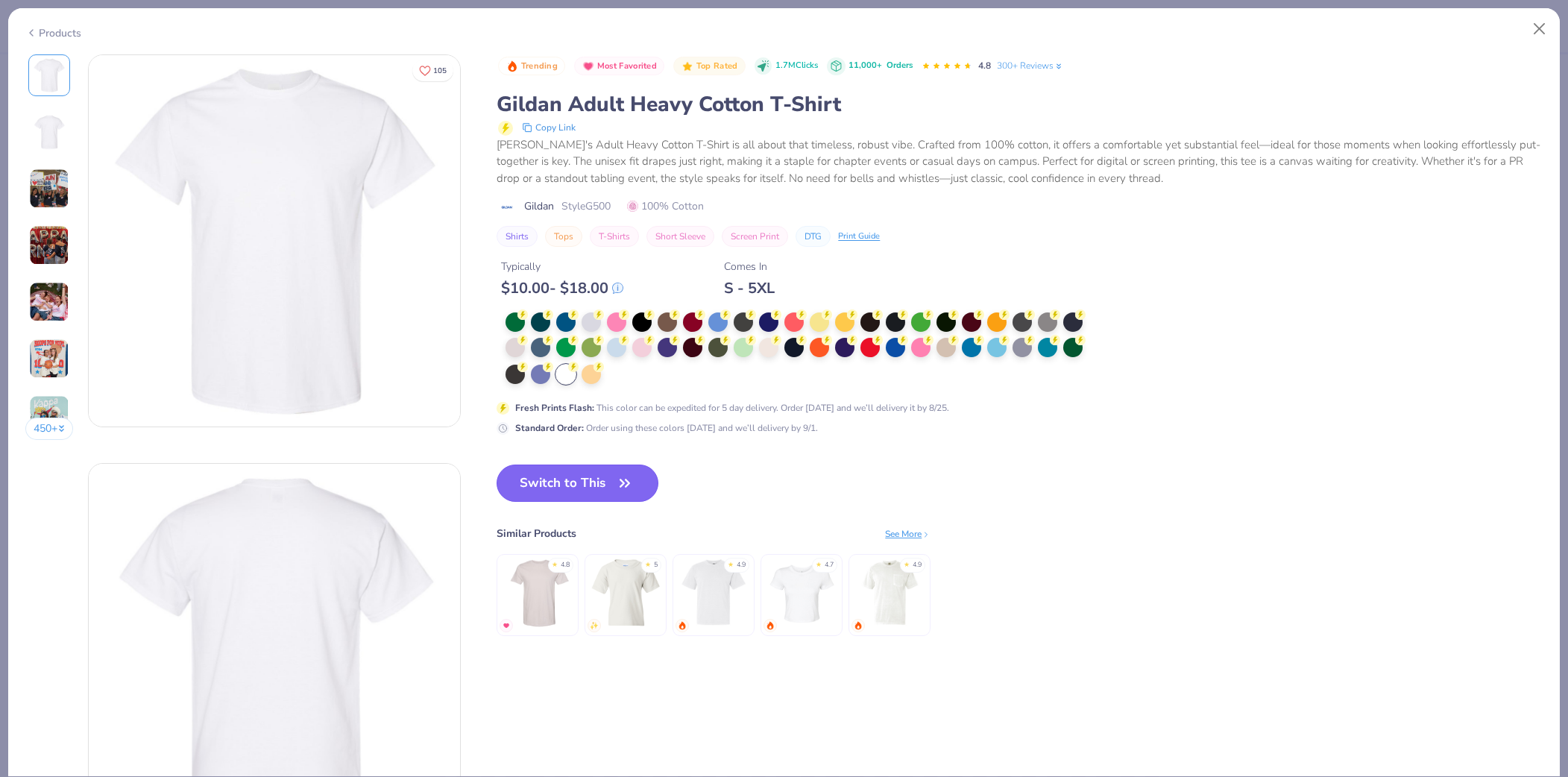
click at [572, 484] on button "Switch to This" at bounding box center [577, 483] width 162 height 38
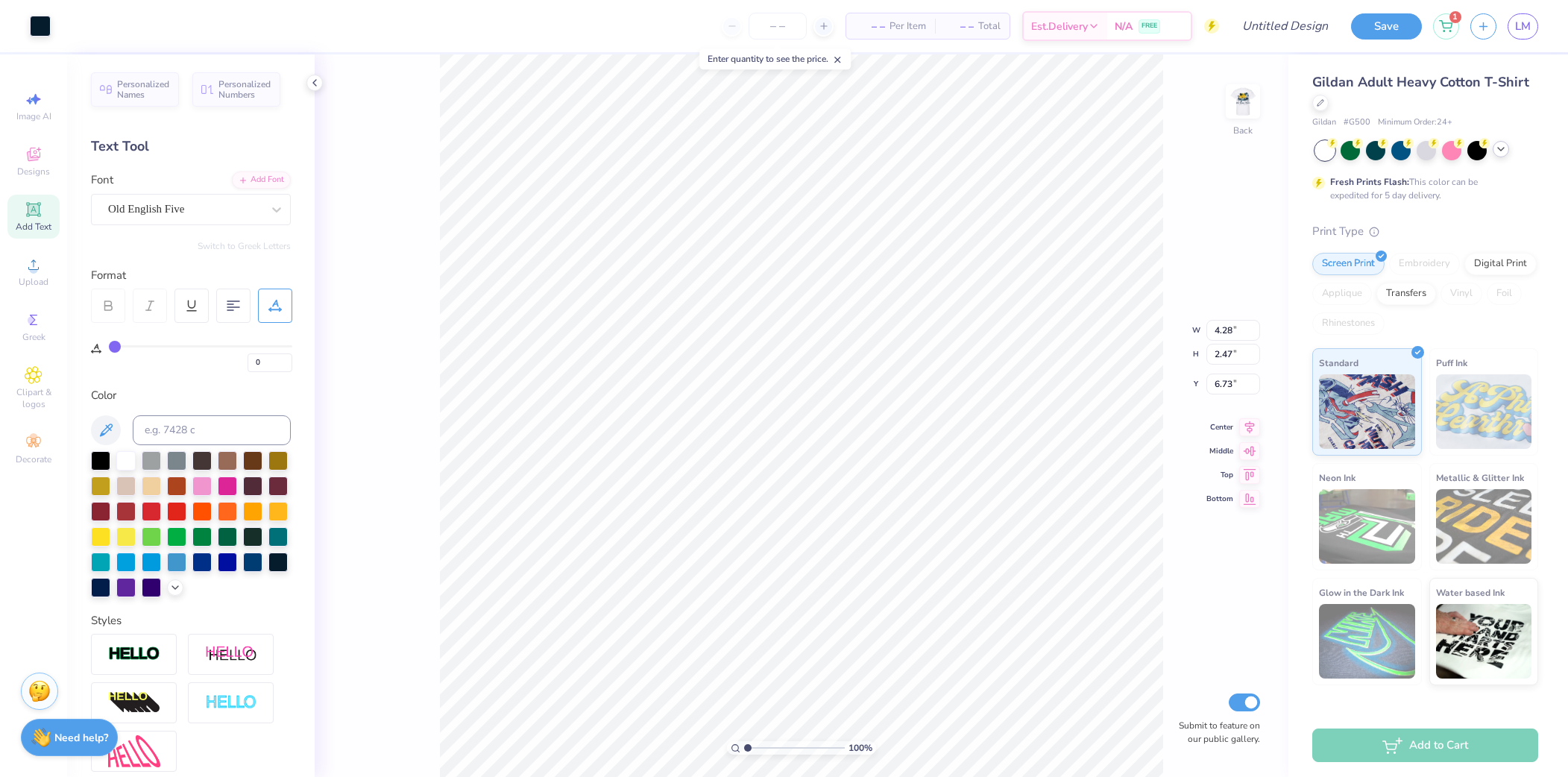
type input "4.18"
click at [1247, 106] on img at bounding box center [1242, 101] width 60 height 60
type input "15.00"
type textarea "Phi KappTheta"
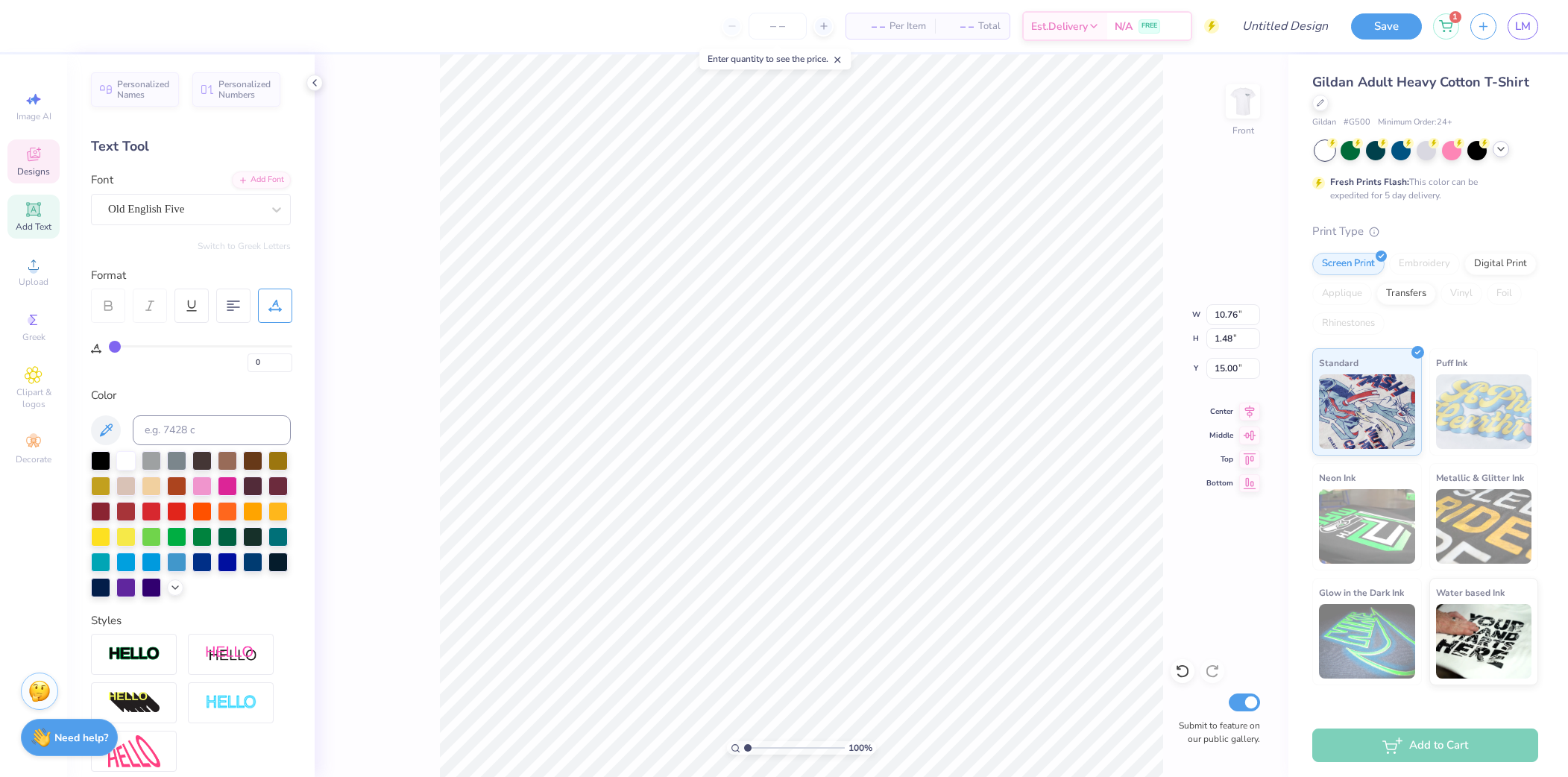
type input "10.76"
type input "1.48"
type textarea "Phi Kappa Theta"
type input "15.27"
type input "15.17"
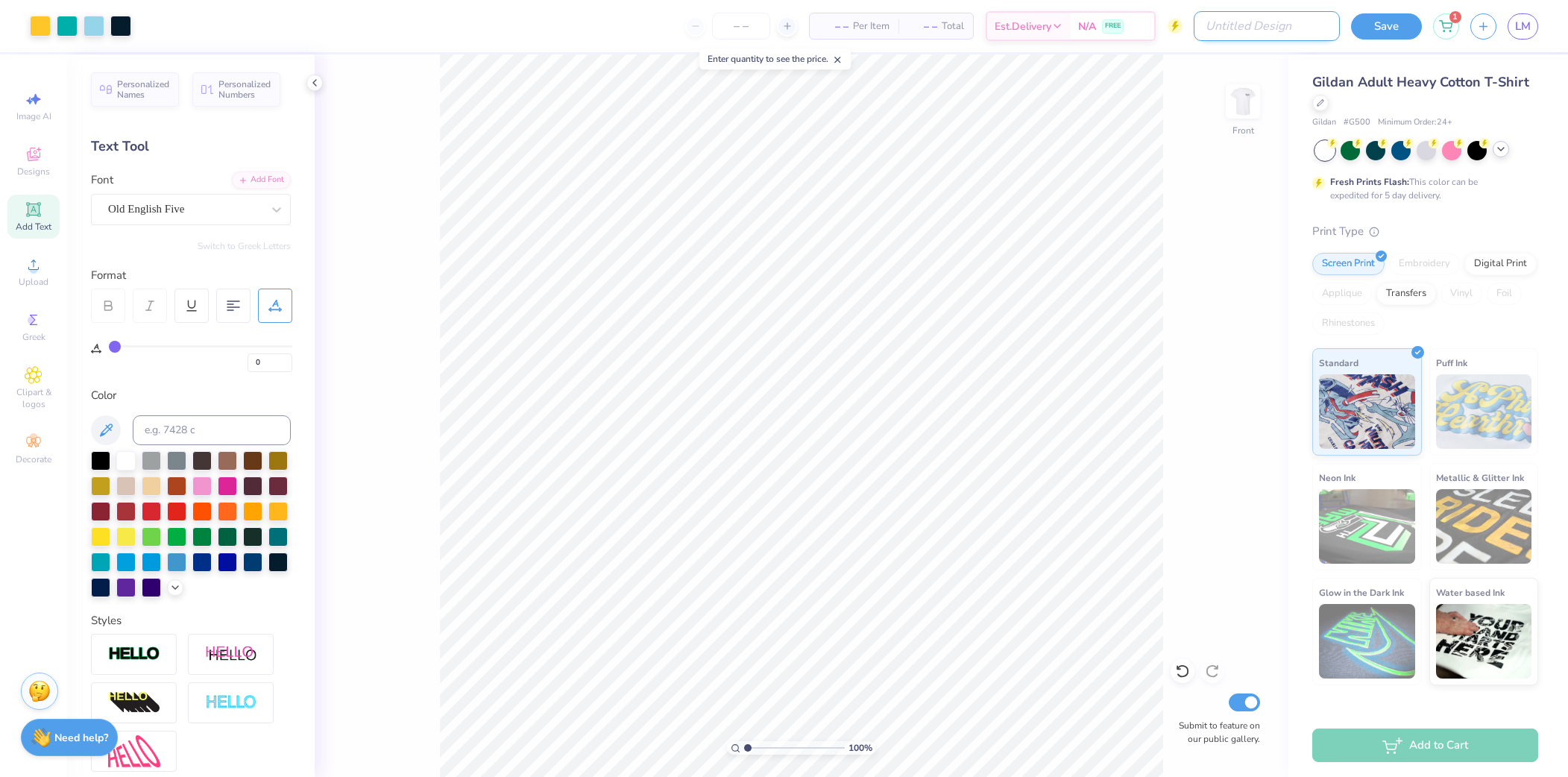
click at [1287, 29] on input "Design Title" at bounding box center [1267, 26] width 146 height 29
type input "PKT RUSH"
click at [1398, 23] on button "Save" at bounding box center [1386, 25] width 71 height 26
click at [900, 29] on span "Per Item" at bounding box center [908, 26] width 37 height 16
click at [773, 23] on input "number" at bounding box center [777, 25] width 58 height 27
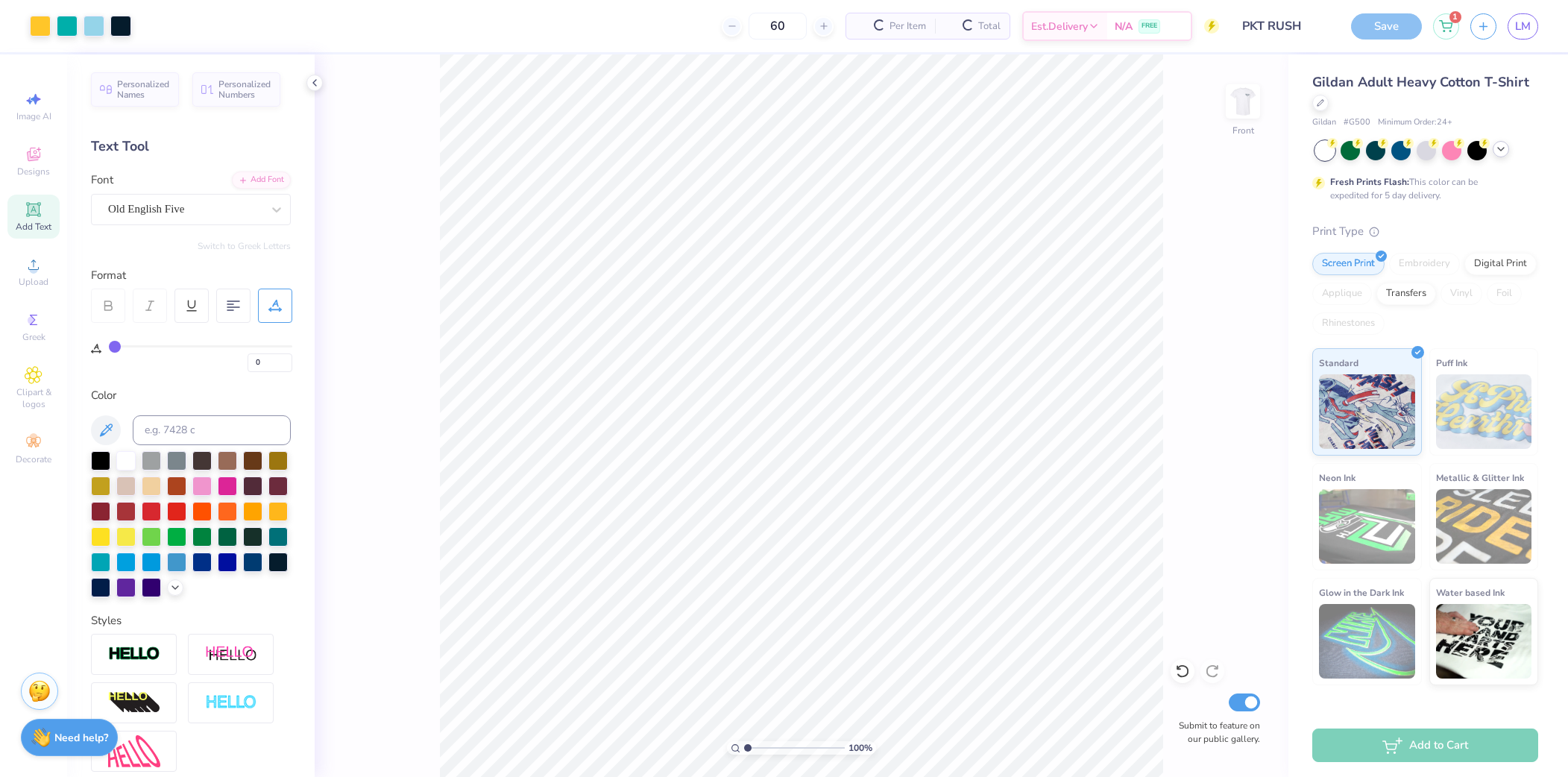
type input "60"
click at [1193, 519] on div "100 % Front Submit to feature on our public gallery." at bounding box center [802, 415] width 974 height 722
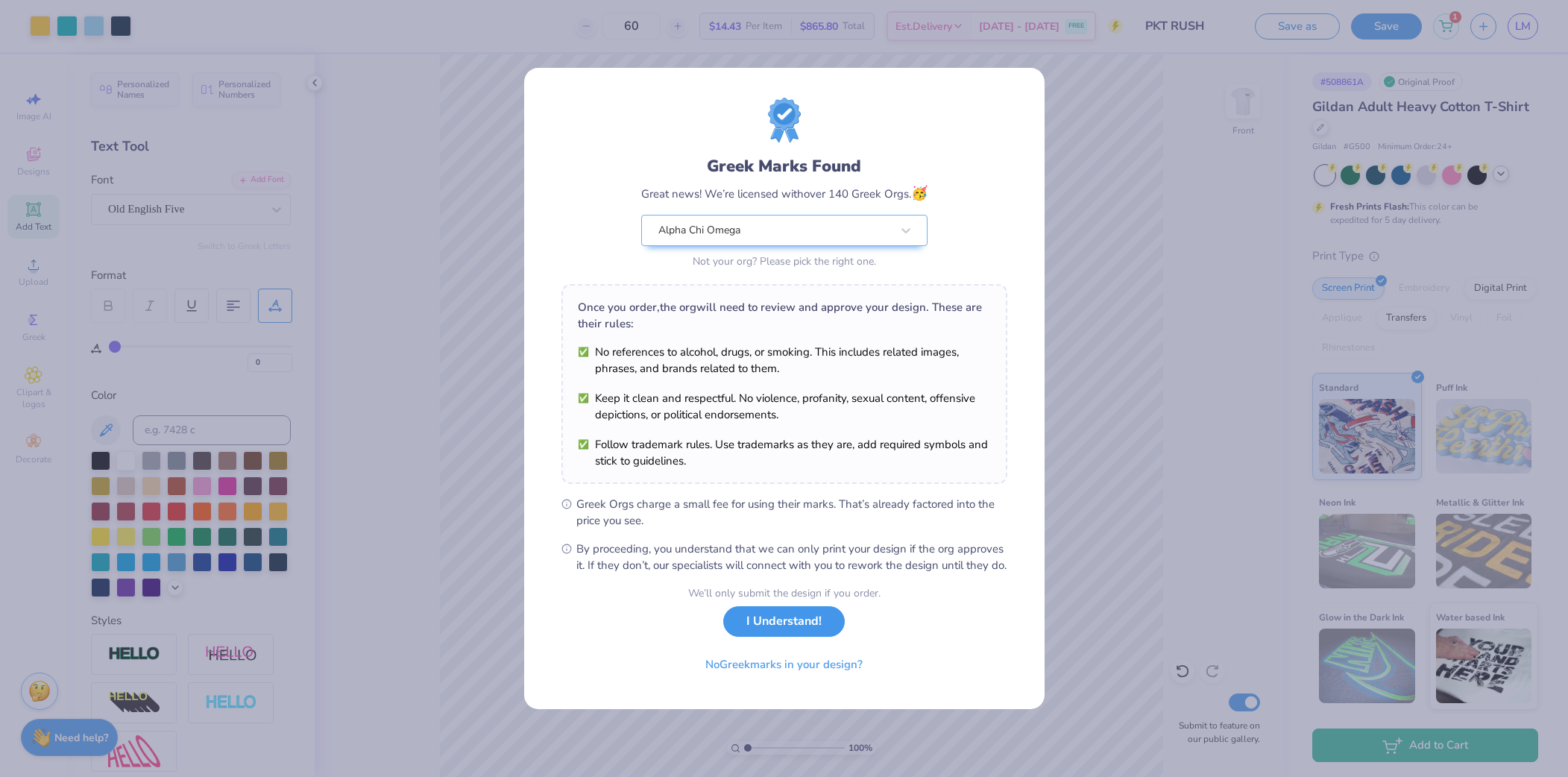
click at [802, 629] on button "I Understand!" at bounding box center [784, 621] width 122 height 30
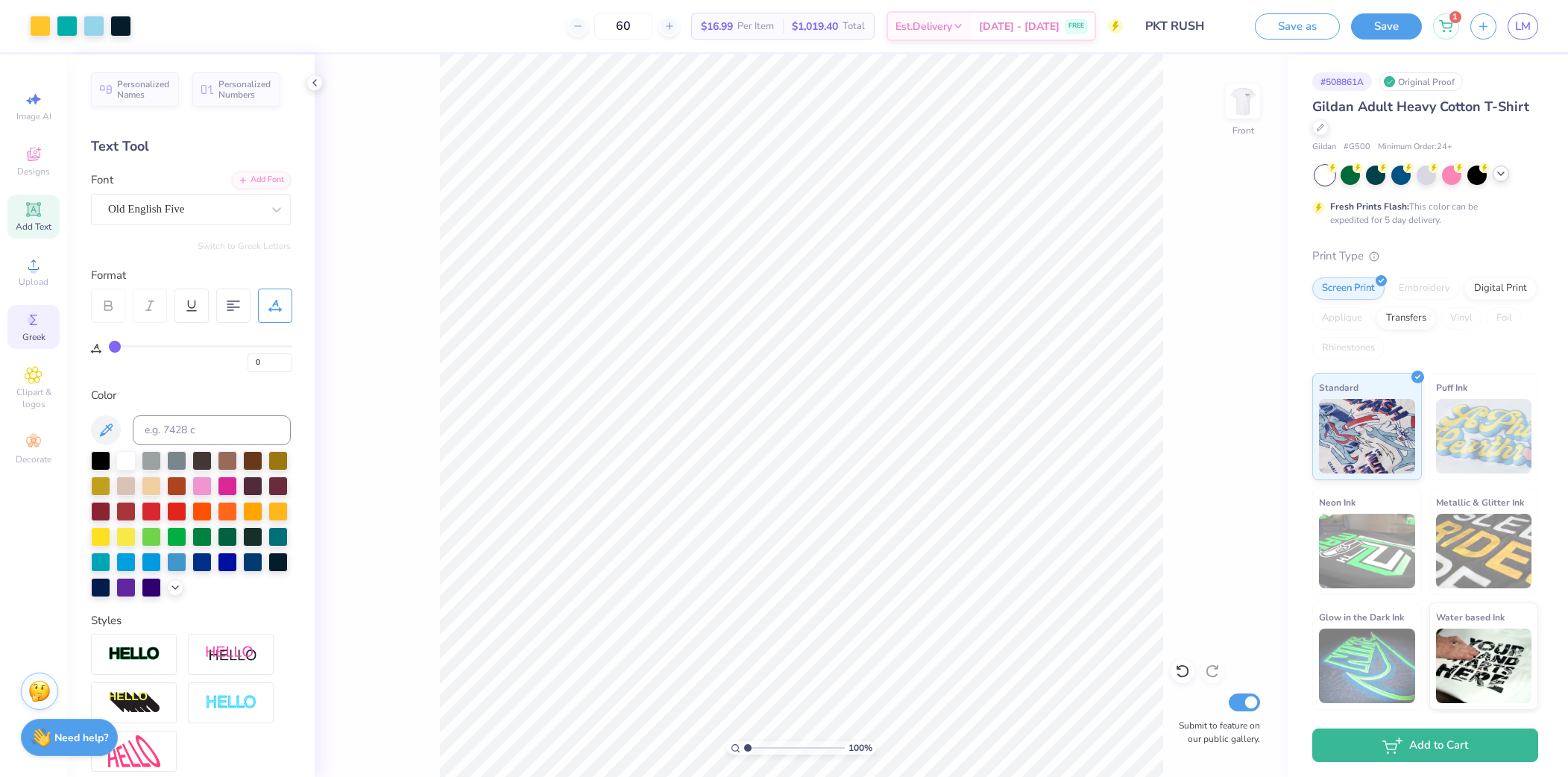
click at [32, 323] on icon at bounding box center [33, 320] width 7 height 11
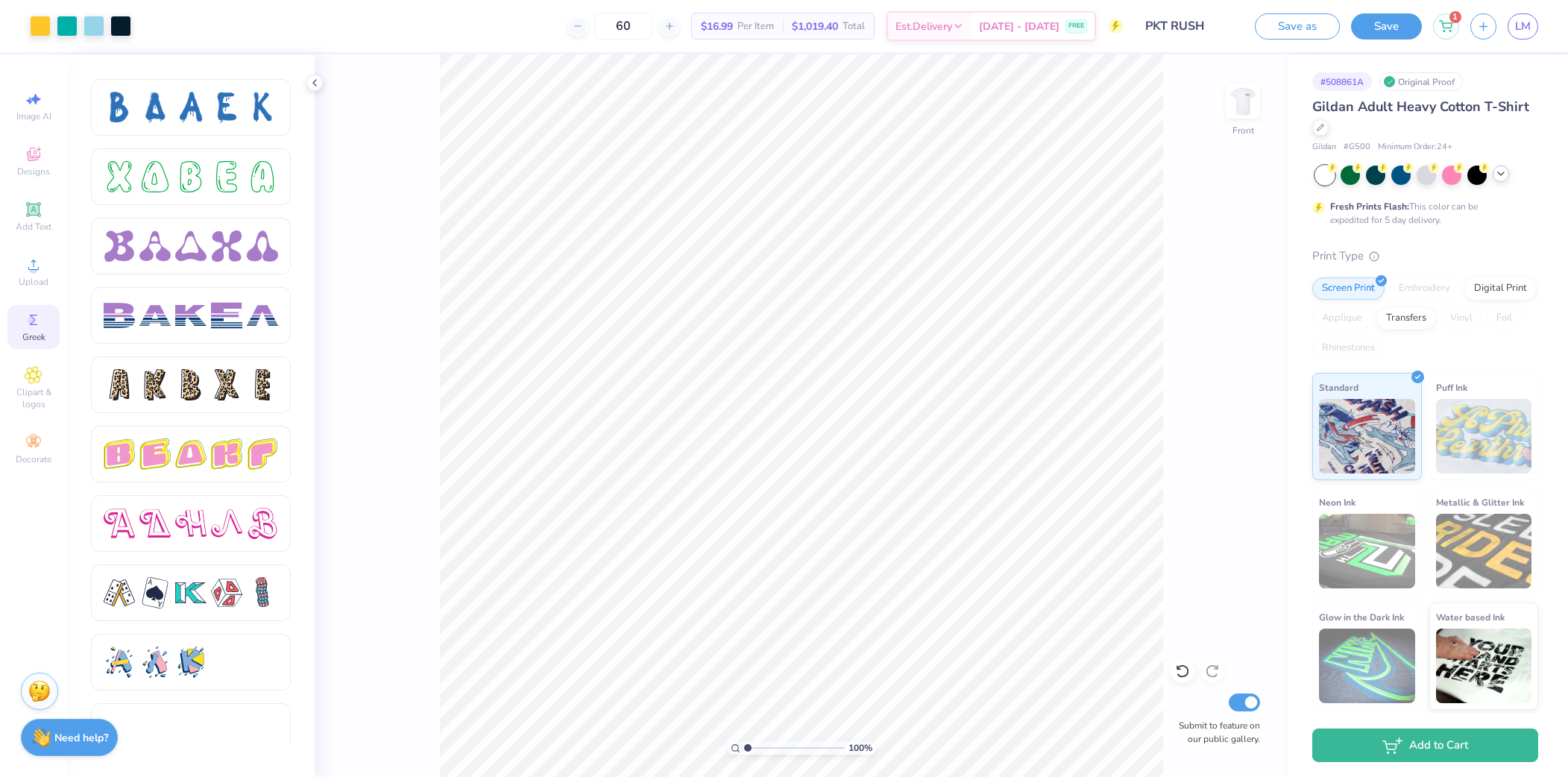
scroll to position [2311, 0]
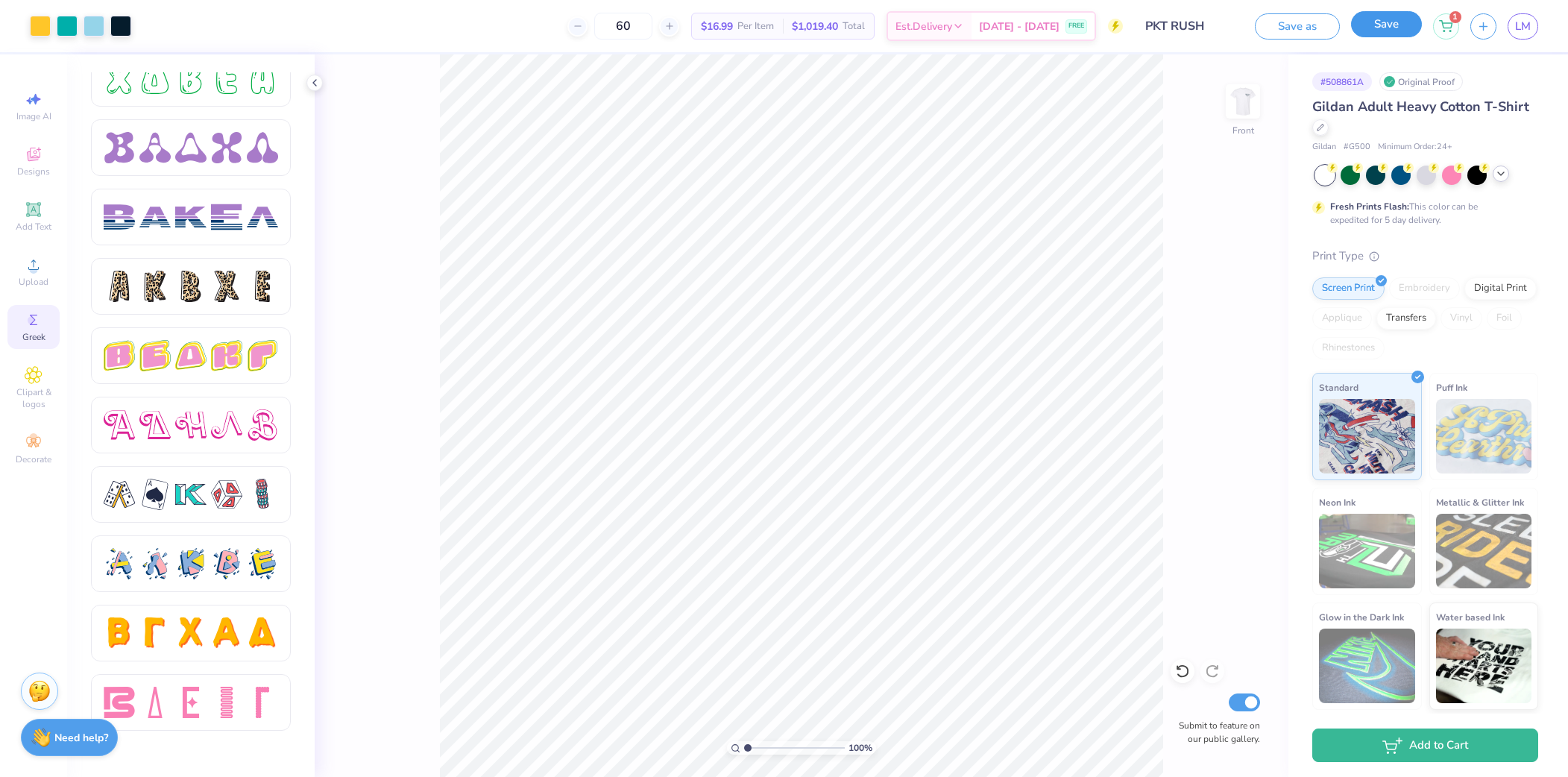
click at [1391, 23] on button "Save" at bounding box center [1386, 25] width 71 height 26
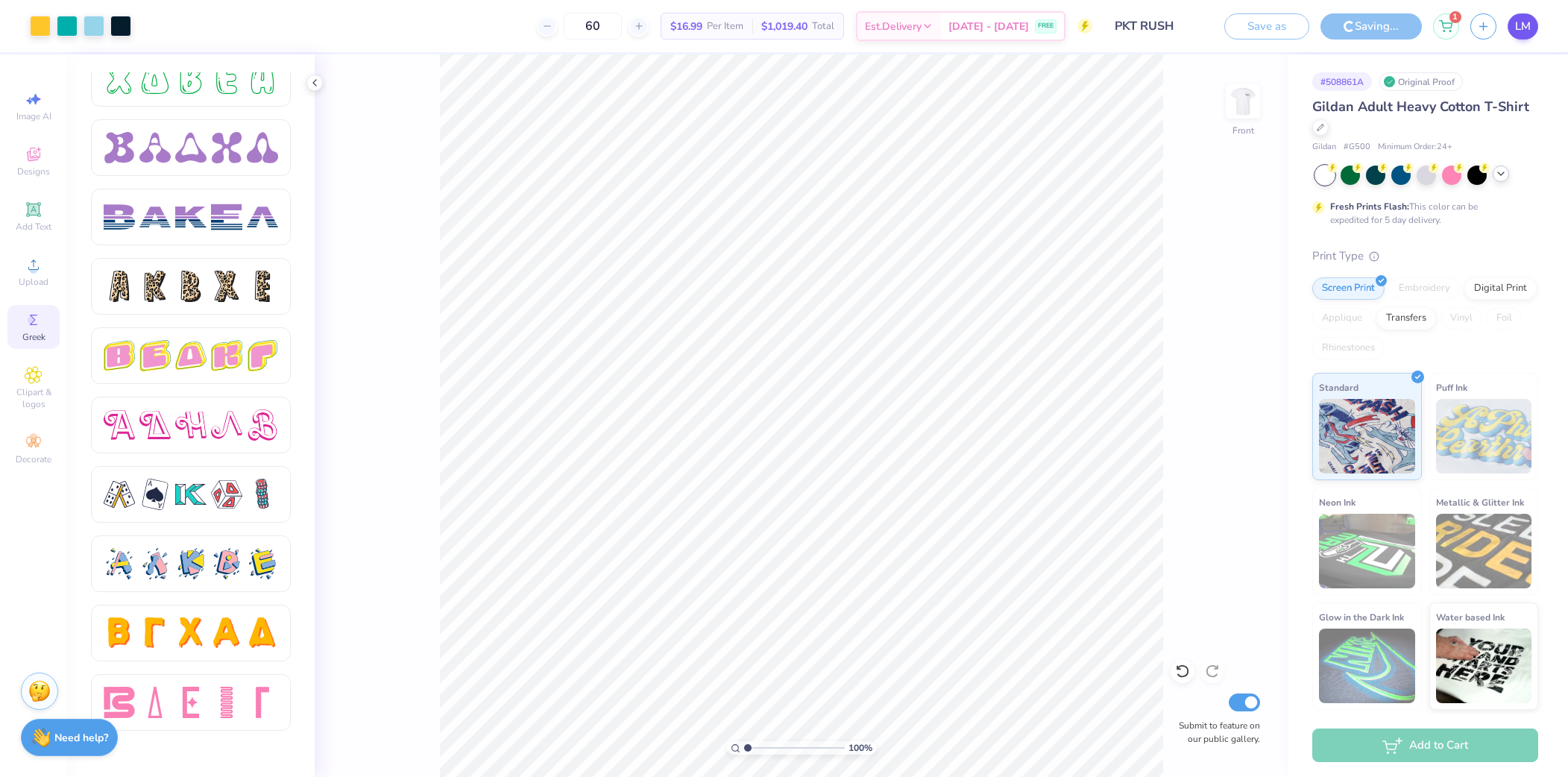
click at [1530, 29] on span "LM" at bounding box center [1523, 26] width 16 height 17
